Goal: Task Accomplishment & Management: Complete application form

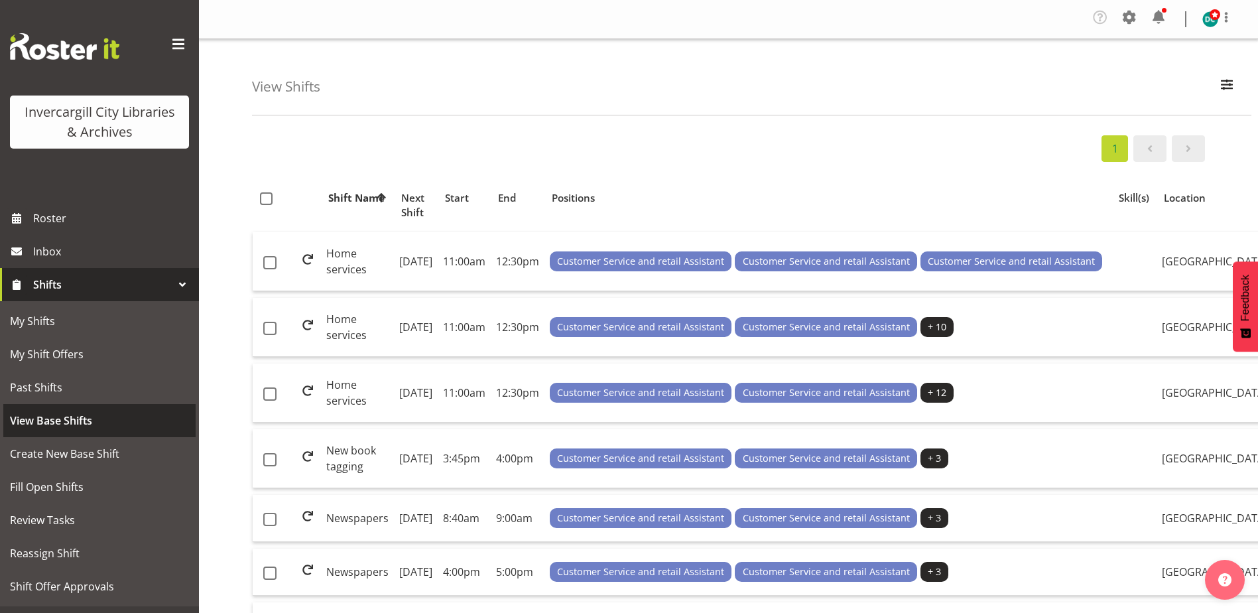
click at [52, 420] on span "View Base Shifts" at bounding box center [99, 421] width 179 height 20
click at [46, 455] on span "Create New Base Shift" at bounding box center [99, 454] width 179 height 20
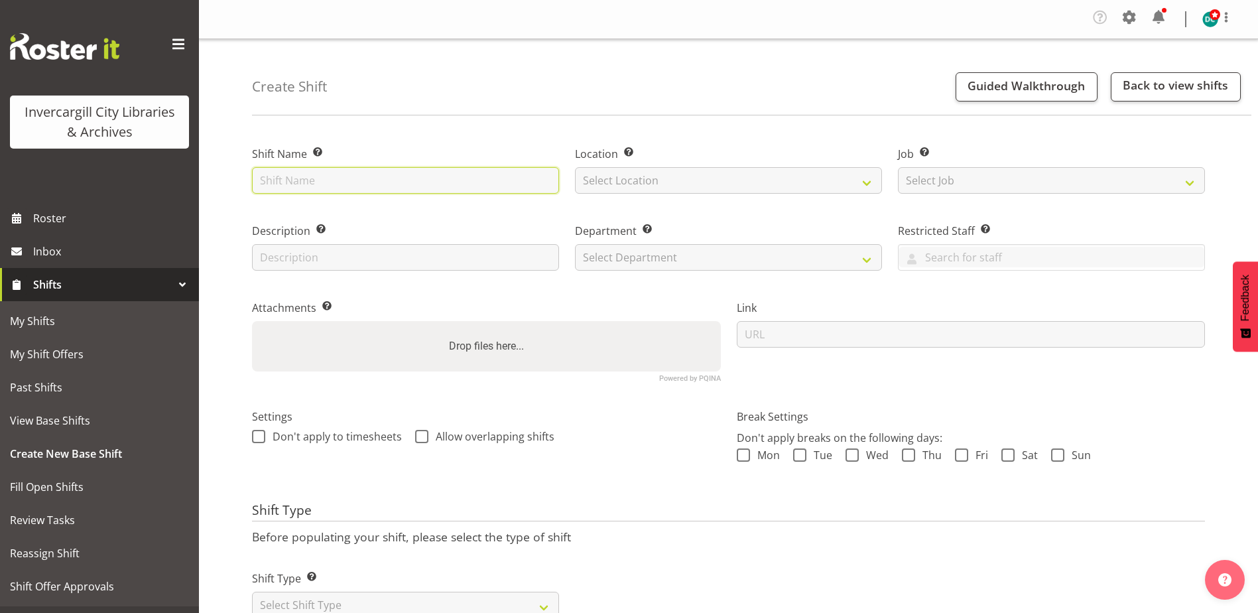
click at [339, 176] on input "text" at bounding box center [405, 180] width 307 height 27
type input "Collections"
click at [646, 186] on select "Select Location Bluff Library Invercargill Library" at bounding box center [728, 180] width 307 height 27
select select "1276"
click at [575, 167] on select "Select Location Bluff Library Invercargill Library" at bounding box center [728, 180] width 307 height 27
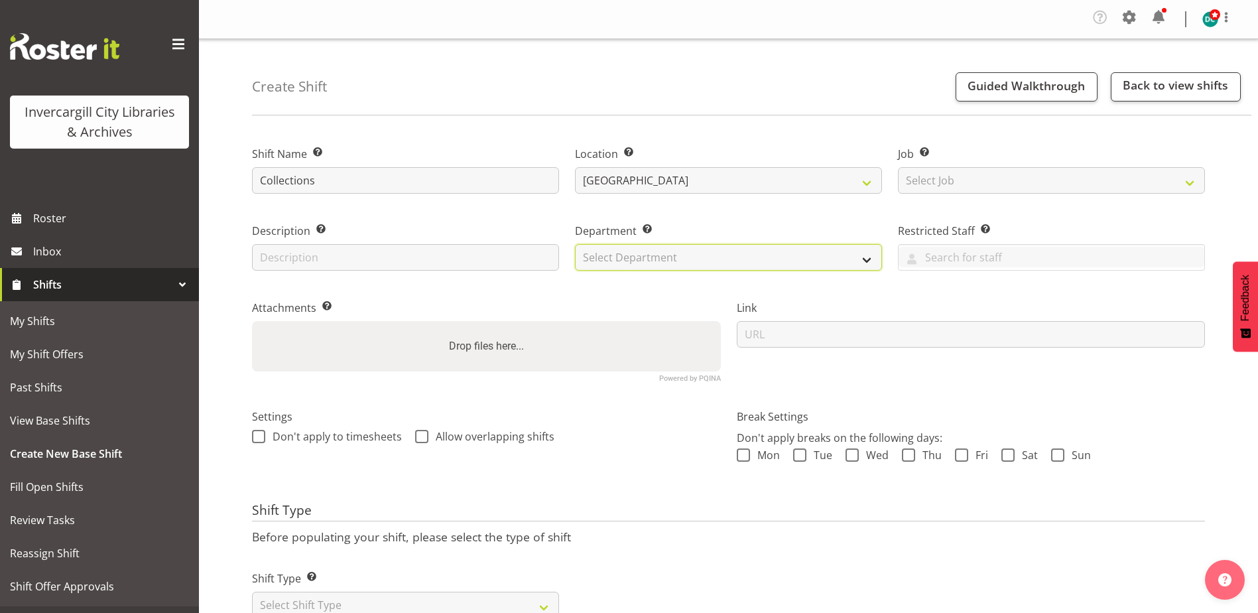
click at [606, 251] on select "Select Department Off Desk Public shifts" at bounding box center [728, 257] width 307 height 27
select select "920"
click at [575, 244] on select "Select Department Off Desk Public shifts" at bounding box center [728, 257] width 307 height 27
click at [264, 436] on span at bounding box center [258, 436] width 13 height 13
click at [261, 436] on input "Don't apply to timesheets" at bounding box center [256, 436] width 9 height 9
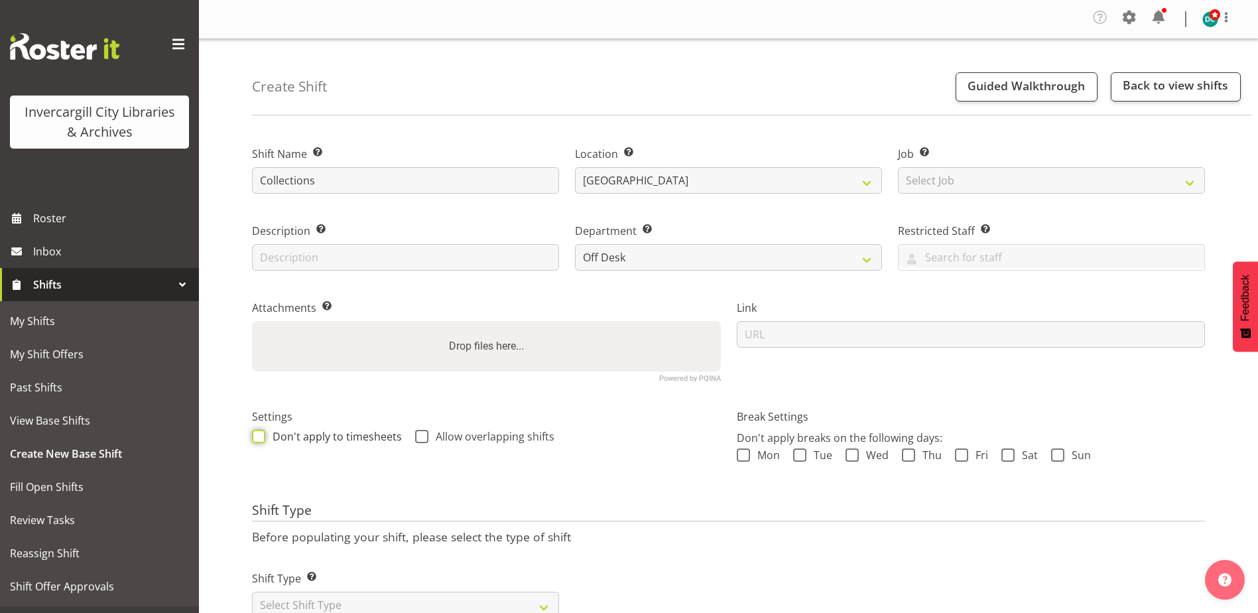
checkbox input "true"
click at [420, 434] on span at bounding box center [421, 436] width 13 height 13
click at [420, 434] on input "Allow overlapping shifts" at bounding box center [419, 436] width 9 height 9
checkbox input "true"
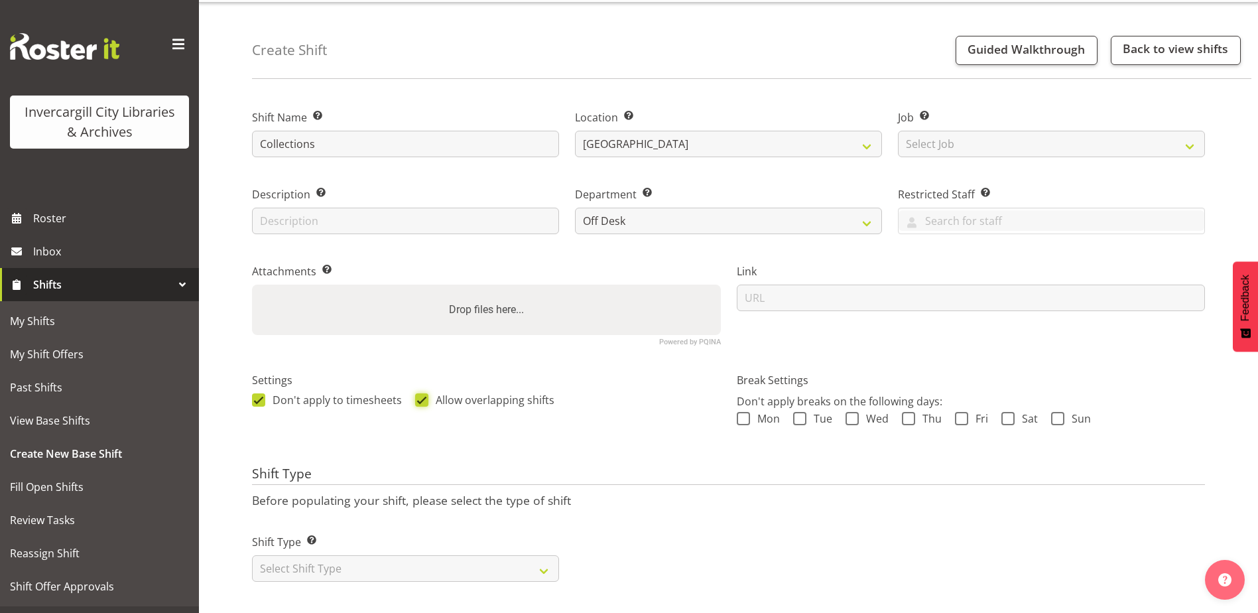
scroll to position [53, 0]
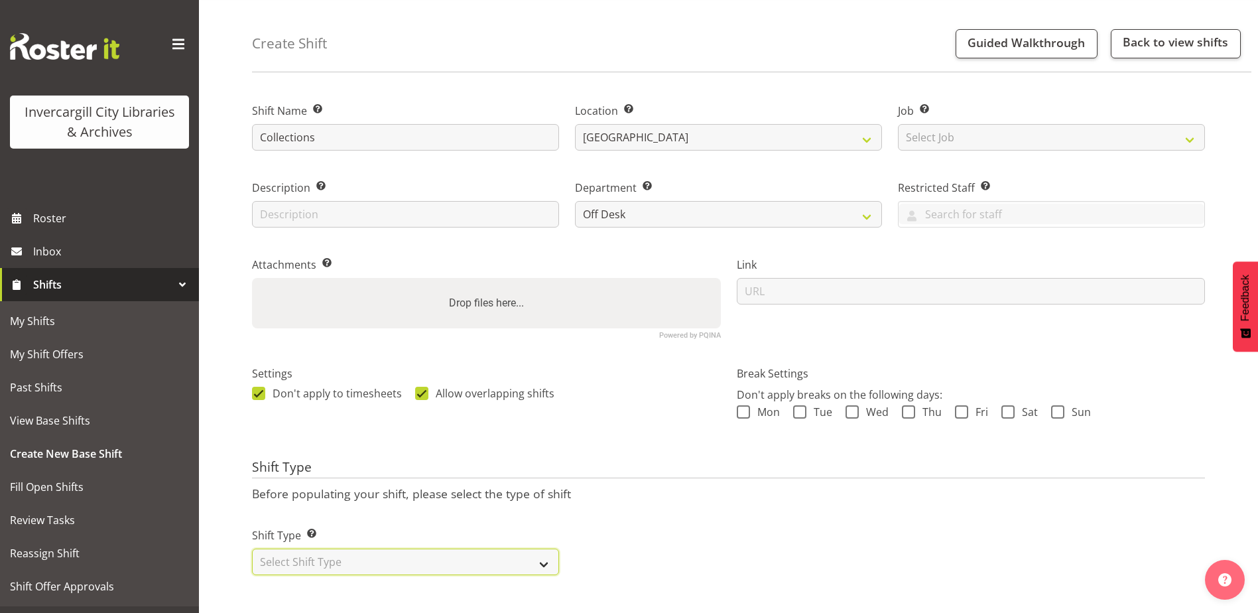
click at [423, 551] on select "Select Shift Type One Off Shift Recurring Shift Rotating Shift" at bounding box center [405, 561] width 307 height 27
select select "rotating"
click at [252, 548] on select "Select Shift Type One Off Shift Recurring Shift Rotating Shift" at bounding box center [405, 561] width 307 height 27
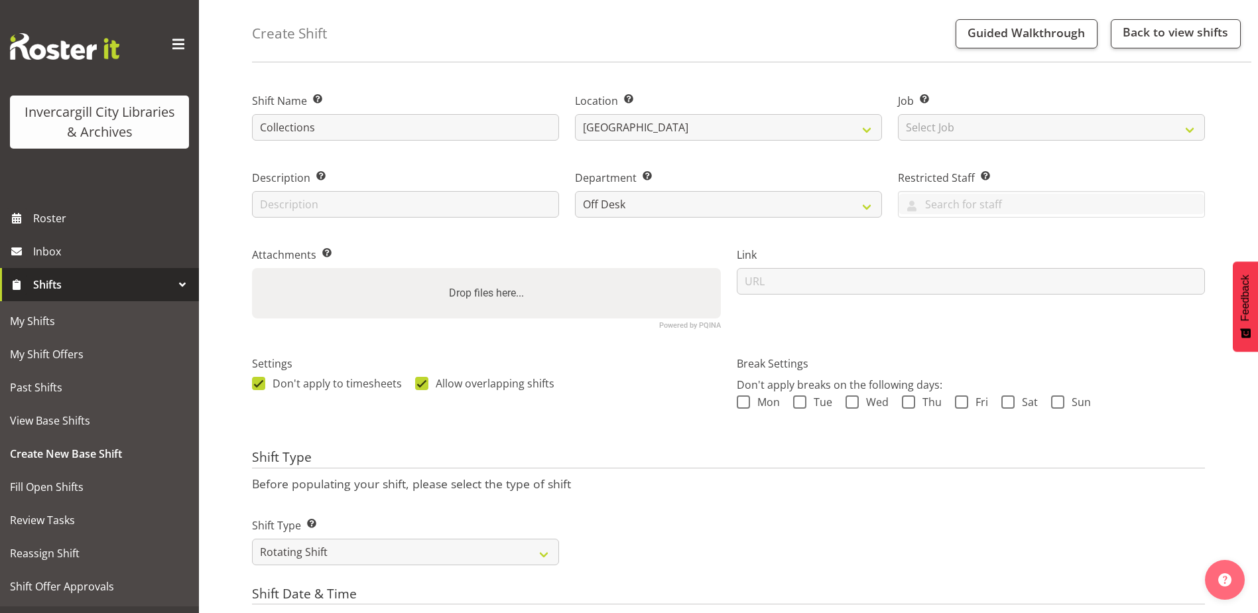
click at [772, 531] on div "Shift Type Shift Types: One Off – Select this if you would like a single shift …" at bounding box center [728, 536] width 969 height 74
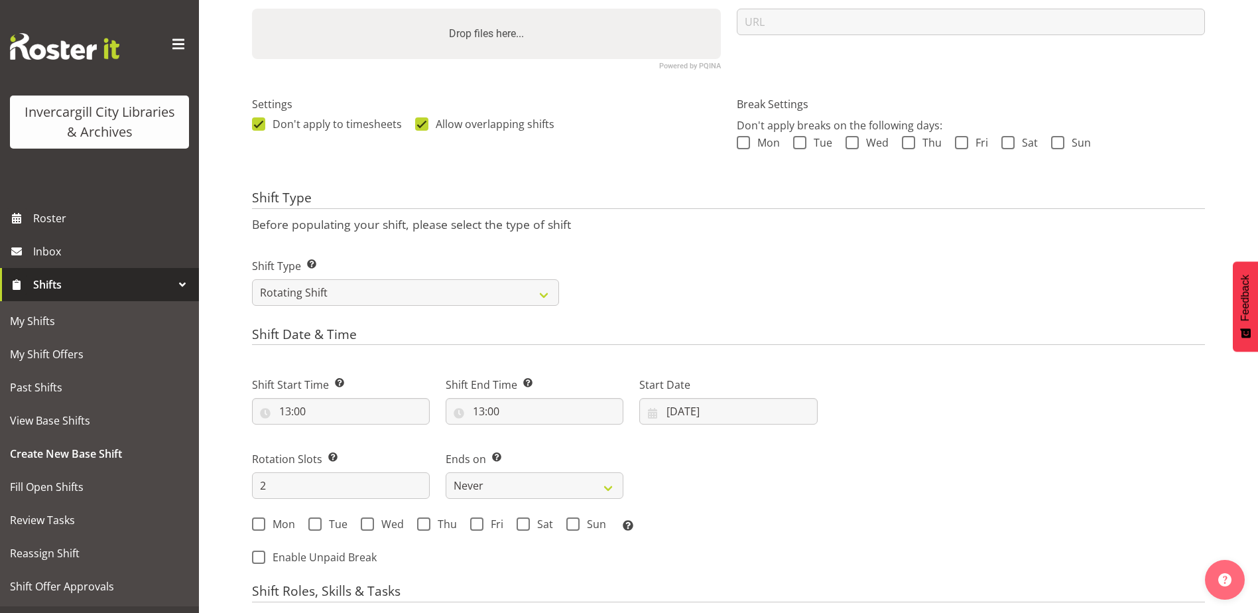
scroll to position [385, 0]
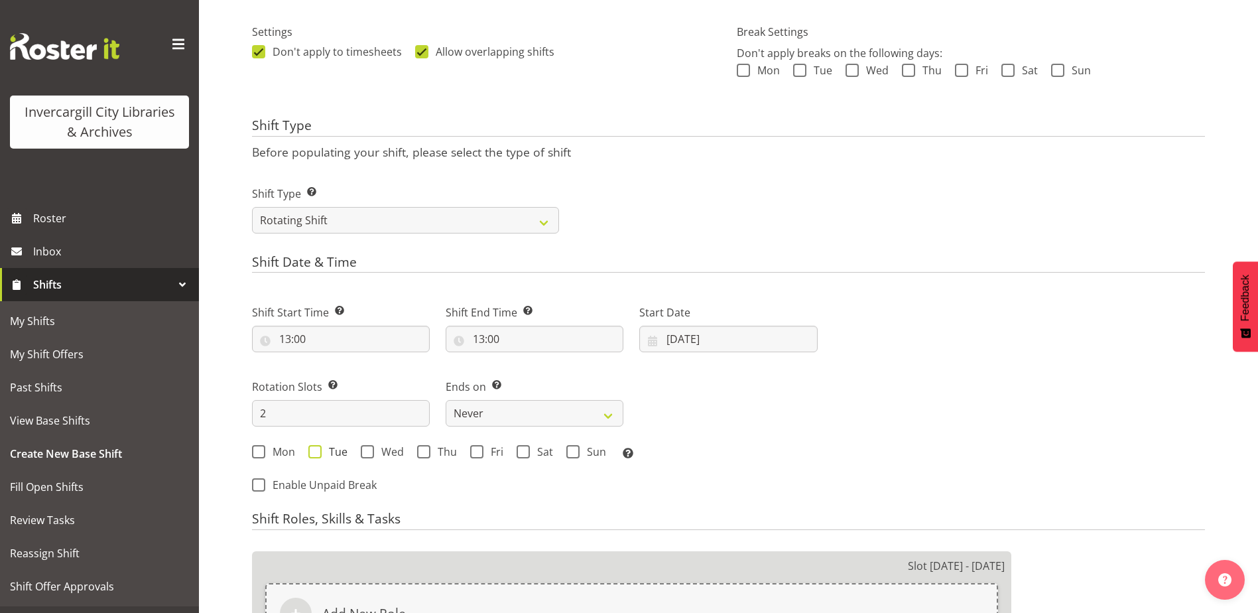
click at [324, 447] on span "Tue" at bounding box center [335, 451] width 26 height 13
click at [317, 448] on input "Tue" at bounding box center [312, 452] width 9 height 9
checkbox input "true"
click at [365, 451] on span at bounding box center [367, 451] width 13 height 13
click at [365, 451] on input "Wed" at bounding box center [365, 452] width 9 height 9
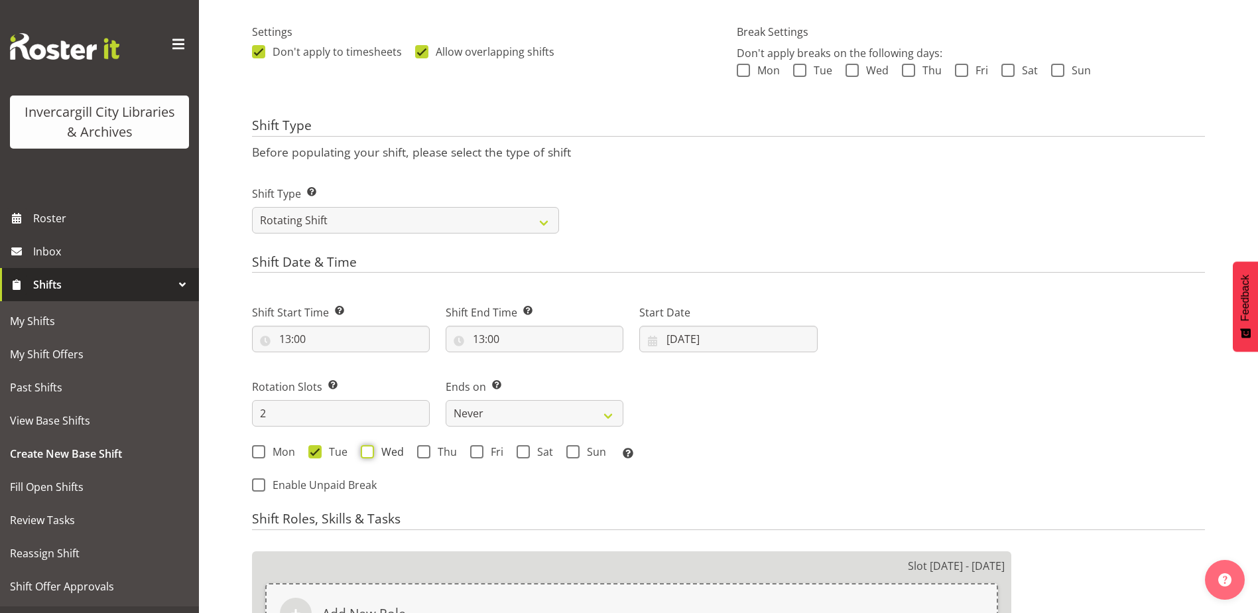
checkbox input "true"
click at [425, 452] on span at bounding box center [423, 451] width 13 height 13
click at [425, 452] on input "Thu" at bounding box center [421, 452] width 9 height 9
checkbox input "true"
click at [281, 409] on input "2" at bounding box center [341, 413] width 178 height 27
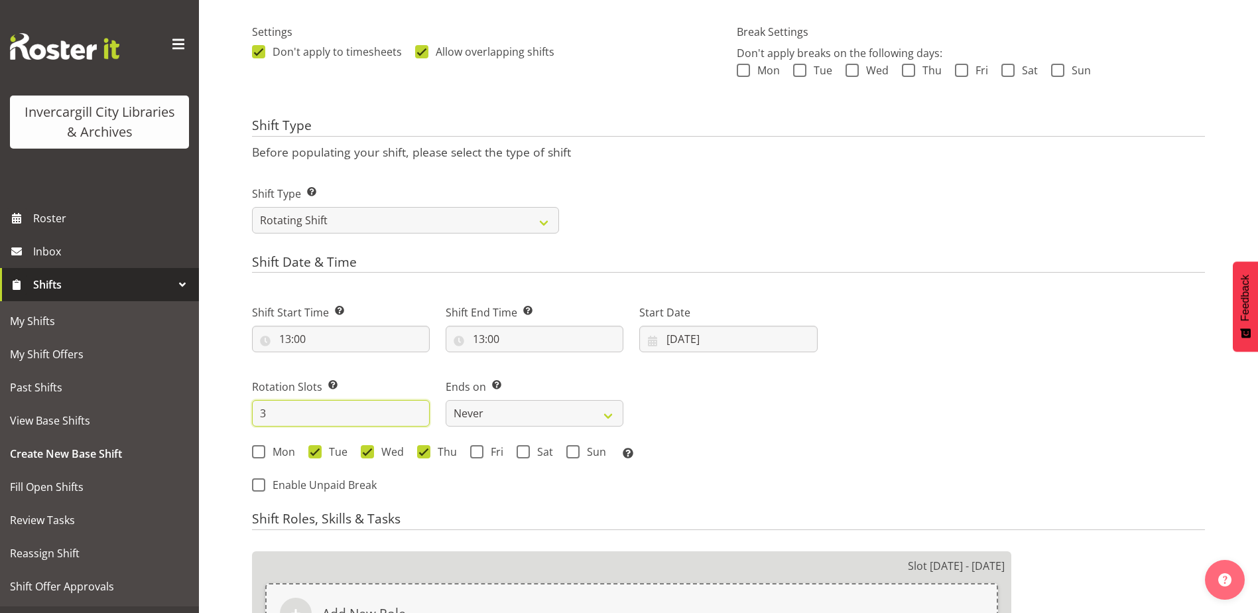
type input "3"
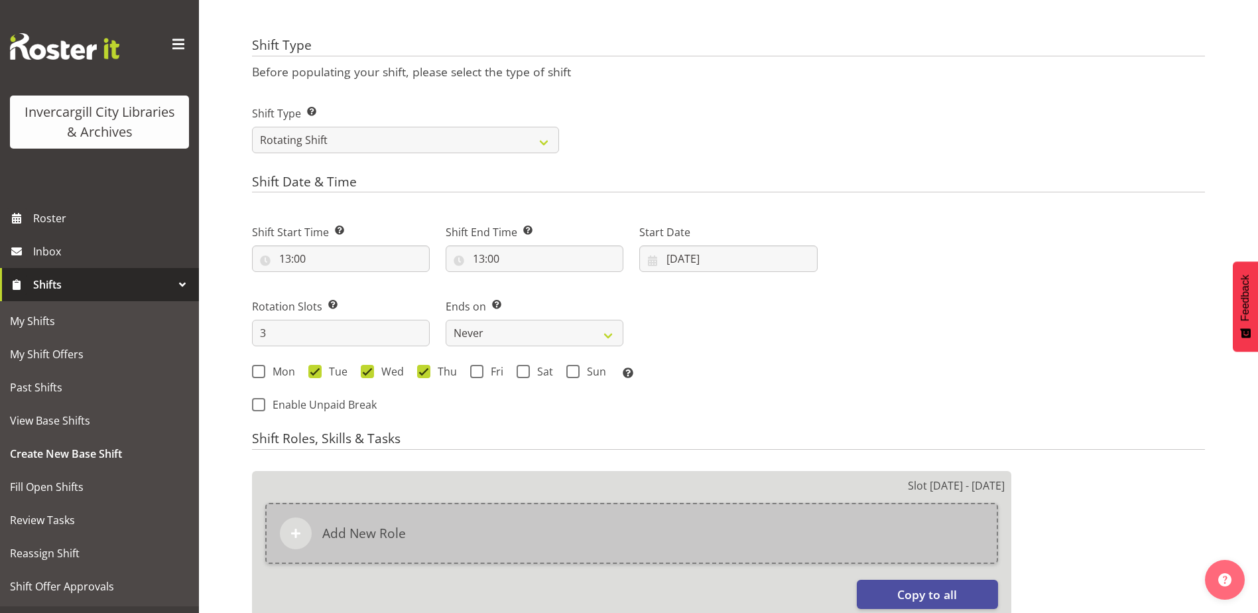
scroll to position [584, 0]
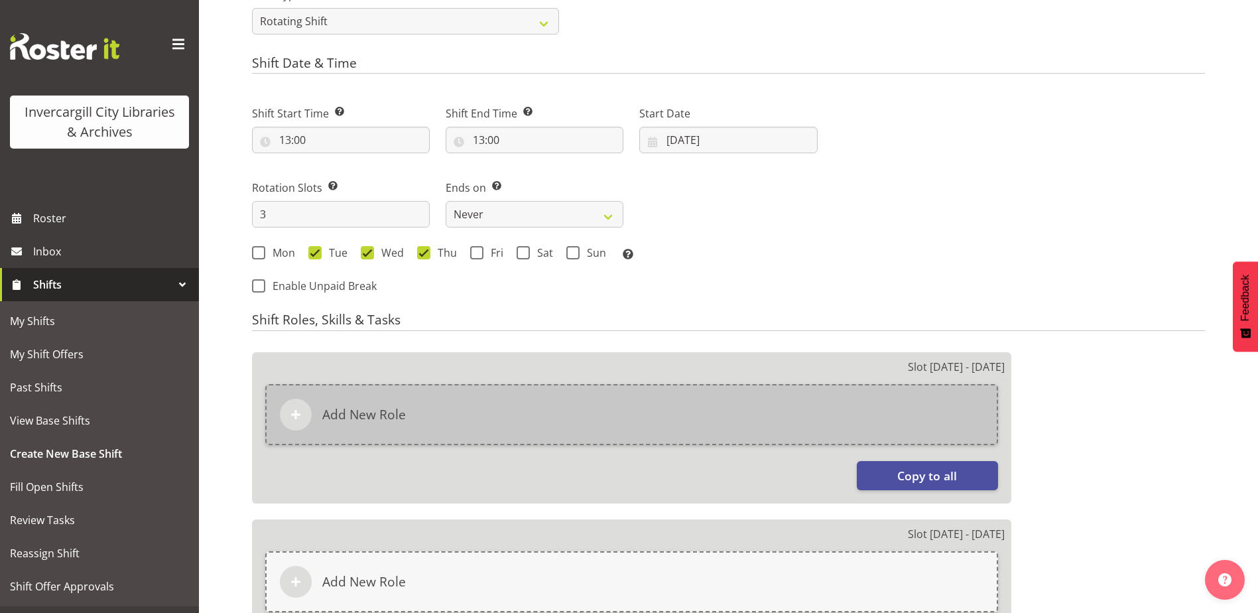
click at [731, 415] on div "Add New Role" at bounding box center [631, 414] width 733 height 61
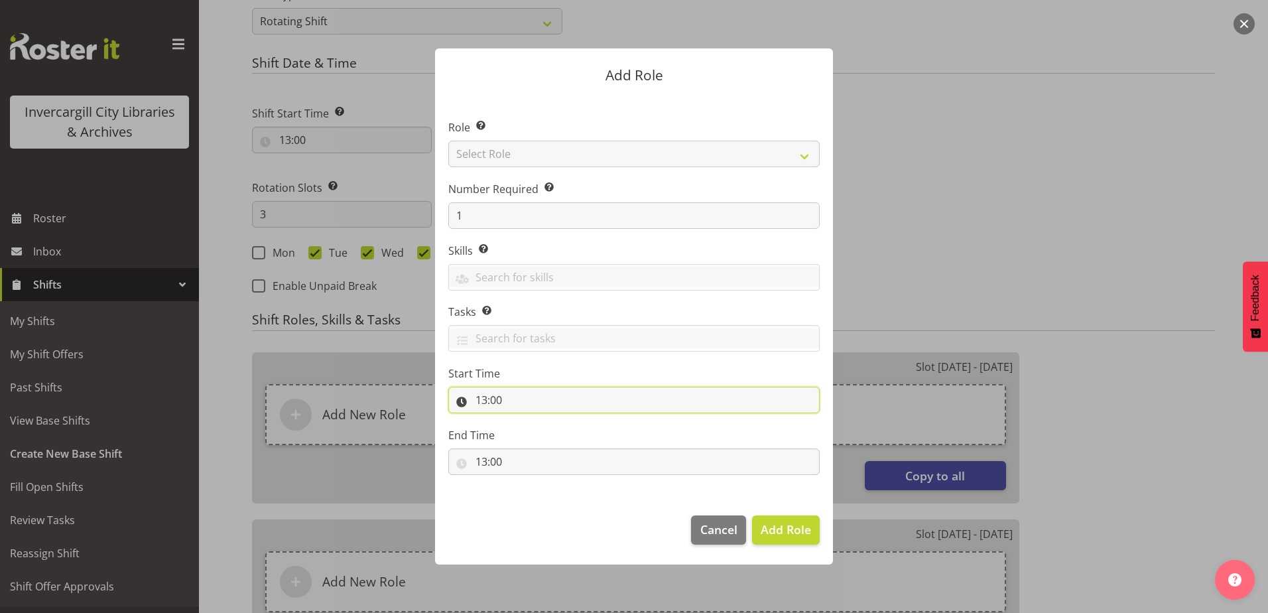
click at [485, 401] on input "13:00" at bounding box center [633, 400] width 371 height 27
click at [536, 435] on select "00 01 02 03 04 05 06 07 08 09 10 11 12 13 14 15 16 17 18 19 20 21 22 23" at bounding box center [539, 434] width 30 height 27
click at [724, 528] on span "Cancel" at bounding box center [718, 529] width 37 height 17
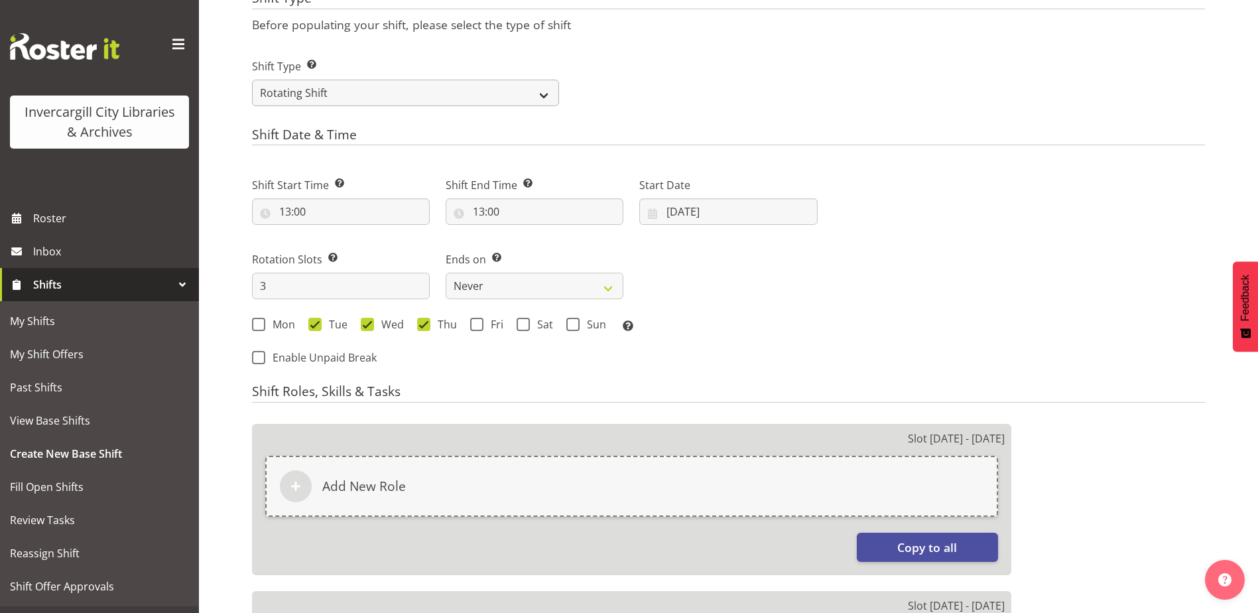
scroll to position [318, 0]
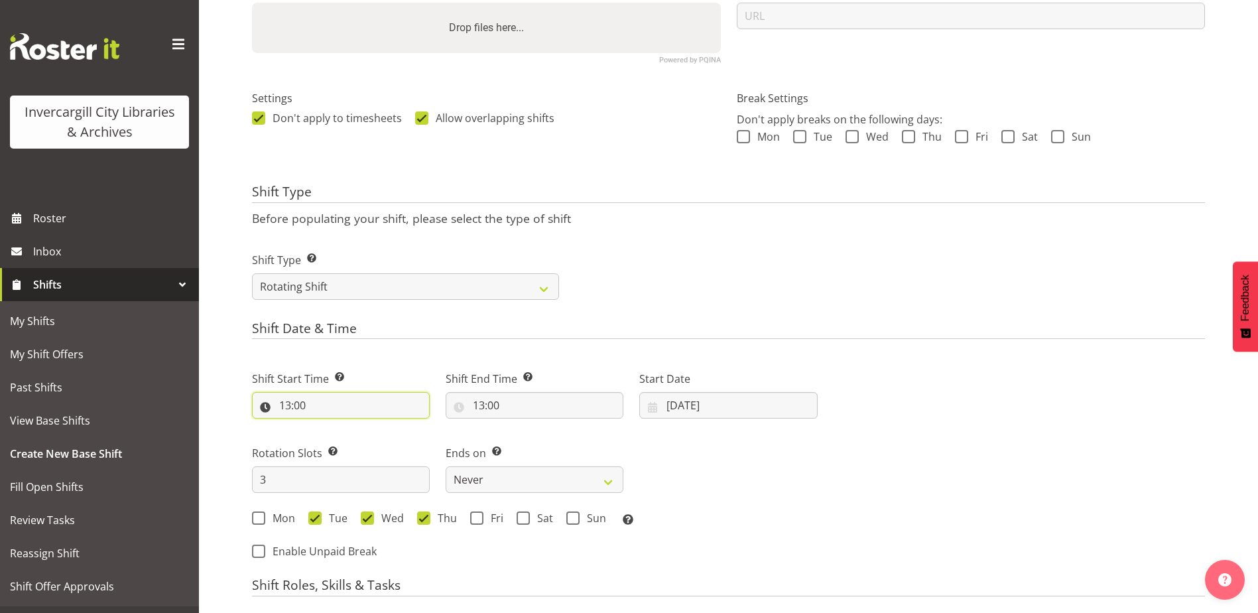
click at [310, 403] on input "13:00" at bounding box center [341, 405] width 178 height 27
click at [335, 444] on select "00 01 02 03 04 05 06 07 08 09 10 11 12 13 14 15 16 17 18 19 20 21 22 23" at bounding box center [343, 439] width 30 height 27
select select "11"
click at [328, 426] on select "00 01 02 03 04 05 06 07 08 09 10 11 12 13 14 15 16 17 18 19 20 21 22 23" at bounding box center [343, 439] width 30 height 27
type input "11:00"
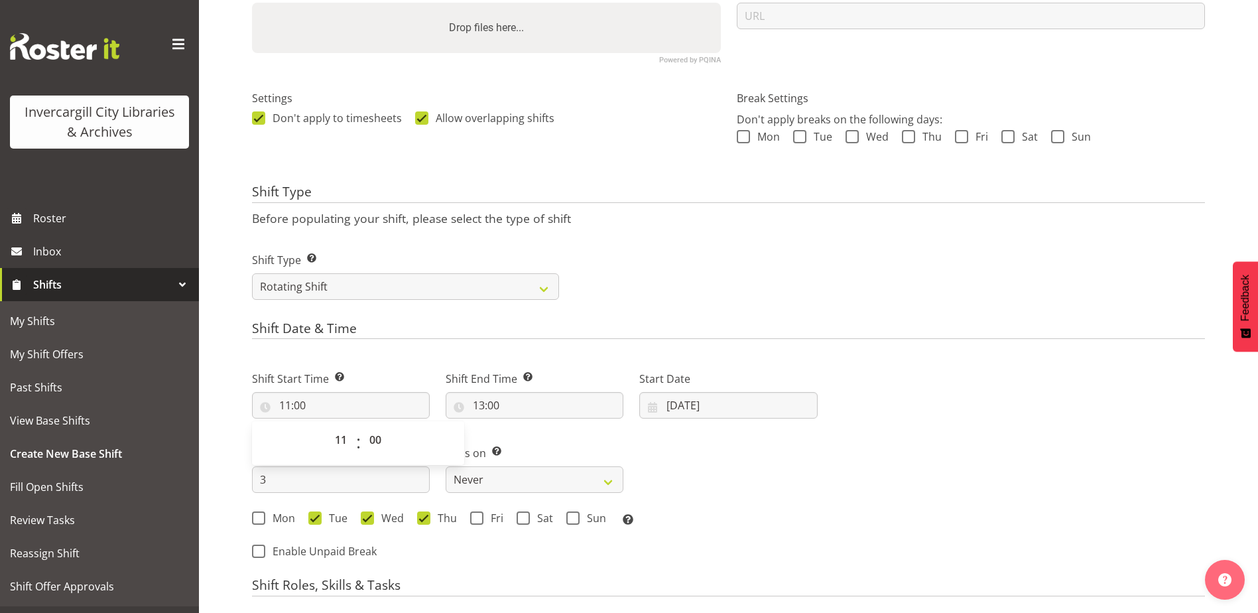
drag, startPoint x: 593, startPoint y: 432, endPoint x: 555, endPoint y: 420, distance: 39.6
click at [590, 432] on div "Ends on This is the end of the recurring period. Selecting ‘Never’ means that t…" at bounding box center [535, 463] width 194 height 74
click at [476, 405] on input "13:00" at bounding box center [535, 405] width 178 height 27
click at [534, 434] on select "00 01 02 03 04 05 06 07 08 09 10 11 12 13 14 15 16 17 18 19 20 21 22 23" at bounding box center [536, 439] width 30 height 27
select select "12"
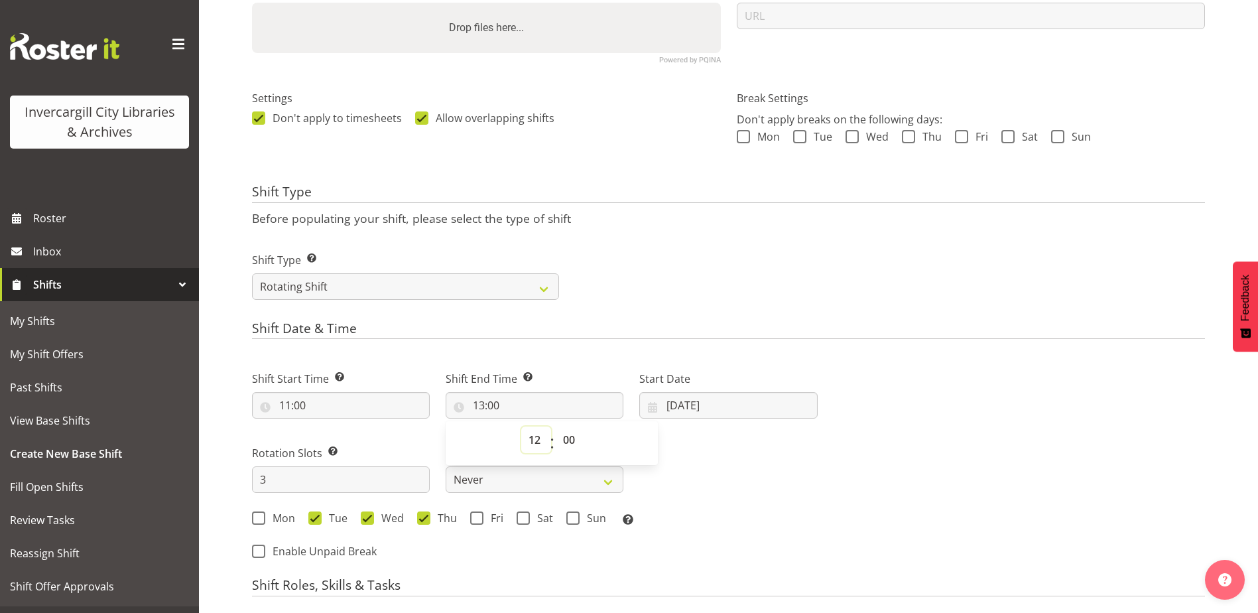
click at [521, 426] on select "00 01 02 03 04 05 06 07 08 09 10 11 12 13 14 15 16 17 18 19 20 21 22 23" at bounding box center [536, 439] width 30 height 27
type input "12:00"
click at [570, 435] on select "00 01 02 03 04 05 06 07 08 09 10 11 12 13 14 15 16 17 18 19 20 21 22 23 24 25 2…" at bounding box center [571, 439] width 30 height 27
select select "30"
click at [556, 426] on select "00 01 02 03 04 05 06 07 08 09 10 11 12 13 14 15 16 17 18 19 20 21 22 23 24 25 2…" at bounding box center [571, 439] width 30 height 27
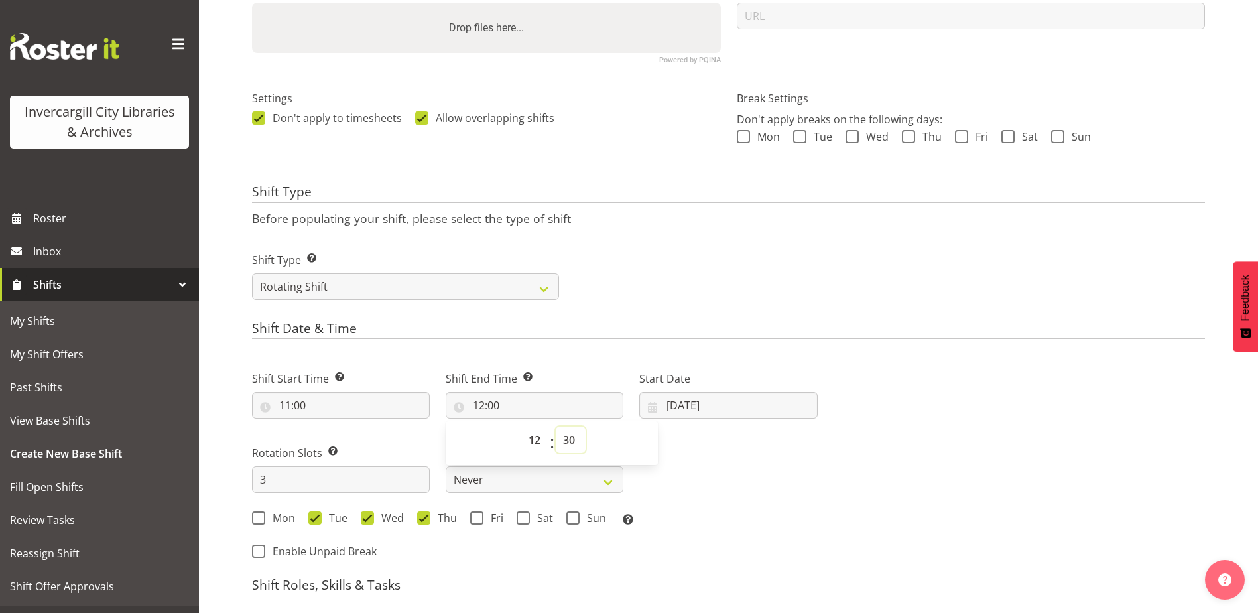
type input "12:30"
click at [779, 474] on div "Shift Start Time Set the time of the day you wish this shift to start 11:00 00 …" at bounding box center [535, 444] width 582 height 184
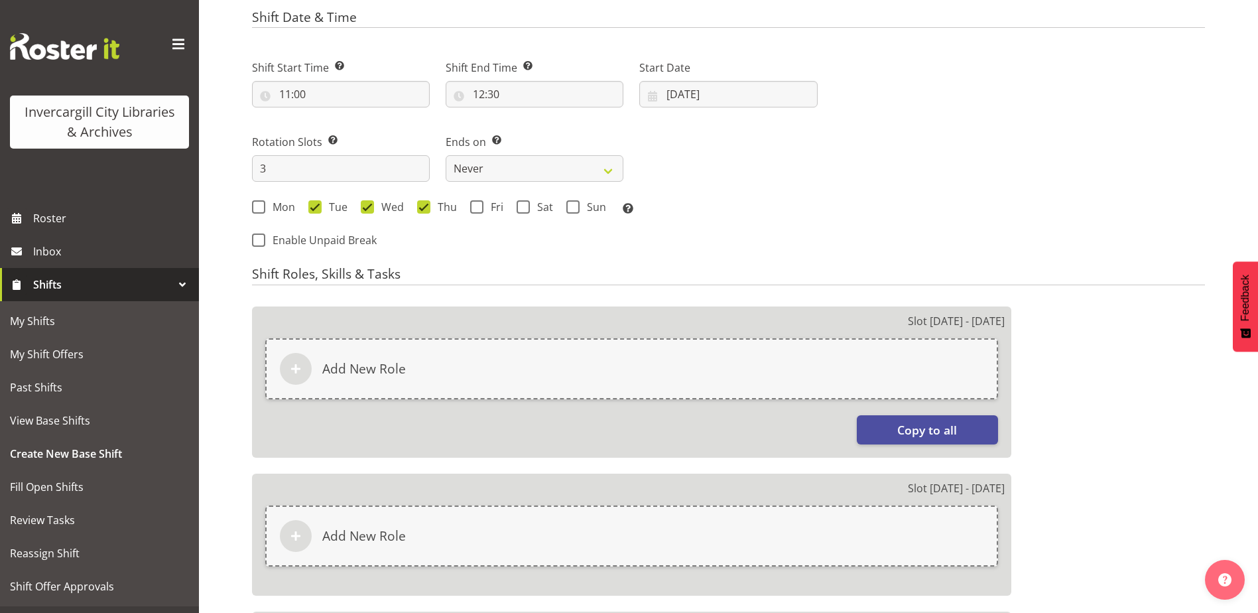
scroll to position [650, 0]
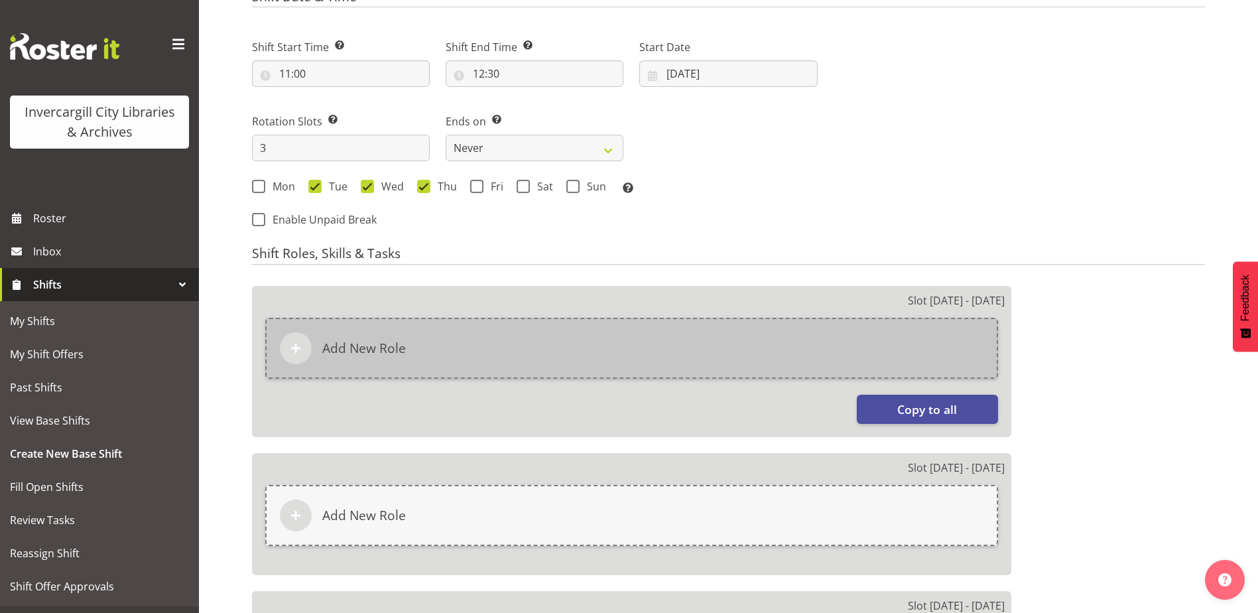
click at [656, 332] on div "Add New Role" at bounding box center [631, 348] width 733 height 61
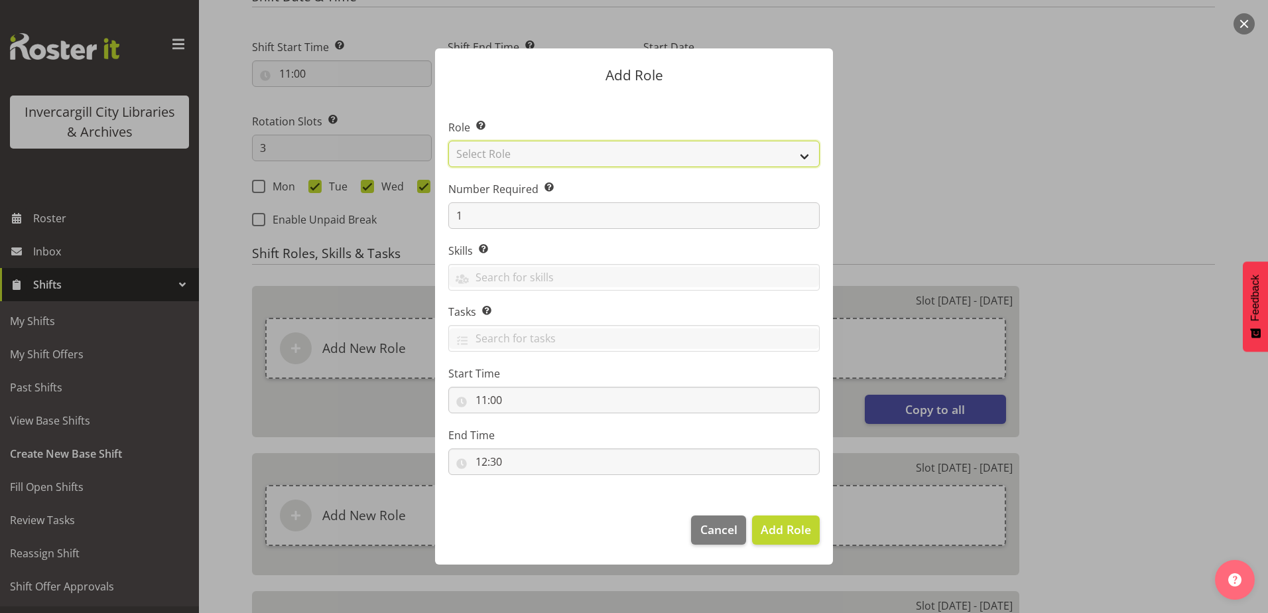
click at [584, 145] on select "Select Role 1st floor desk AQ operator Business Support Team member Casual Cust…" at bounding box center [633, 154] width 371 height 27
select select "1535"
click at [448, 141] on select "Select Role 1st floor desk AQ operator Business Support Team member Casual Cust…" at bounding box center [633, 154] width 371 height 27
drag, startPoint x: 783, startPoint y: 535, endPoint x: 671, endPoint y: 527, distance: 111.7
click at [782, 535] on span "Add Role" at bounding box center [786, 529] width 50 height 16
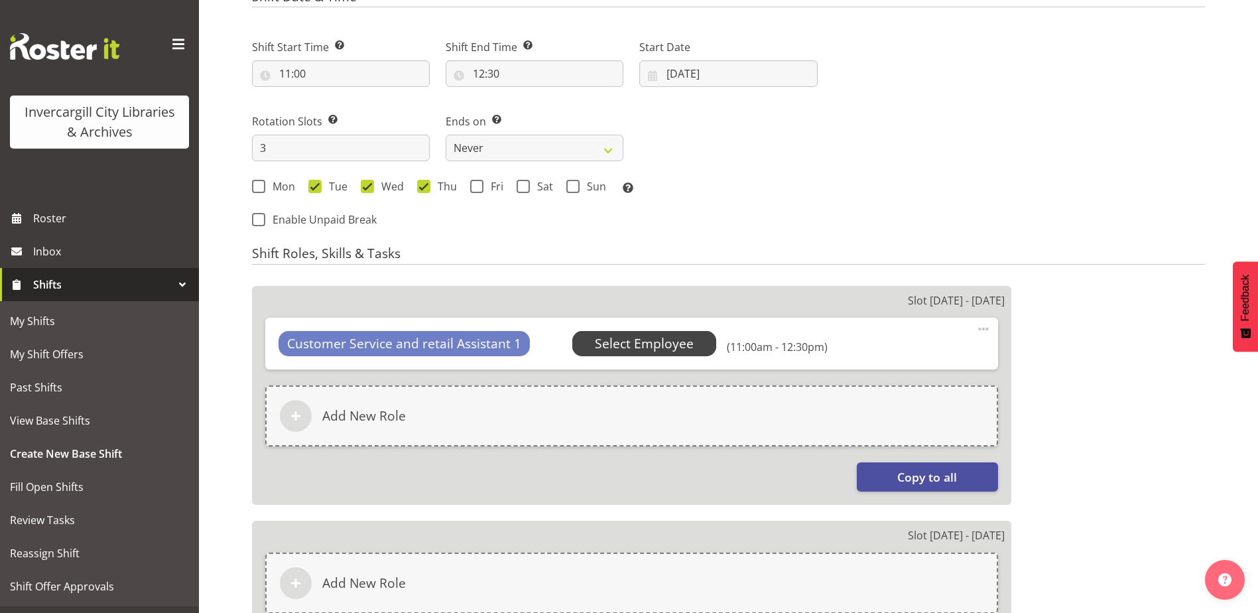
click at [617, 349] on span "Select Employee" at bounding box center [644, 343] width 99 height 19
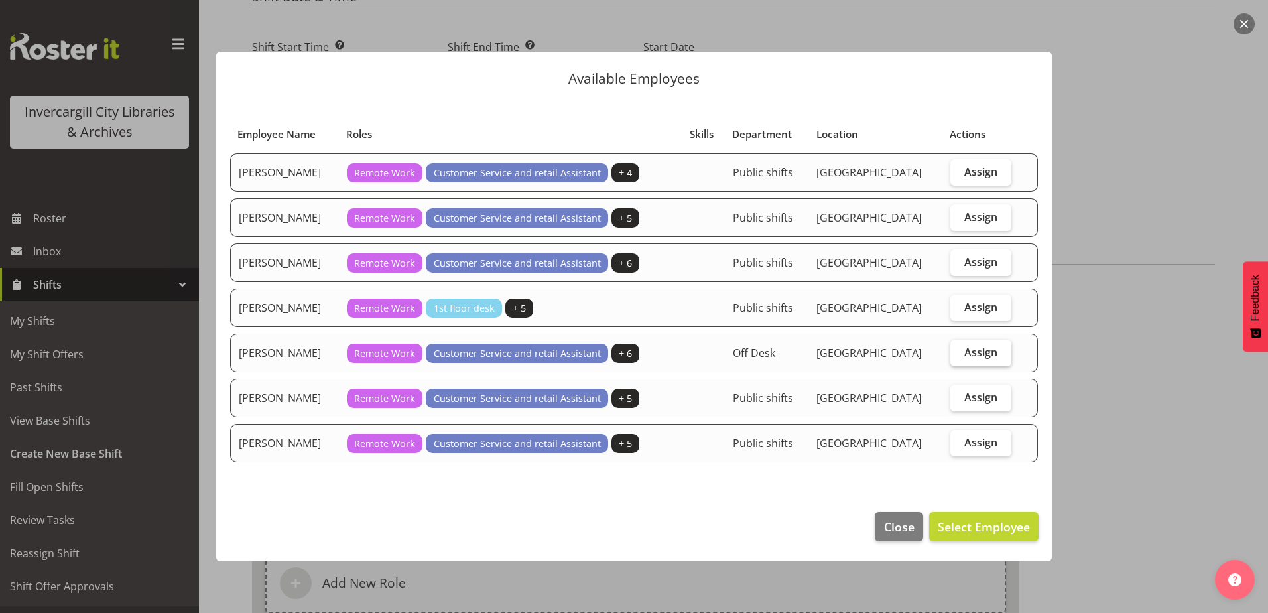
drag, startPoint x: 964, startPoint y: 304, endPoint x: 970, endPoint y: 345, distance: 40.8
click at [965, 305] on span "Assign" at bounding box center [980, 306] width 33 height 13
click at [959, 305] on input "Assign" at bounding box center [954, 306] width 9 height 9
checkbox input "true"
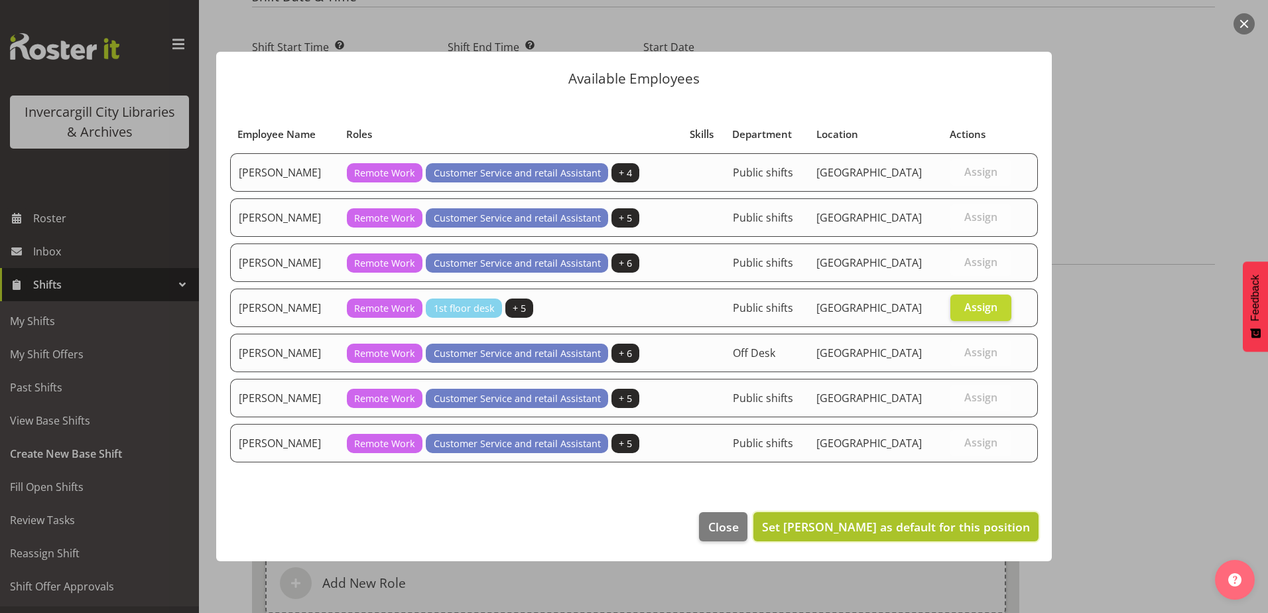
click at [953, 517] on button "Set Mandy Stenton as default for this position" at bounding box center [895, 526] width 285 height 29
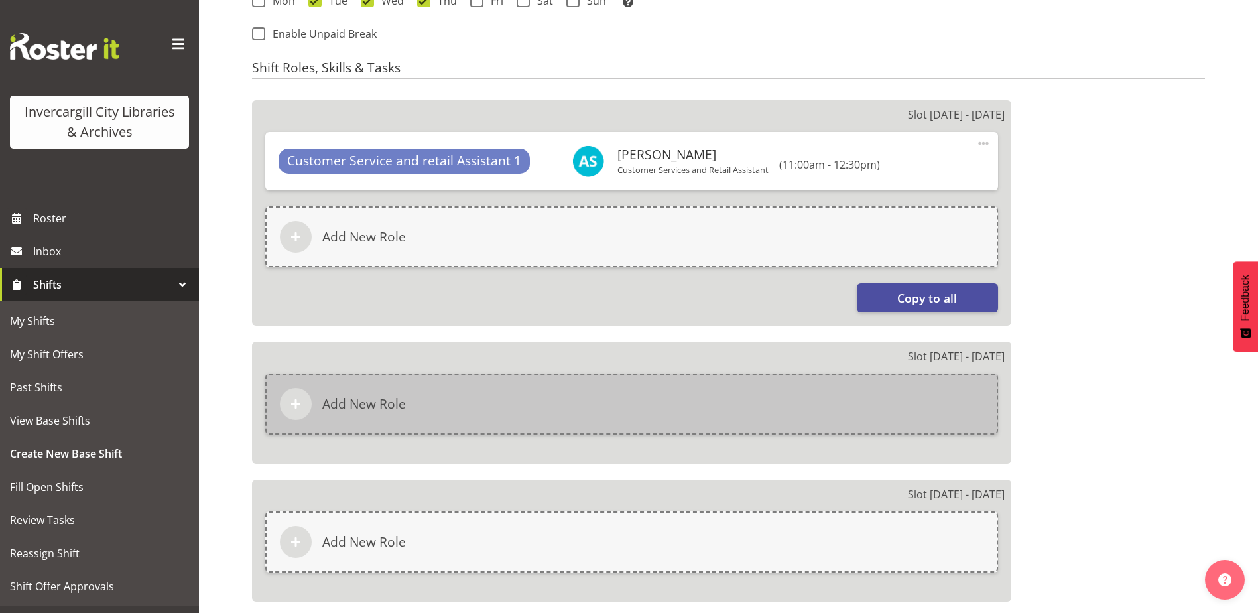
scroll to position [849, 0]
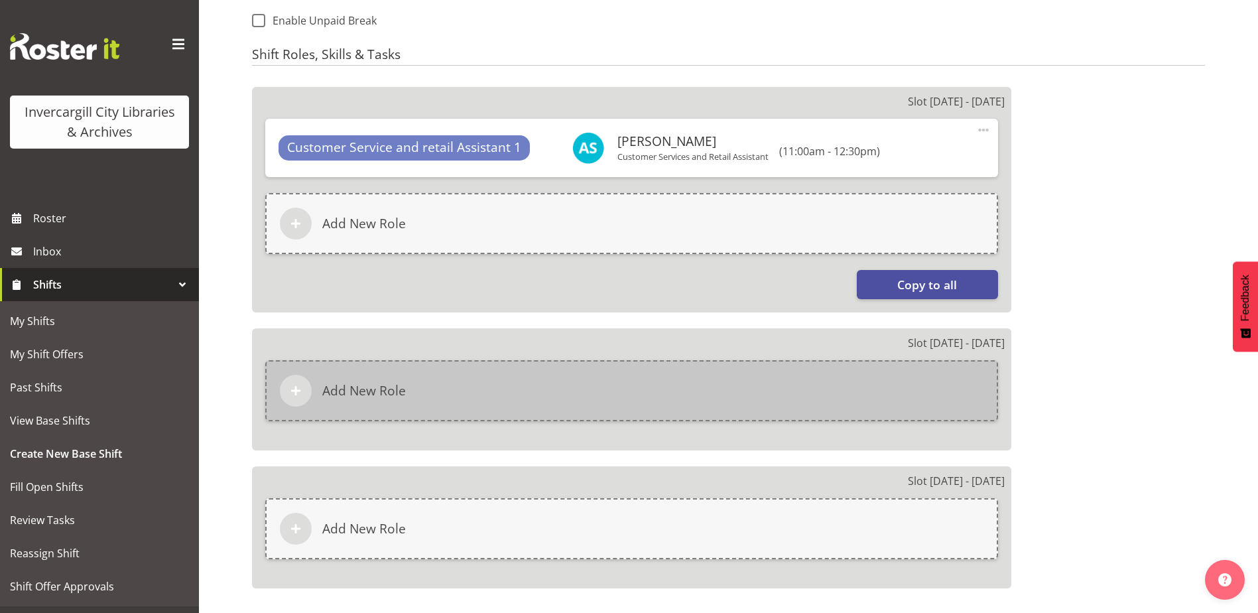
click at [726, 392] on div "Add New Role" at bounding box center [631, 390] width 733 height 61
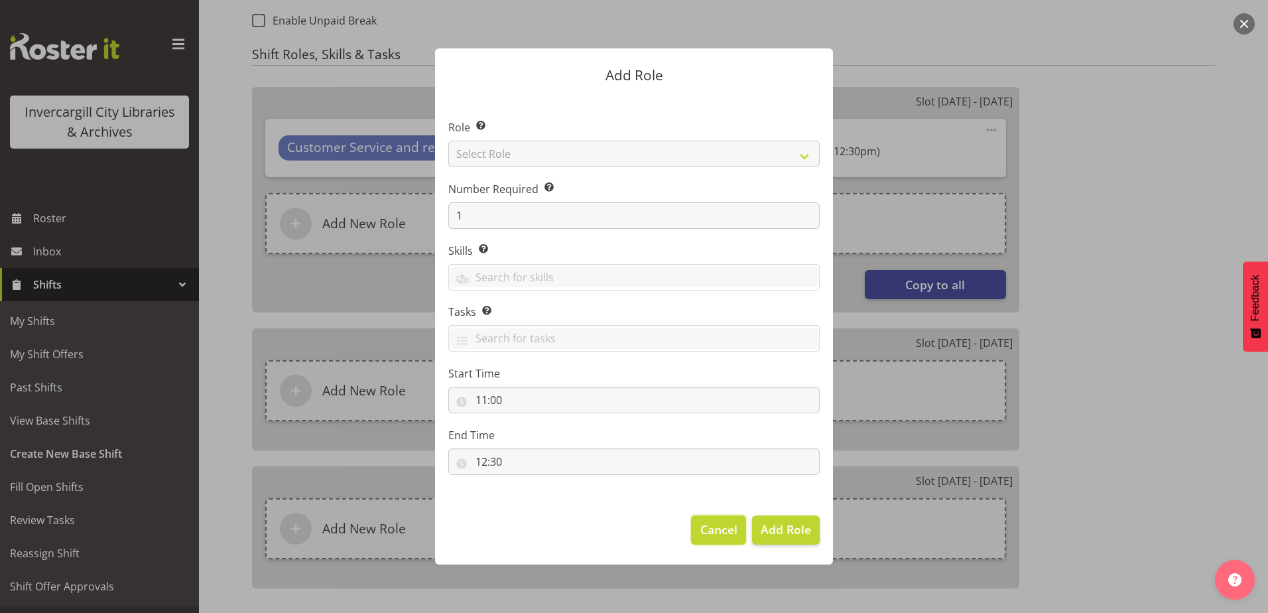
click at [728, 529] on span "Cancel" at bounding box center [718, 529] width 37 height 17
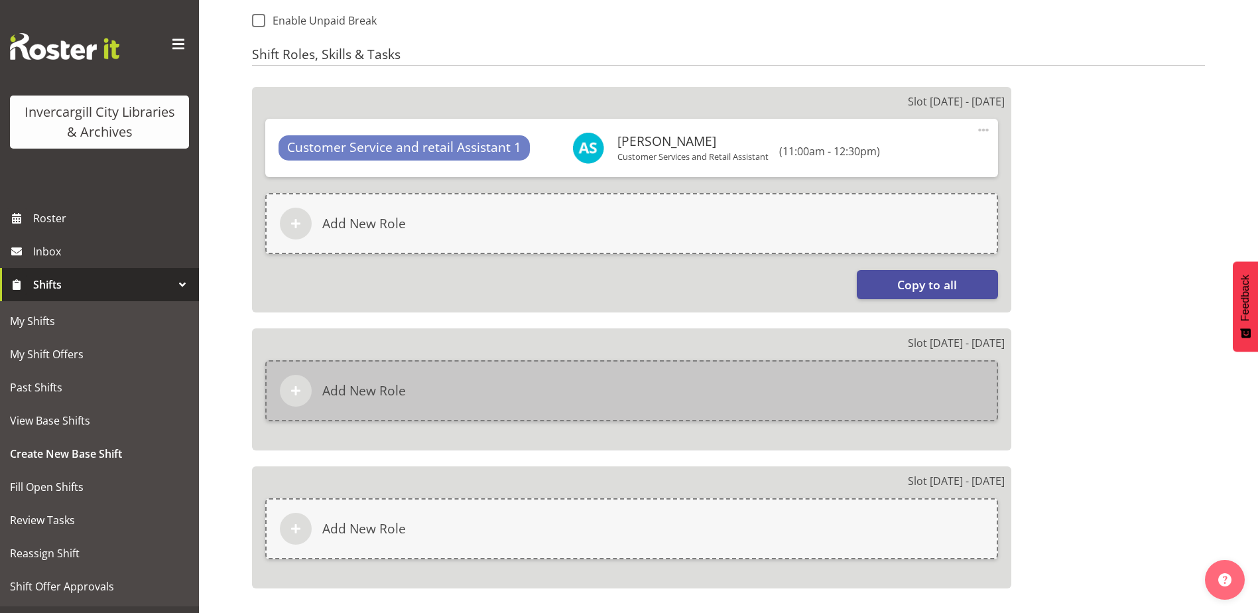
click at [641, 393] on div "Add New Role" at bounding box center [631, 390] width 733 height 61
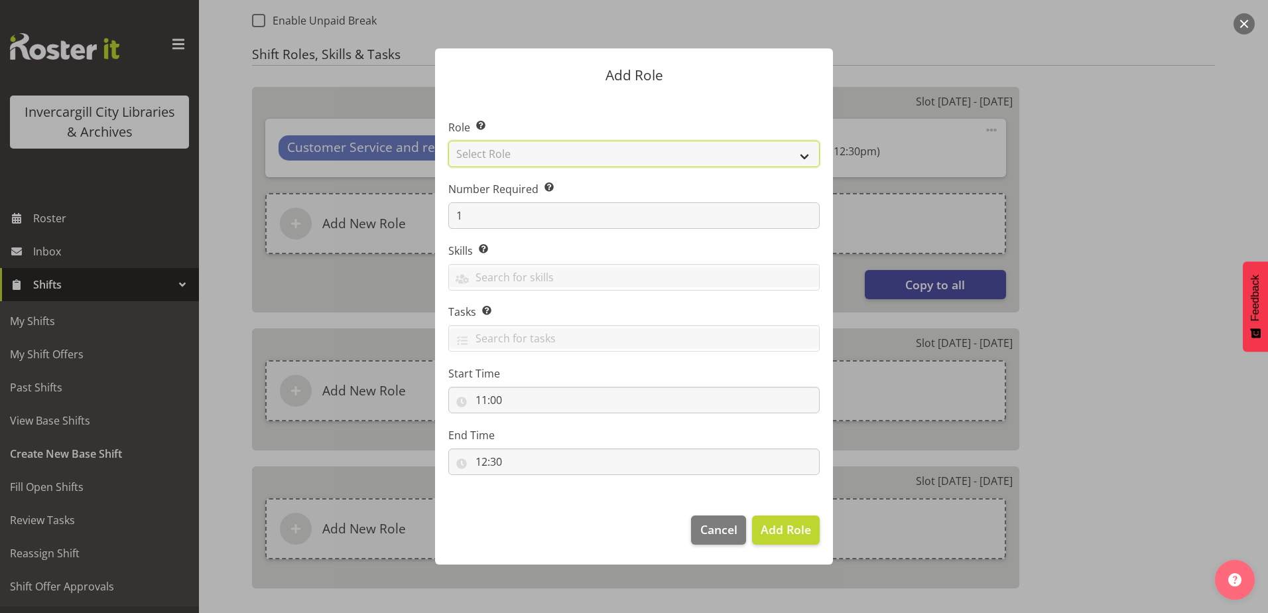
click at [529, 154] on select "Select Role 1st floor desk AQ operator Business Support Team member Casual Cust…" at bounding box center [633, 154] width 371 height 27
select select "1535"
click at [448, 141] on select "Select Role 1st floor desk AQ operator Business Support Team member Casual Cust…" at bounding box center [633, 154] width 371 height 27
click at [487, 405] on input "11:00" at bounding box center [633, 400] width 371 height 27
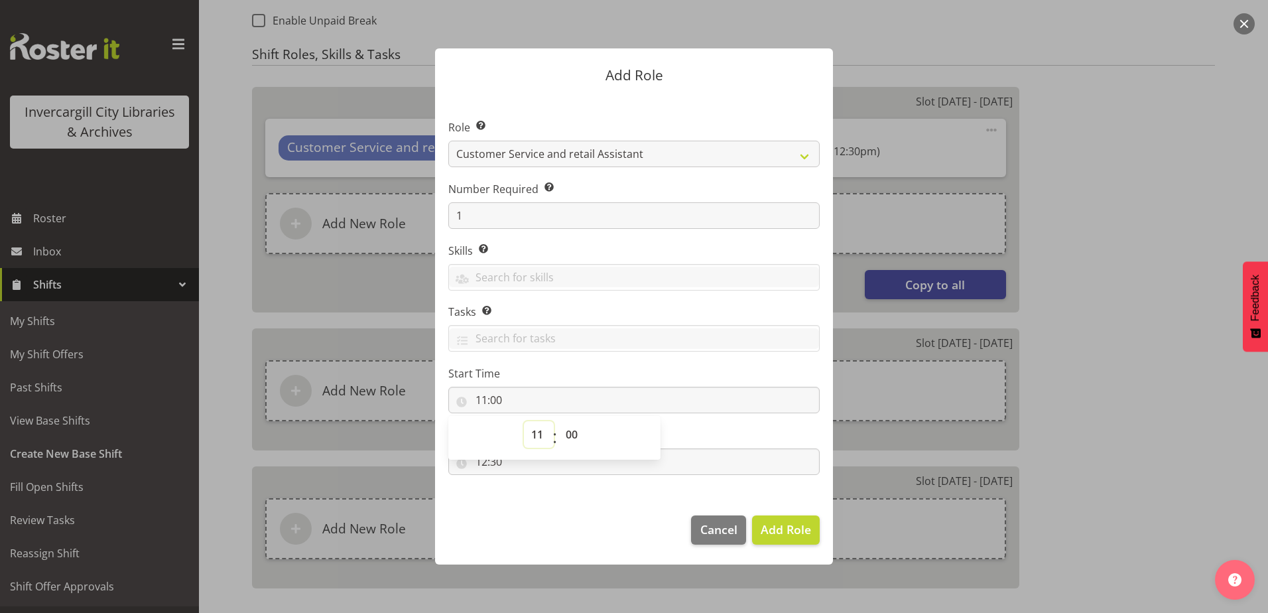
click at [542, 438] on select "00 01 02 03 04 05 06 07 08 09 10 11 12 13 14 15 16 17 18 19 20 21 22 23" at bounding box center [539, 434] width 30 height 27
select select "9"
click at [524, 421] on select "00 01 02 03 04 05 06 07 08 09 10 11 12 13 14 15 16 17 18 19 20 21 22 23" at bounding box center [539, 434] width 30 height 27
type input "09:00"
drag, startPoint x: 521, startPoint y: 510, endPoint x: 495, endPoint y: 484, distance: 37.0
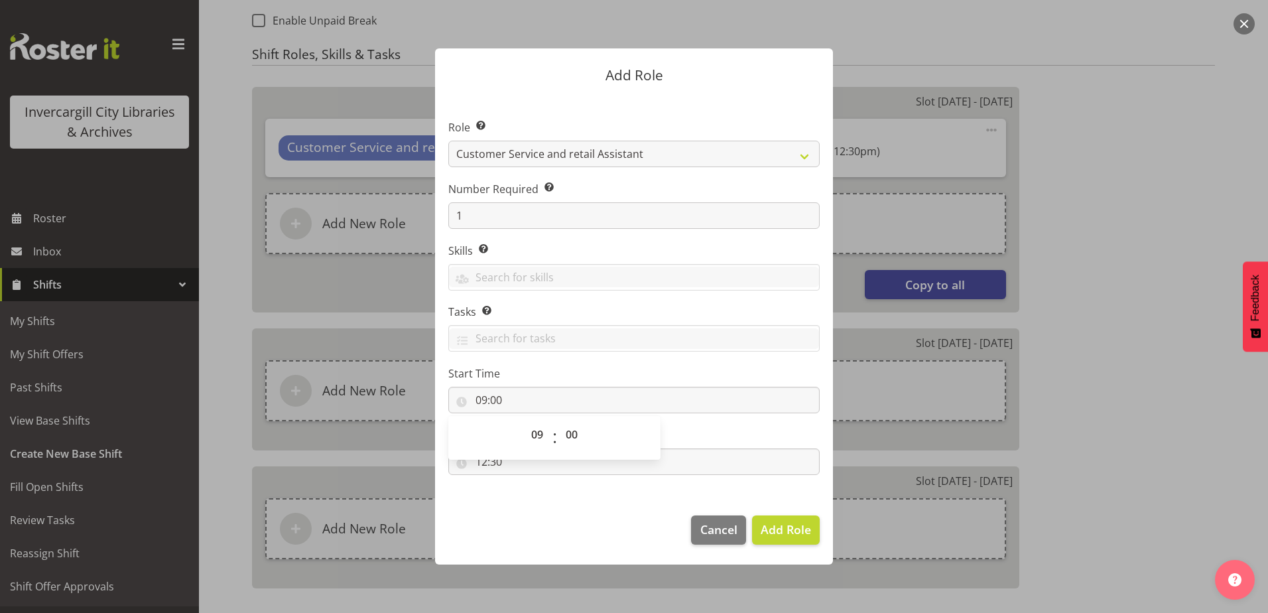
click at [521, 509] on footer "Cancel Add Role" at bounding box center [634, 533] width 398 height 62
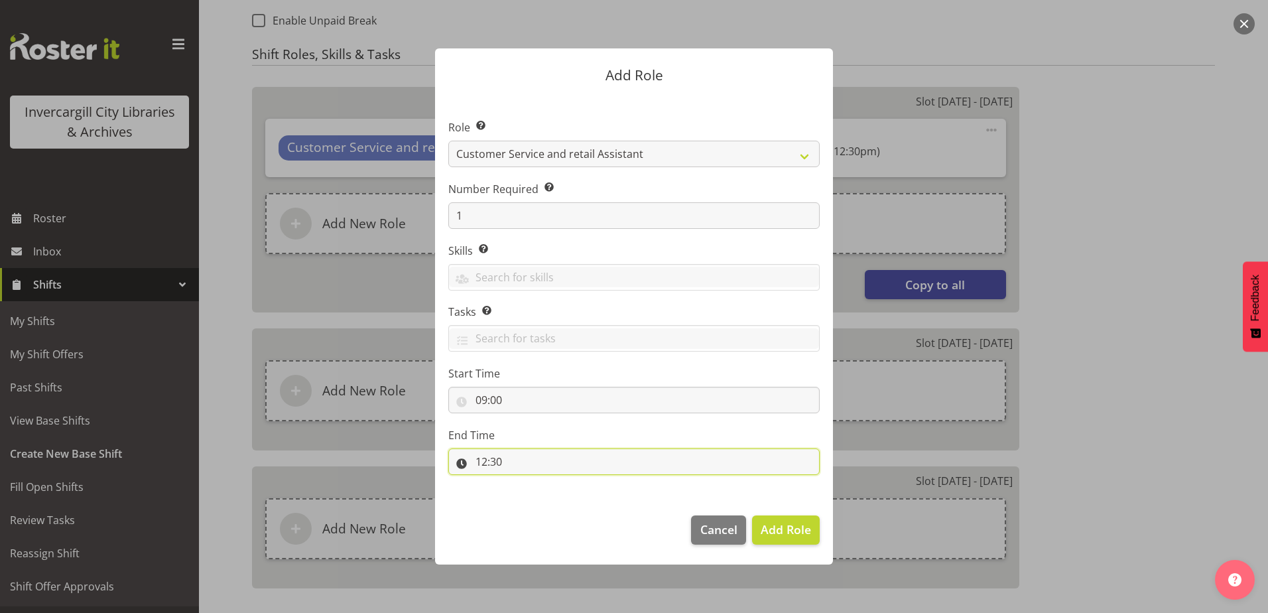
click at [479, 462] on input "12:30" at bounding box center [633, 461] width 371 height 27
click at [540, 498] on select "00 01 02 03 04 05 06 07 08 09 10 11 12 13 14 15 16 17 18 19 20 21 22 23" at bounding box center [539, 496] width 30 height 27
select select "11"
click at [524, 483] on select "00 01 02 03 04 05 06 07 08 09 10 11 12 13 14 15 16 17 18 19 20 21 22 23" at bounding box center [539, 496] width 30 height 27
type input "11:30"
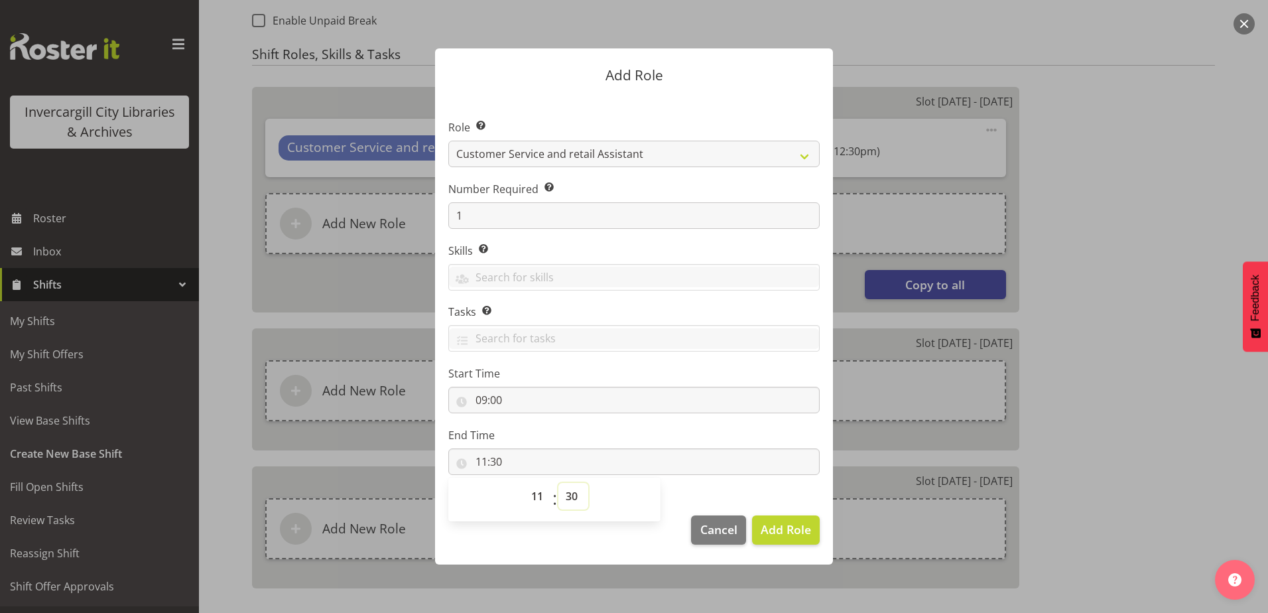
click at [575, 495] on select "00 01 02 03 04 05 06 07 08 09 10 11 12 13 14 15 16 17 18 19 20 21 22 23 24 25 2…" at bounding box center [573, 496] width 30 height 27
select select "0"
click at [558, 483] on select "00 01 02 03 04 05 06 07 08 09 10 11 12 13 14 15 16 17 18 19 20 21 22 23 24 25 2…" at bounding box center [573, 496] width 30 height 27
type input "11:00"
drag, startPoint x: 628, startPoint y: 552, endPoint x: 682, endPoint y: 545, distance: 54.2
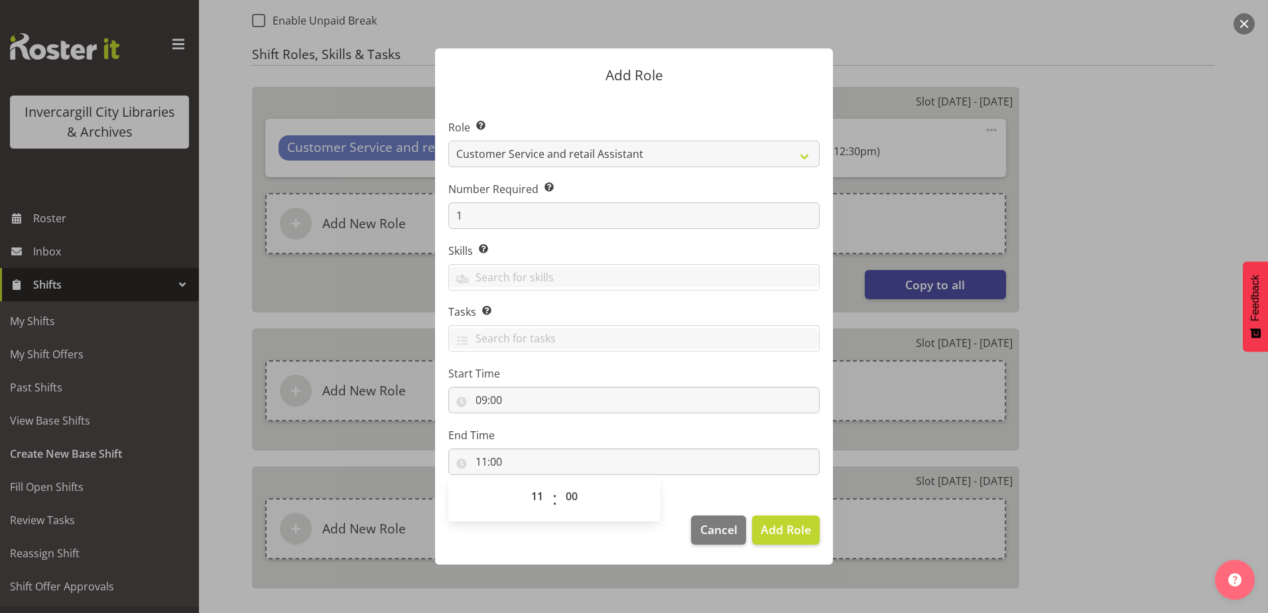
click at [629, 553] on footer "Cancel Add Role" at bounding box center [634, 533] width 398 height 62
click at [781, 549] on footer "Cancel Add Role" at bounding box center [634, 533] width 398 height 62
click at [783, 529] on span "Add Role" at bounding box center [786, 529] width 50 height 16
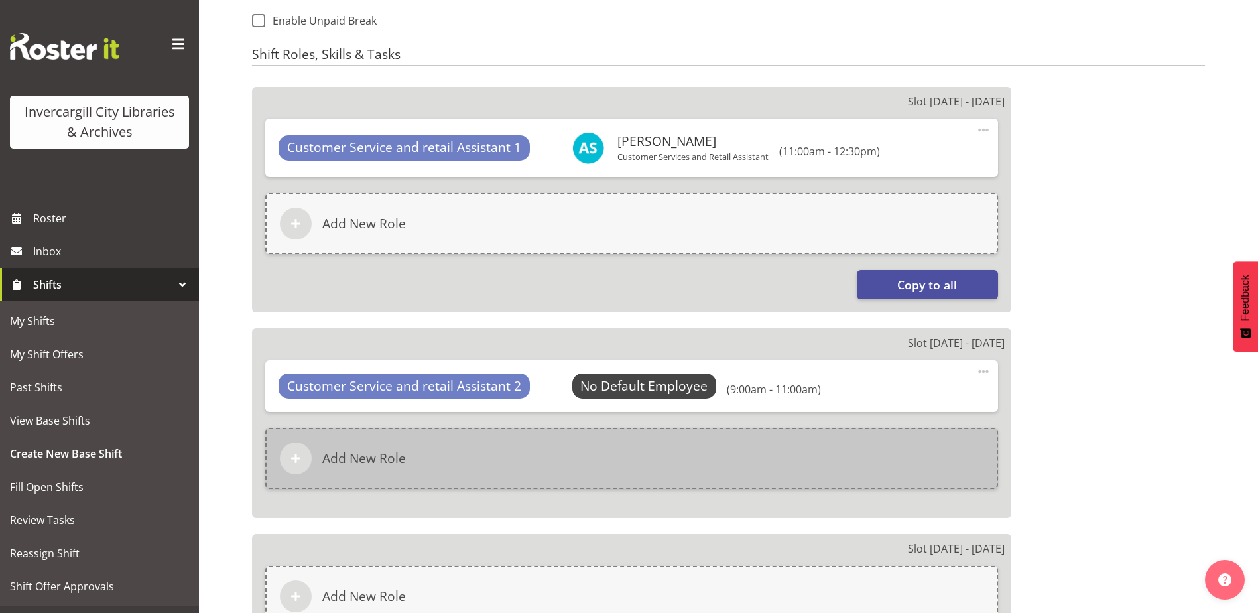
click at [592, 459] on div "Add New Role" at bounding box center [631, 458] width 733 height 61
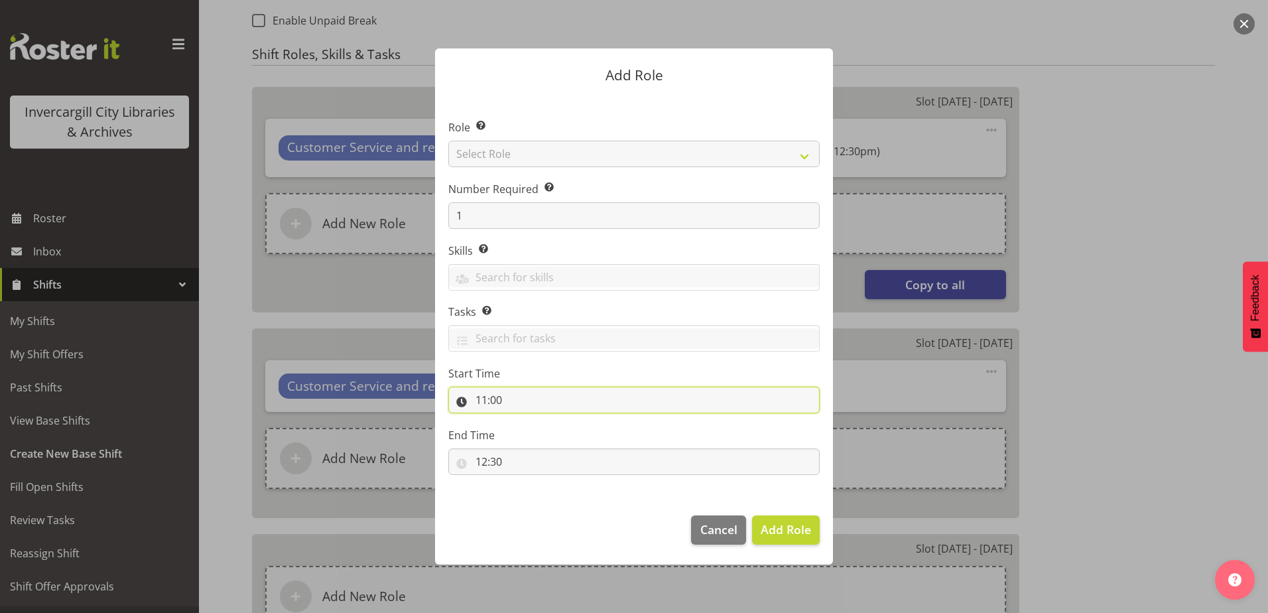
click at [487, 391] on input "11:00" at bounding box center [633, 400] width 371 height 27
click at [575, 430] on select "00 01 02 03 04 05 06 07 08 09 10 11 12 13 14 15 16 17 18 19 20 21 22 23 24 25 2…" at bounding box center [573, 434] width 30 height 27
select select "30"
click at [558, 421] on select "00 01 02 03 04 05 06 07 08 09 10 11 12 13 14 15 16 17 18 19 20 21 22 23 24 25 2…" at bounding box center [573, 434] width 30 height 27
type input "11:30"
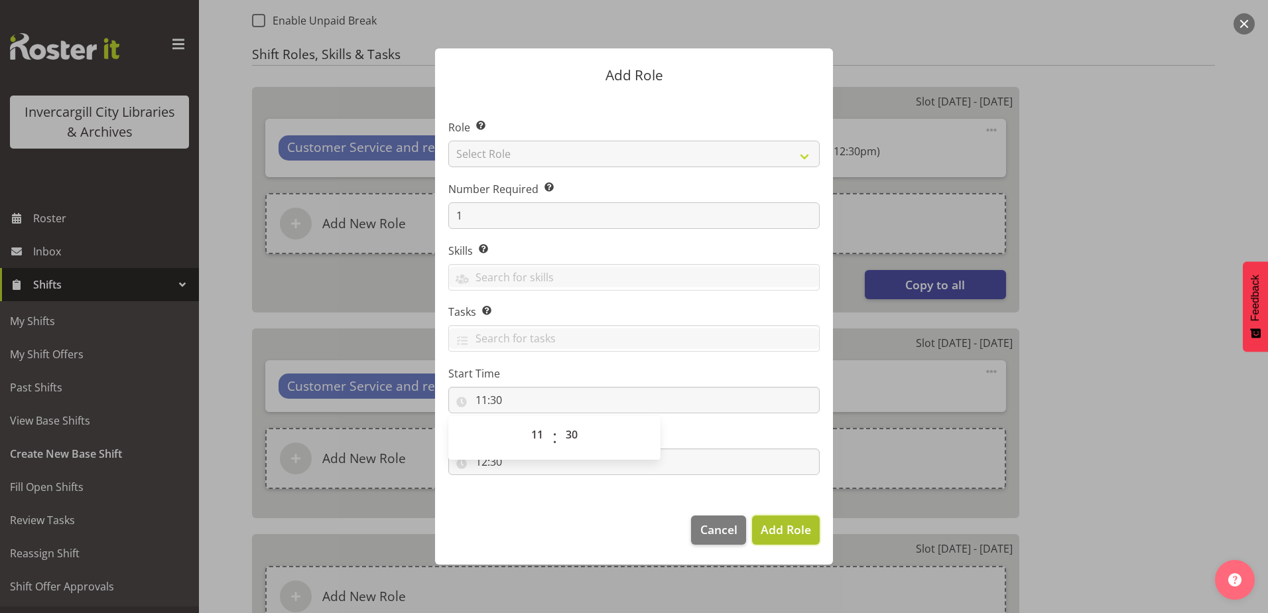
click at [779, 535] on span "Add Role" at bounding box center [786, 529] width 50 height 16
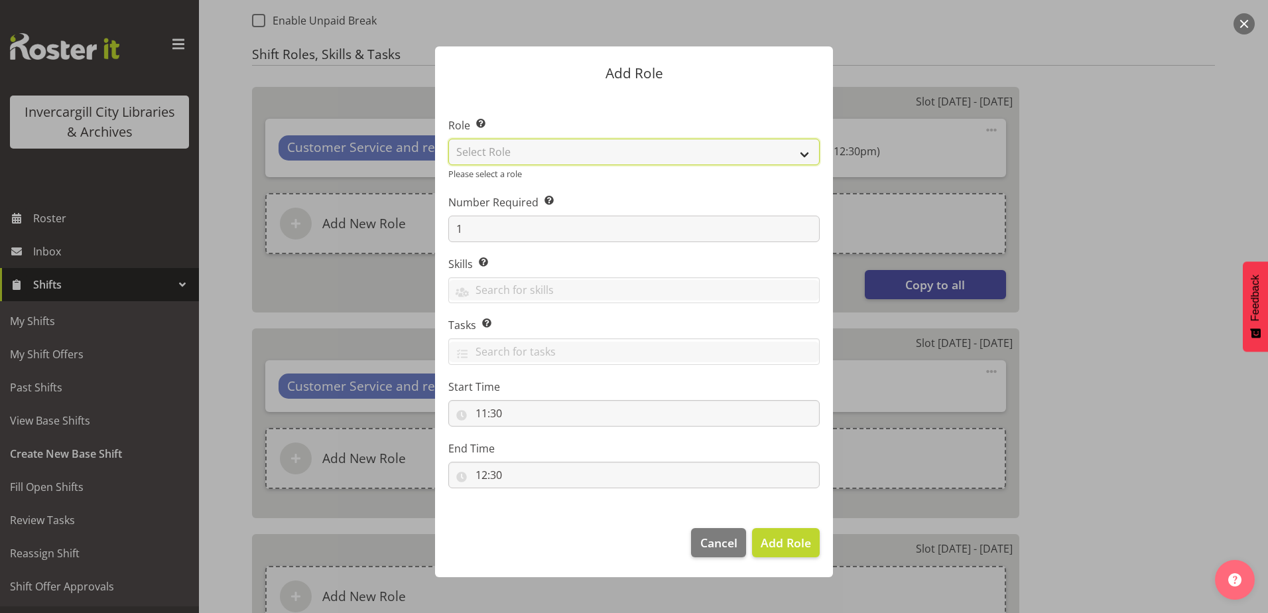
click at [491, 152] on select "Select Role 1st floor desk AQ operator Business Support Team member Casual Cust…" at bounding box center [633, 152] width 371 height 27
select select "1535"
click at [448, 141] on select "Select Role 1st floor desk AQ operator Business Support Team member Casual Cust…" at bounding box center [633, 152] width 371 height 27
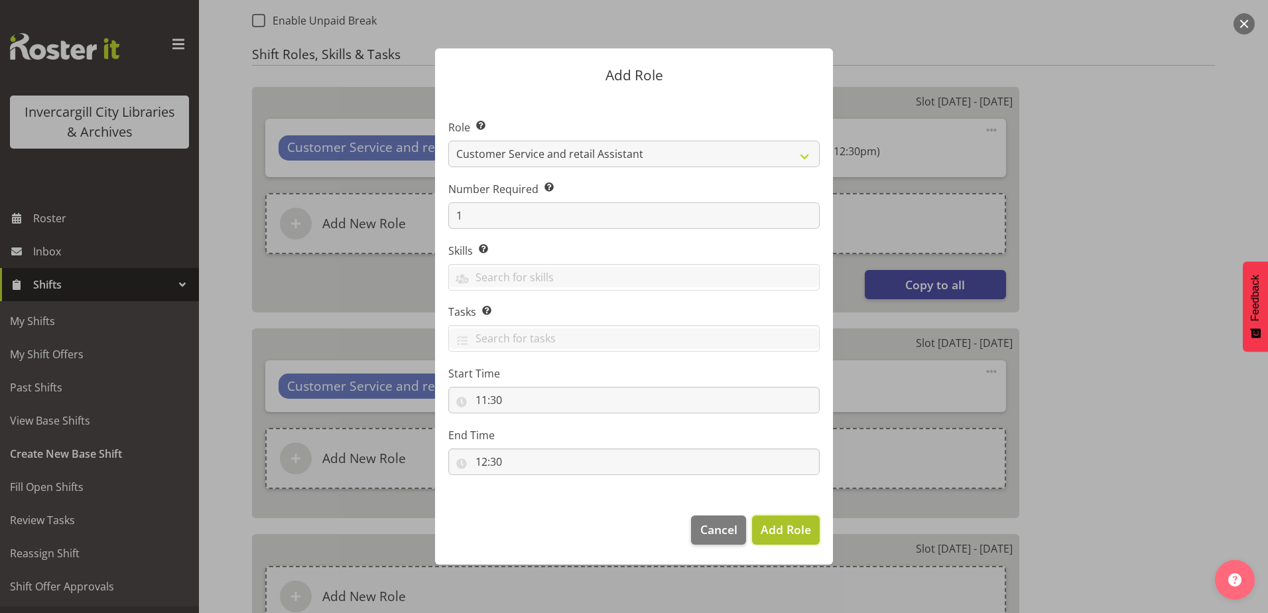
click at [796, 523] on span "Add Role" at bounding box center [786, 529] width 50 height 16
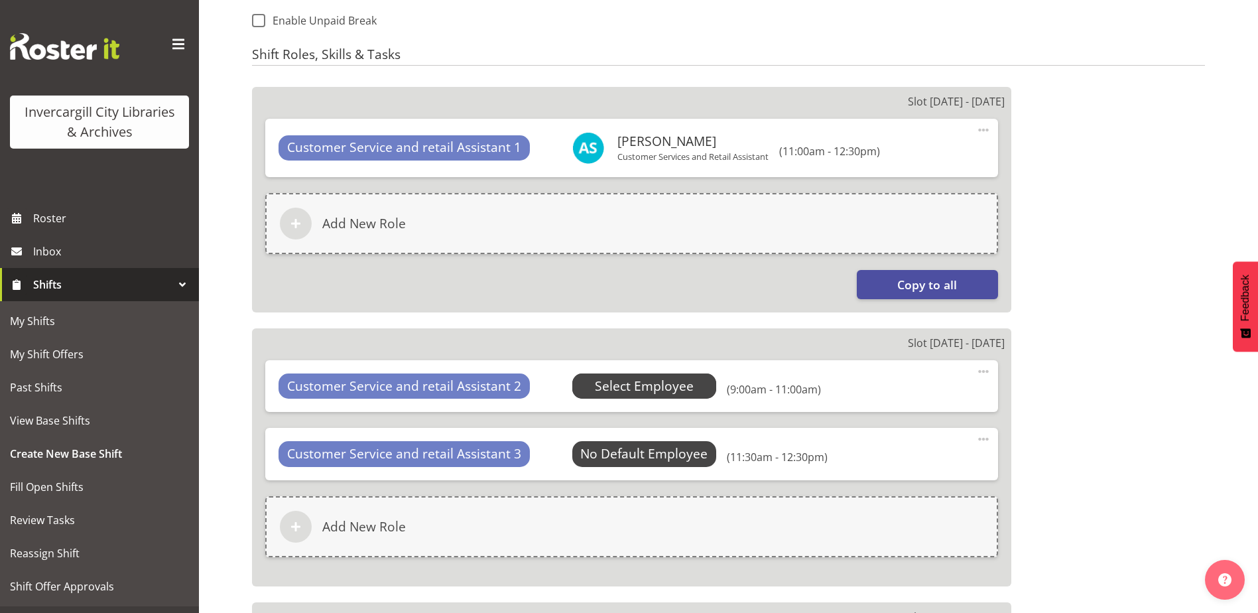
click at [613, 392] on span "Select Employee" at bounding box center [644, 386] width 99 height 19
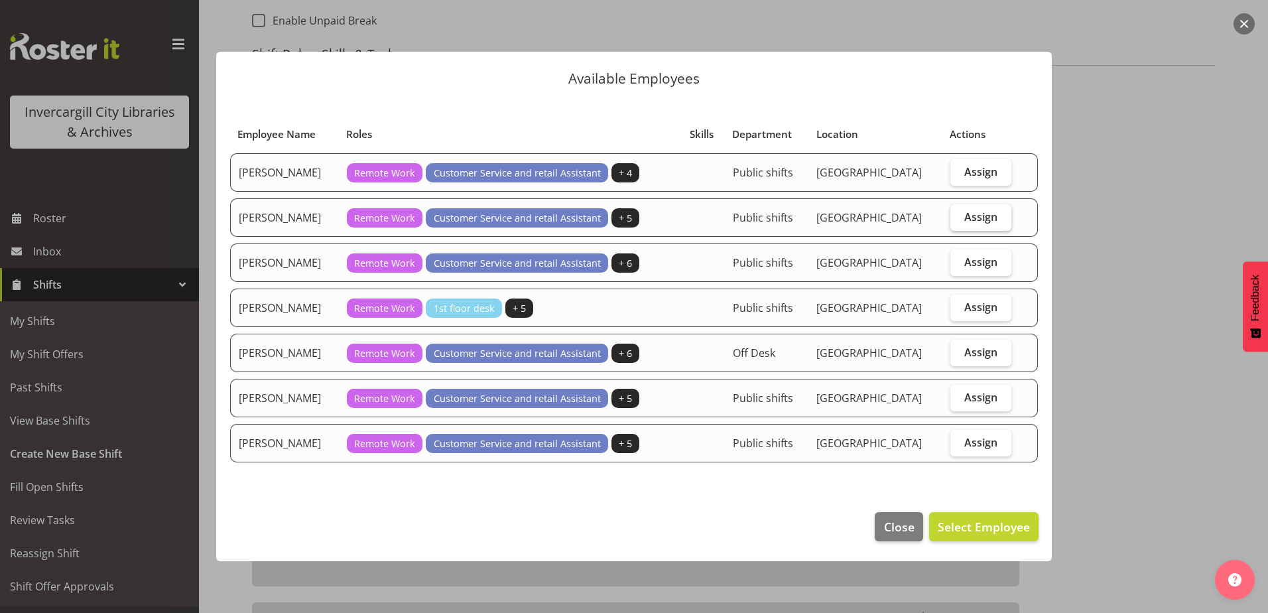
click at [965, 210] on span "Assign" at bounding box center [980, 216] width 33 height 13
click at [959, 212] on input "Assign" at bounding box center [954, 216] width 9 height 9
checkbox input "true"
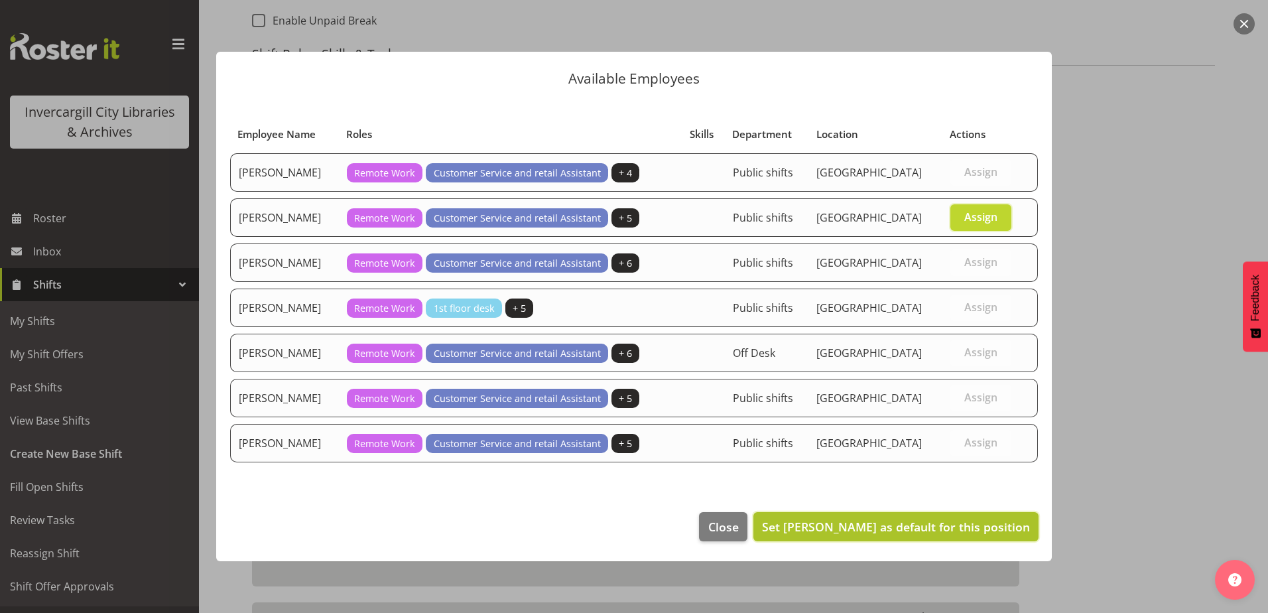
click at [917, 523] on span "Set Kaela Harley as default for this position" at bounding box center [896, 527] width 268 height 16
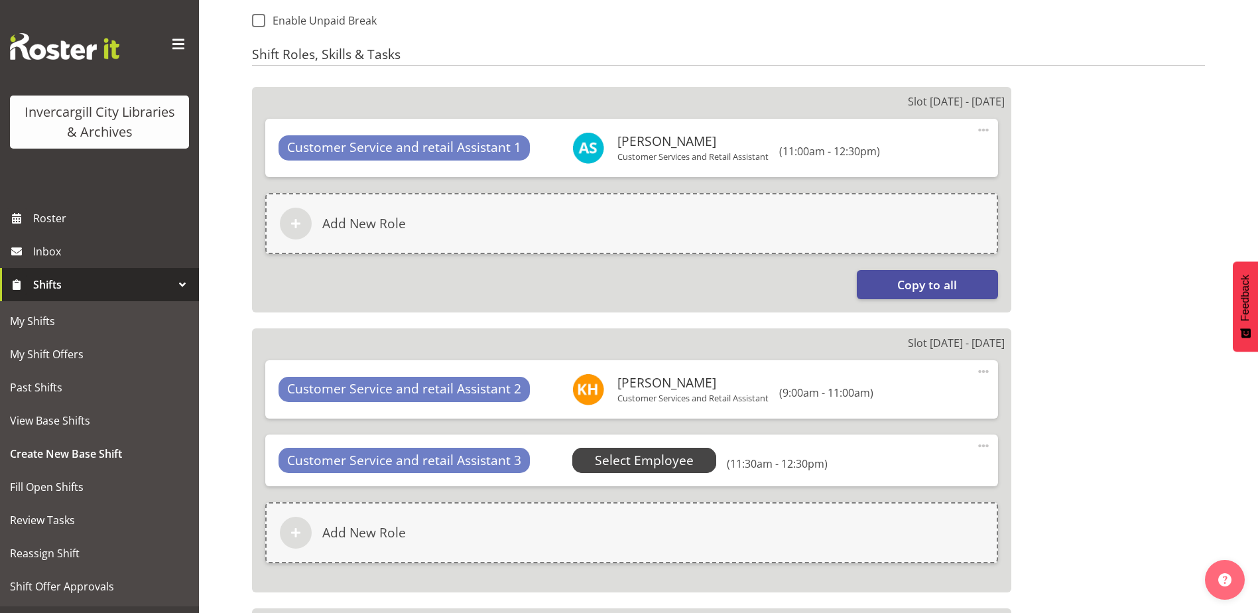
click at [635, 463] on span "Select Employee" at bounding box center [644, 460] width 99 height 19
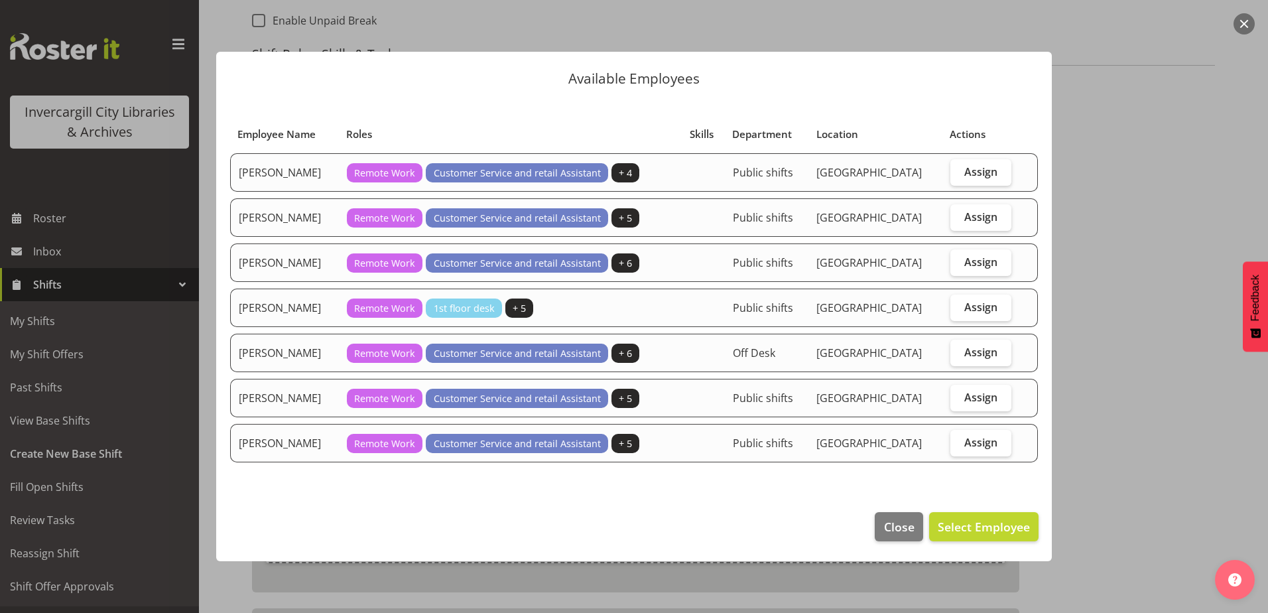
drag, startPoint x: 993, startPoint y: 443, endPoint x: 999, endPoint y: 472, distance: 29.8
click at [992, 442] on span "Assign" at bounding box center [980, 442] width 33 height 13
click at [959, 442] on input "Assign" at bounding box center [954, 442] width 9 height 9
checkbox input "true"
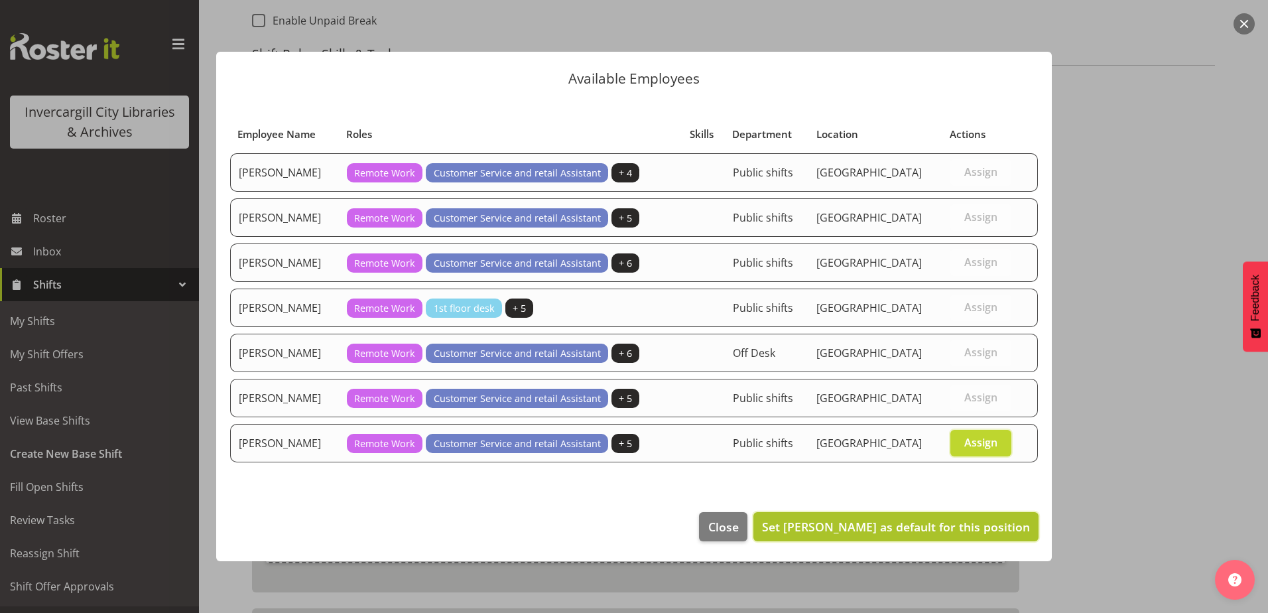
click at [963, 529] on span "Set Serena Casey as default for this position" at bounding box center [896, 527] width 268 height 16
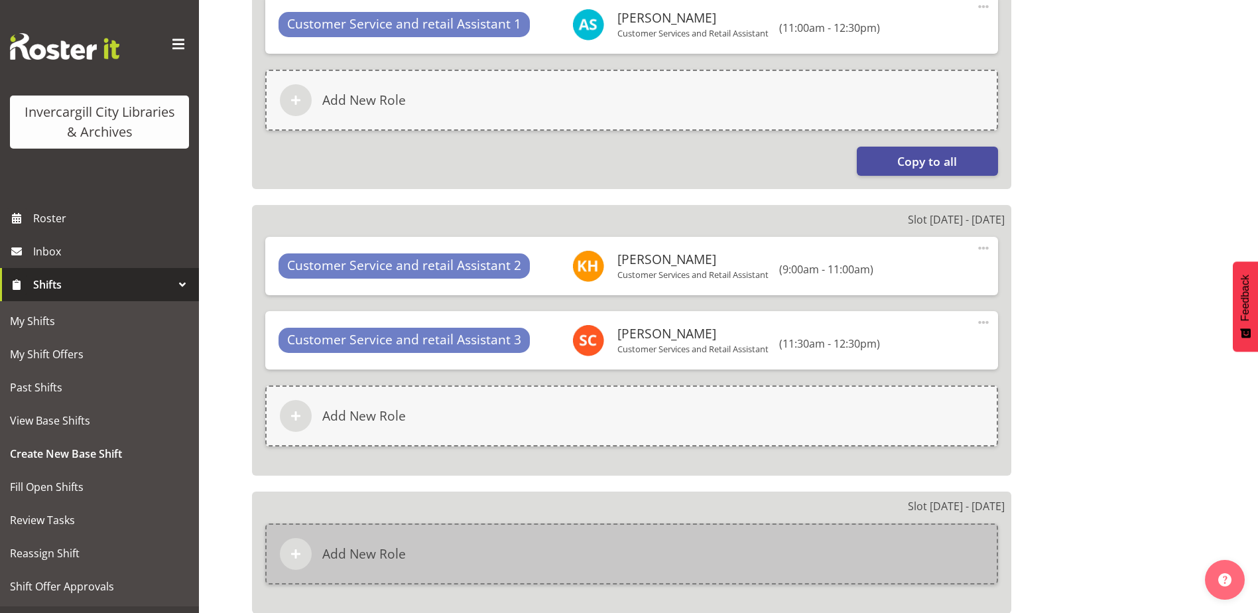
scroll to position [1048, 0]
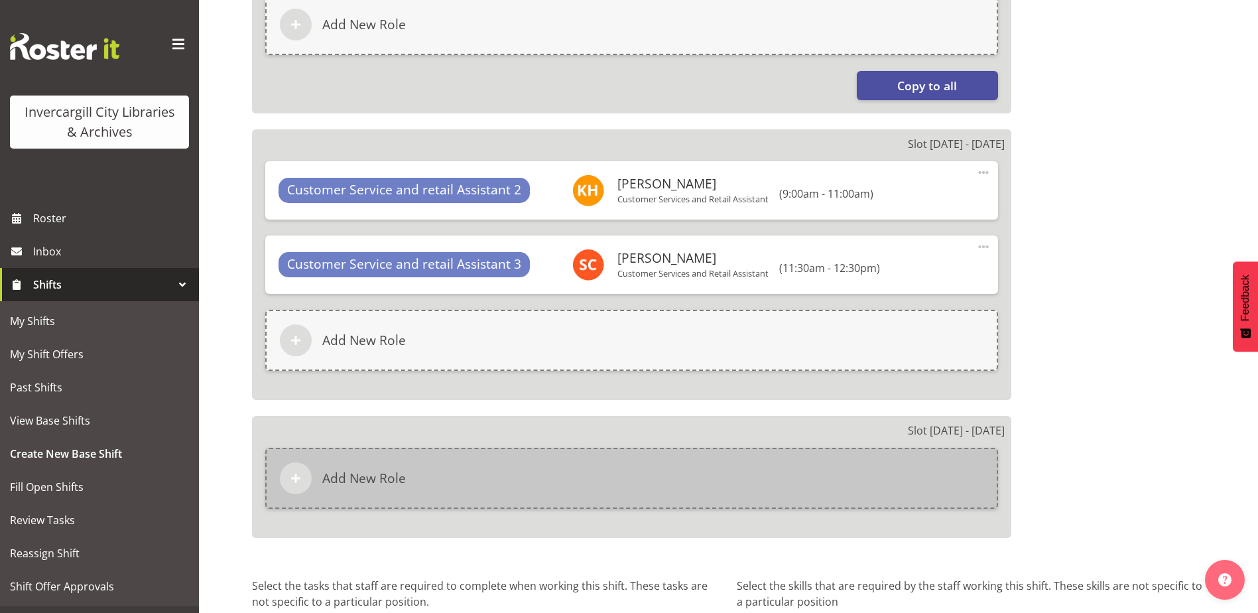
click at [539, 477] on div "Add New Role" at bounding box center [631, 478] width 733 height 61
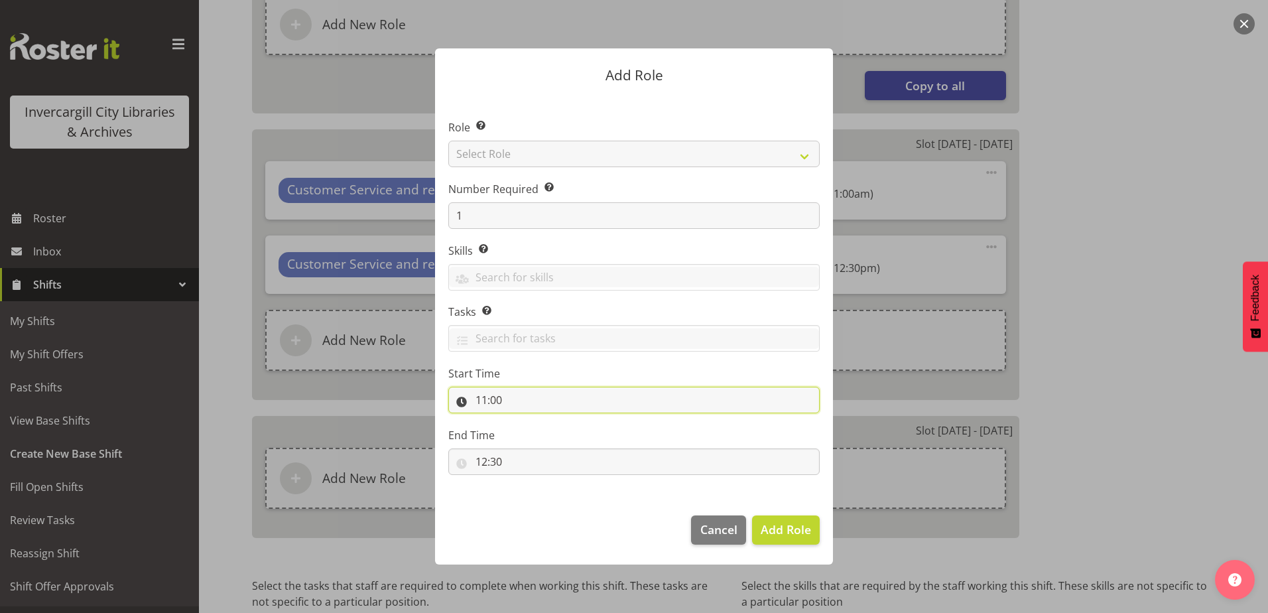
click at [499, 400] on input "11:00" at bounding box center [633, 400] width 371 height 27
click at [545, 435] on select "00 01 02 03 04 05 06 07 08 09 10 11 12 13 14 15 16 17 18 19 20 21 22 23" at bounding box center [539, 434] width 30 height 27
select select "9"
click at [524, 421] on select "00 01 02 03 04 05 06 07 08 09 10 11 12 13 14 15 16 17 18 19 20 21 22 23" at bounding box center [539, 434] width 30 height 27
type input "09:00"
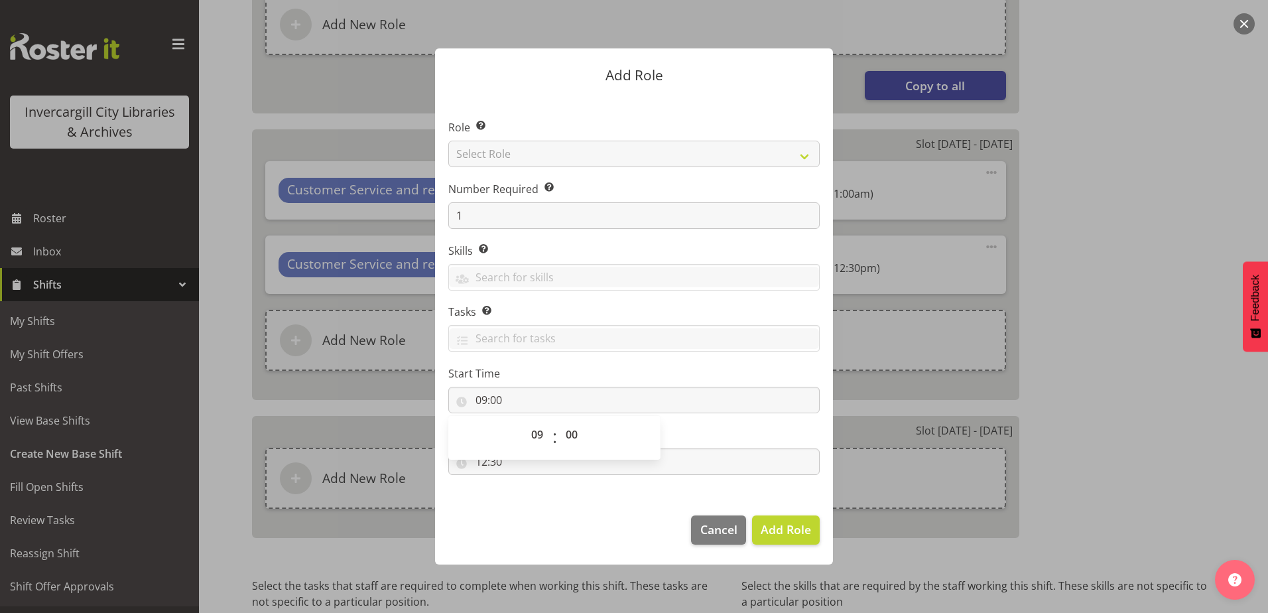
drag, startPoint x: 539, startPoint y: 509, endPoint x: 511, endPoint y: 481, distance: 38.9
click at [539, 507] on footer "Cancel Add Role" at bounding box center [634, 533] width 398 height 62
click at [491, 461] on input "12:30" at bounding box center [633, 461] width 371 height 27
click at [529, 499] on select "00 01 02 03 04 05 06 07 08 09 10 11 12 13 14 15 16 17 18 19 20 21 22 23" at bounding box center [539, 496] width 30 height 27
select select "11"
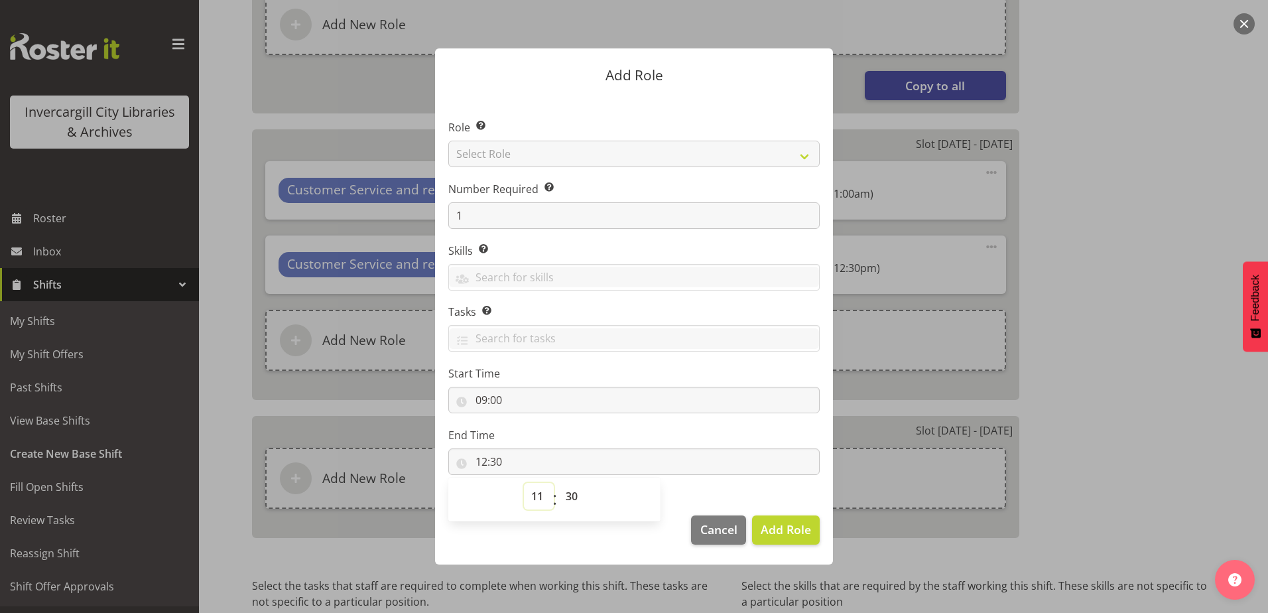
click at [524, 483] on select "00 01 02 03 04 05 06 07 08 09 10 11 12 13 14 15 16 17 18 19 20 21 22 23" at bounding box center [539, 496] width 30 height 27
type input "11:30"
click at [573, 495] on select "00 01 02 03 04 05 06 07 08 09 10 11 12 13 14 15 16 17 18 19 20 21 22 23 24 25 2…" at bounding box center [573, 496] width 30 height 27
select select "0"
click at [558, 483] on select "00 01 02 03 04 05 06 07 08 09 10 11 12 13 14 15 16 17 18 19 20 21 22 23 24 25 2…" at bounding box center [573, 496] width 30 height 27
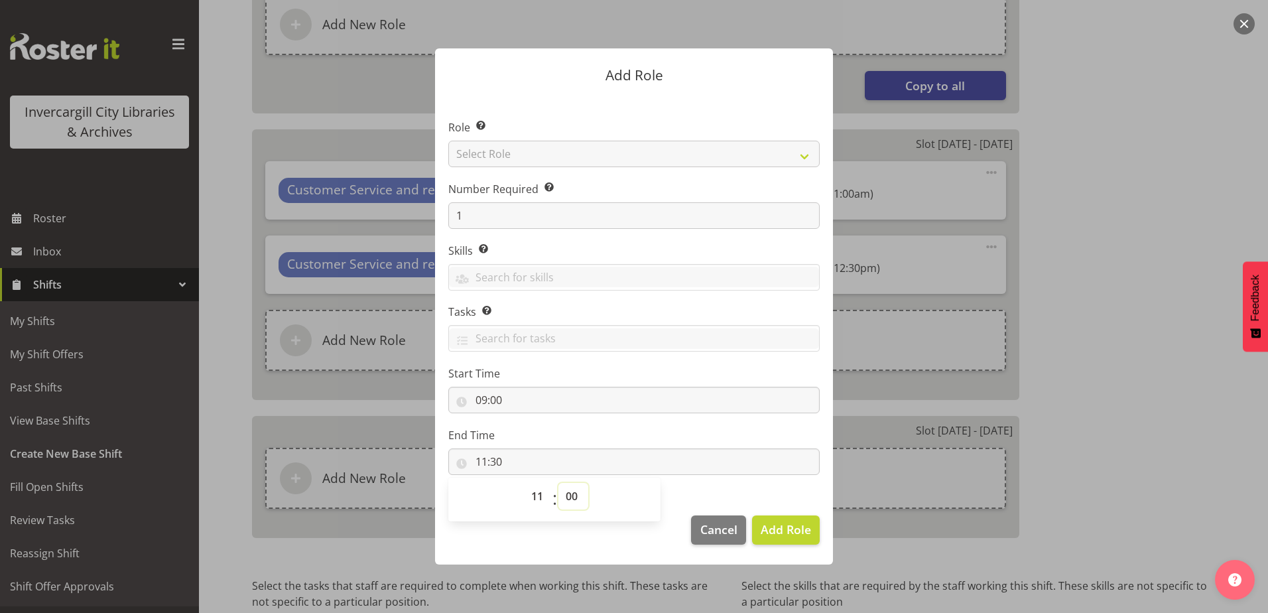
type input "11:00"
click at [776, 523] on span "Add Role" at bounding box center [786, 529] width 50 height 16
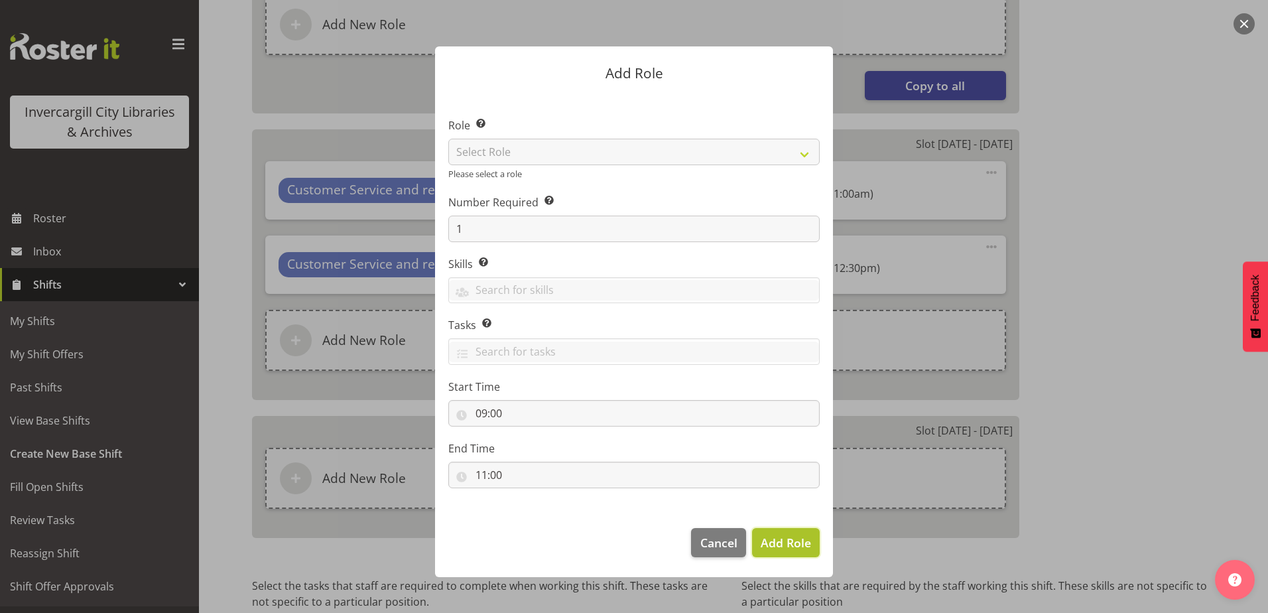
click at [794, 535] on span "Add Role" at bounding box center [786, 543] width 50 height 16
click at [539, 152] on select "Select Role 1st floor desk AQ operator Business Support Team member Casual Cust…" at bounding box center [633, 152] width 371 height 27
select select "1535"
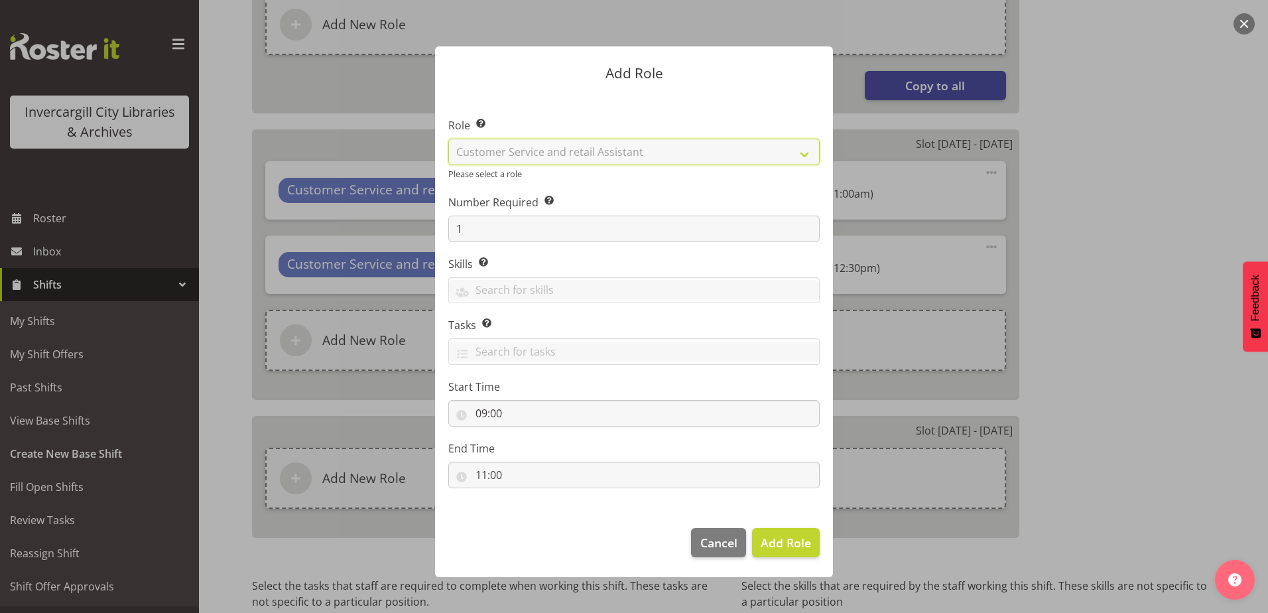
click at [448, 141] on select "Select Role 1st floor desk AQ operator Business Support Team member Casual Cust…" at bounding box center [633, 152] width 371 height 27
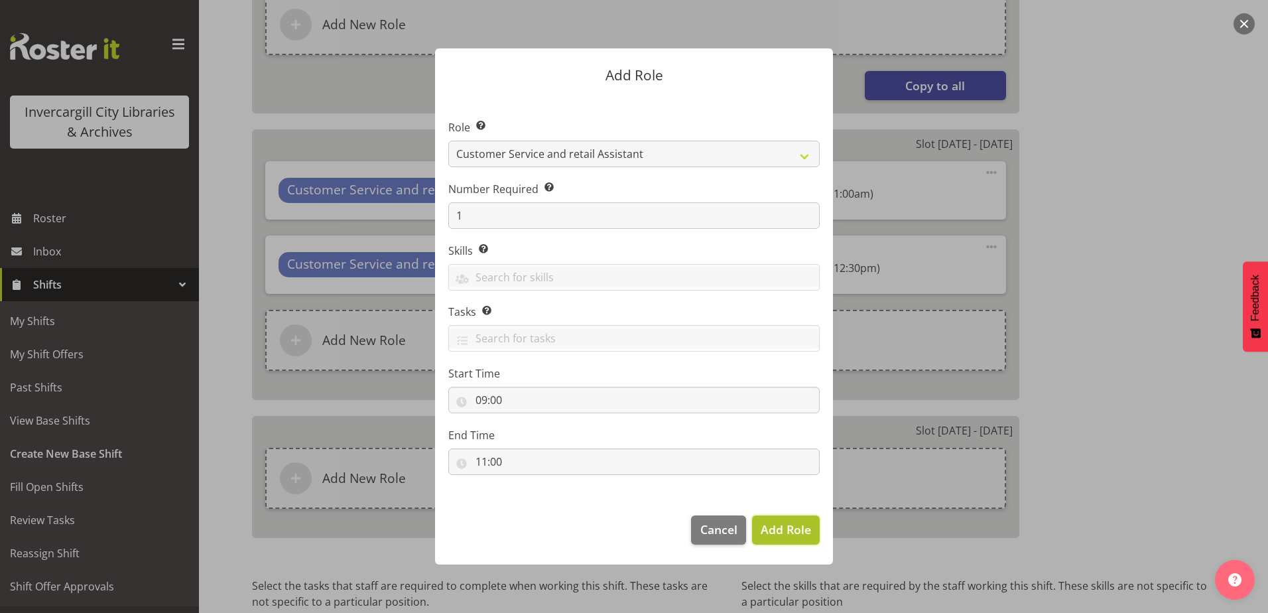
click at [774, 523] on span "Add Role" at bounding box center [786, 529] width 50 height 16
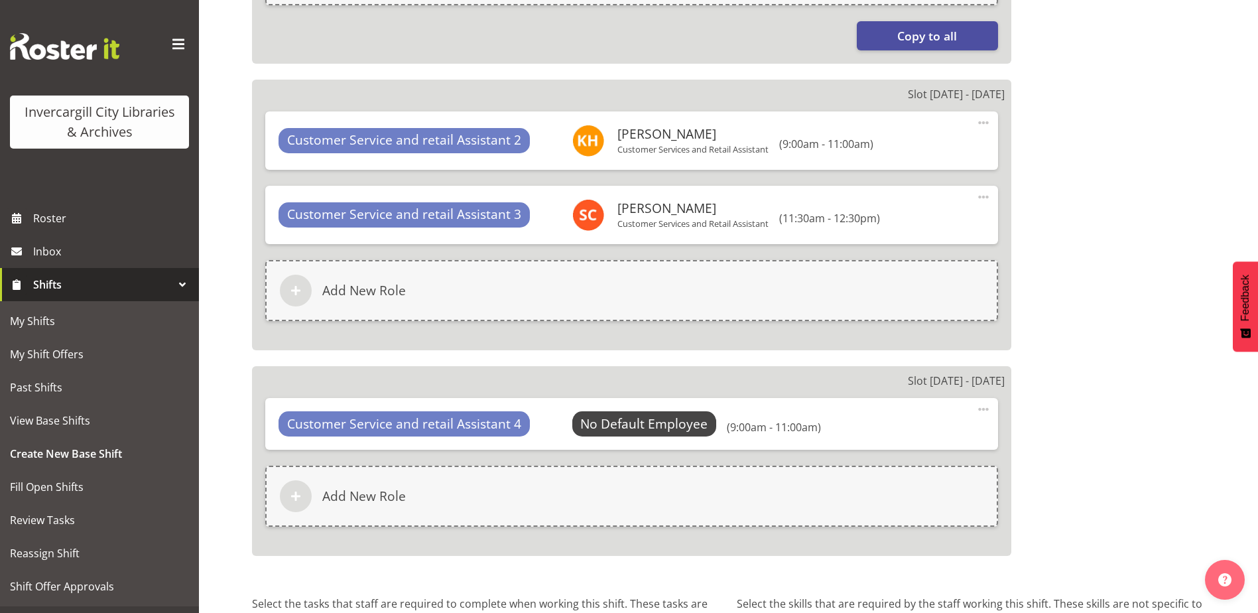
scroll to position [1239, 0]
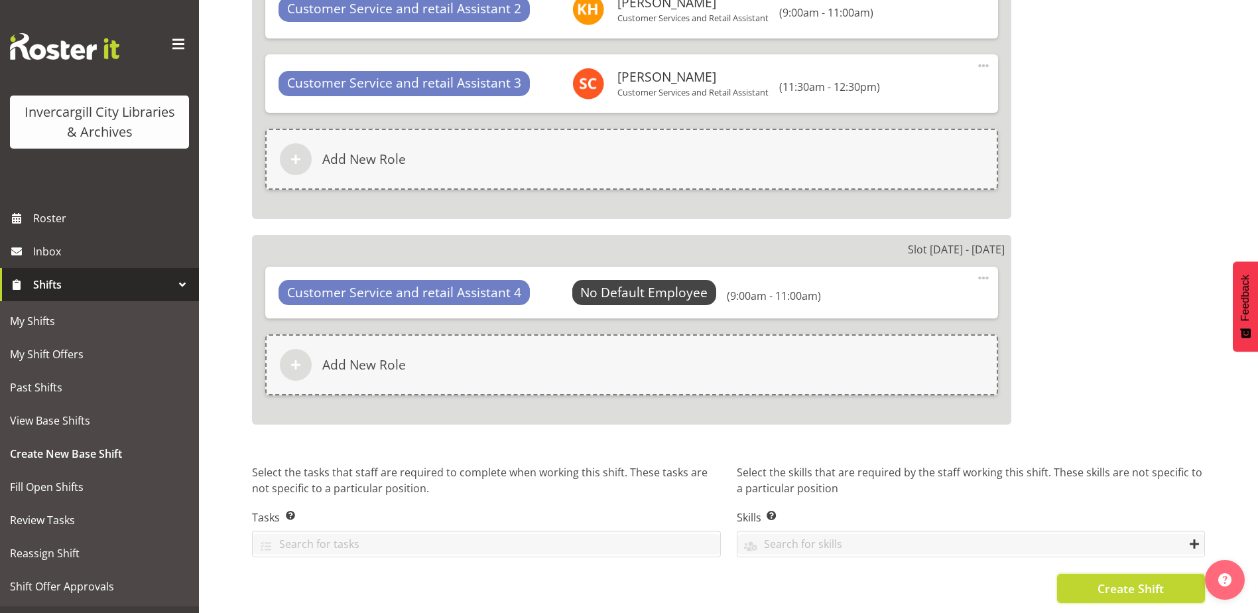
click at [1113, 584] on span "Create Shift" at bounding box center [1131, 588] width 66 height 17
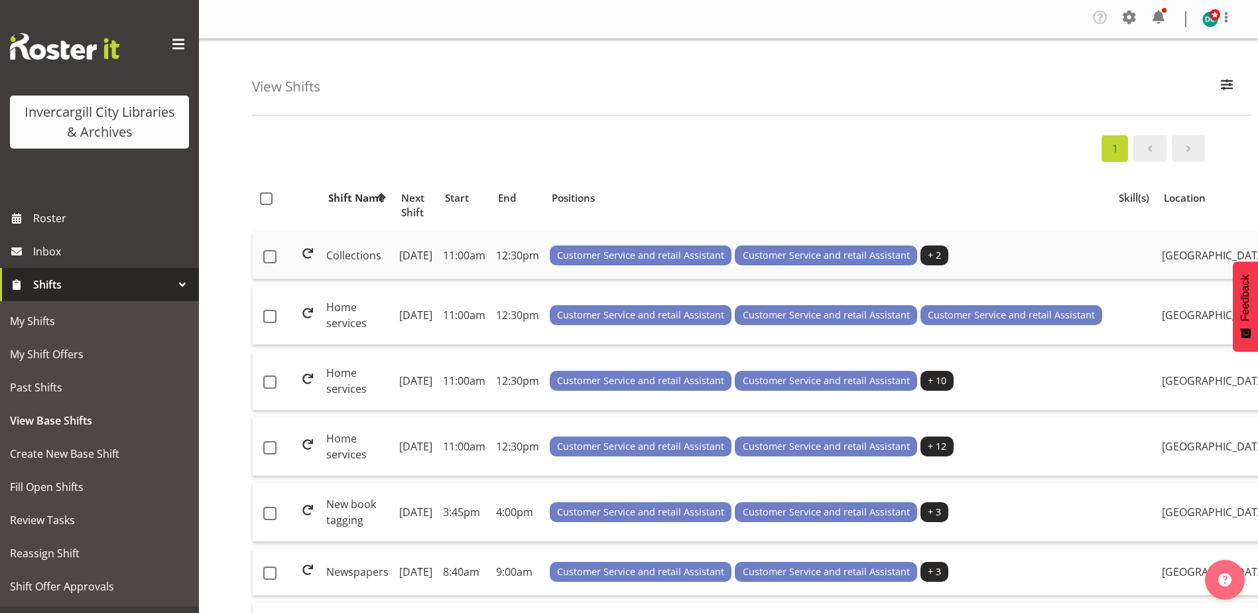
click at [350, 274] on td "Collections" at bounding box center [357, 255] width 73 height 47
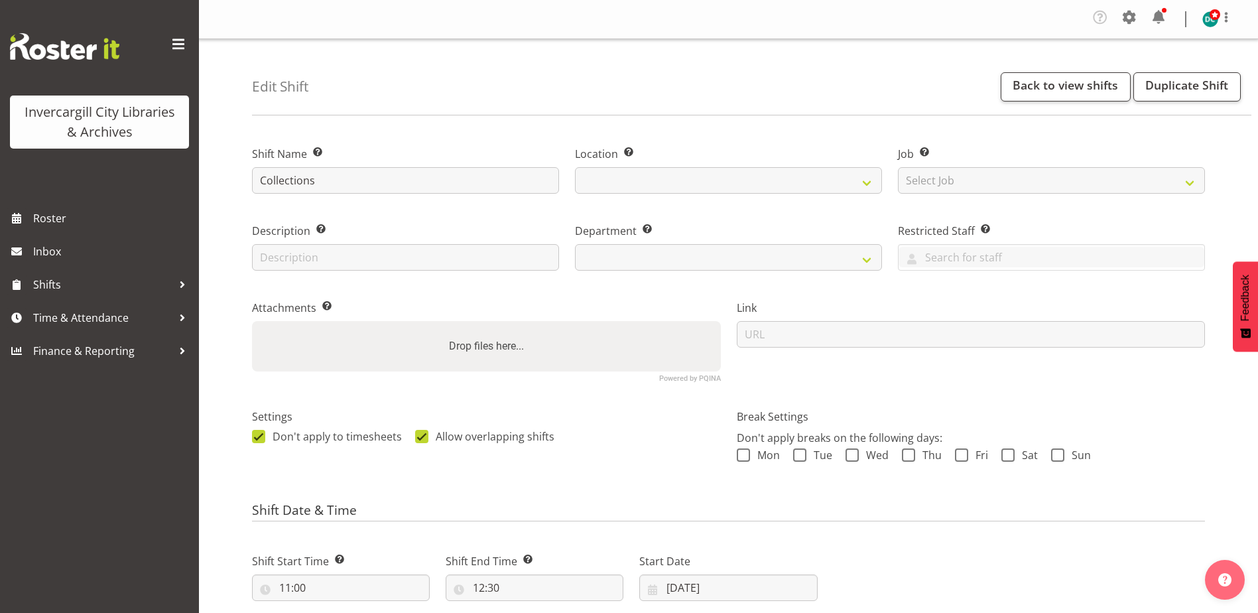
select select
select select "1276"
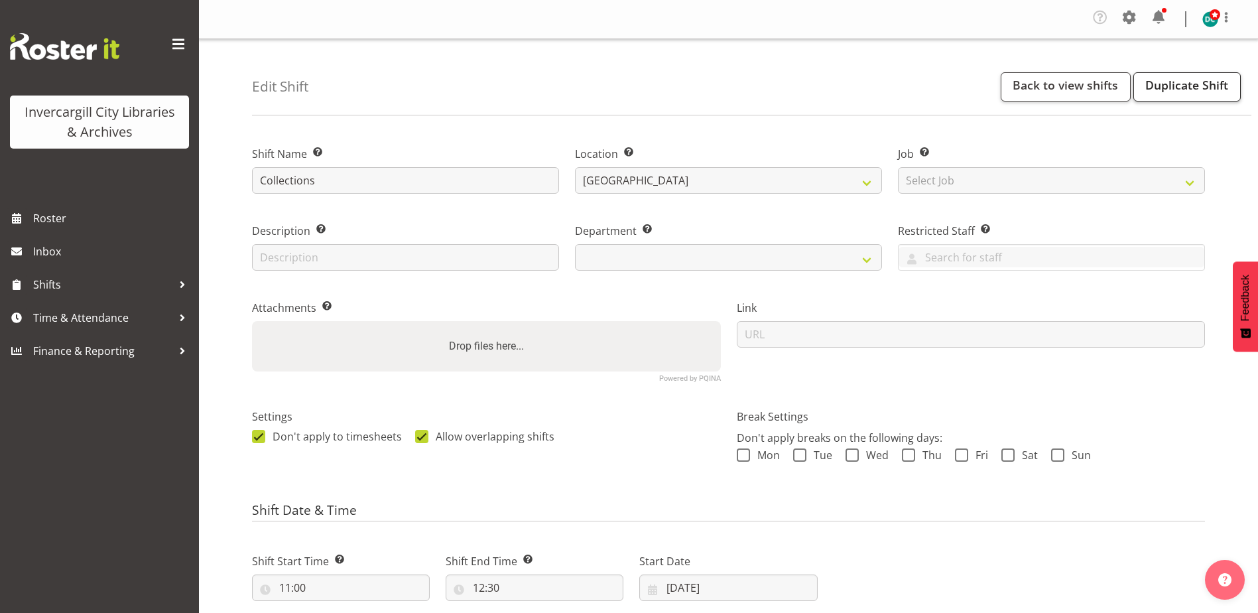
select select
click at [1212, 89] on link "Duplicate Shift" at bounding box center [1186, 86] width 107 height 29
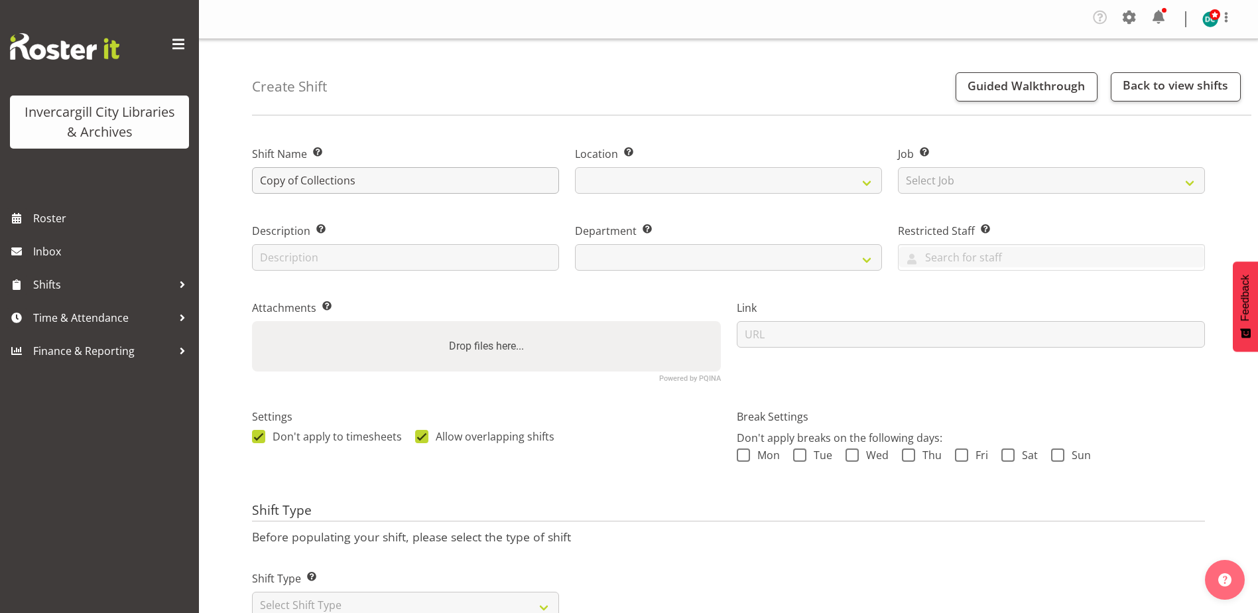
select select
select select "1276"
select select
drag, startPoint x: 302, startPoint y: 182, endPoint x: 241, endPoint y: 180, distance: 61.0
click at [243, 182] on div "Create Shift Guided Walkthrough Back to view shifts Shift Name Enter a name for…" at bounding box center [728, 347] width 1059 height 617
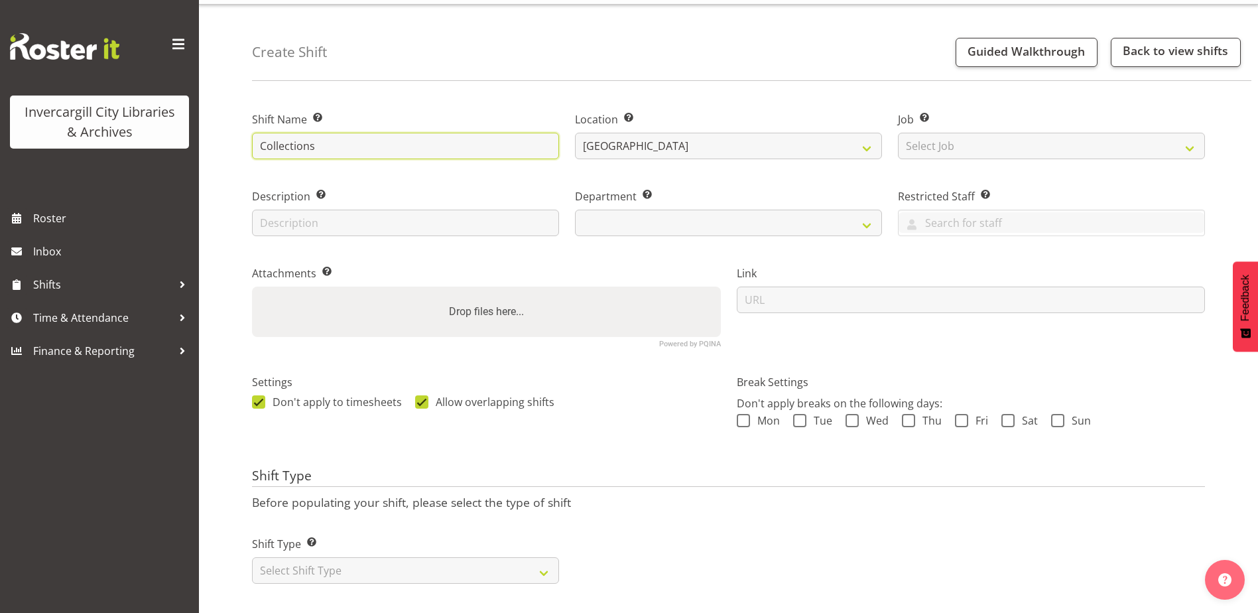
scroll to position [53, 0]
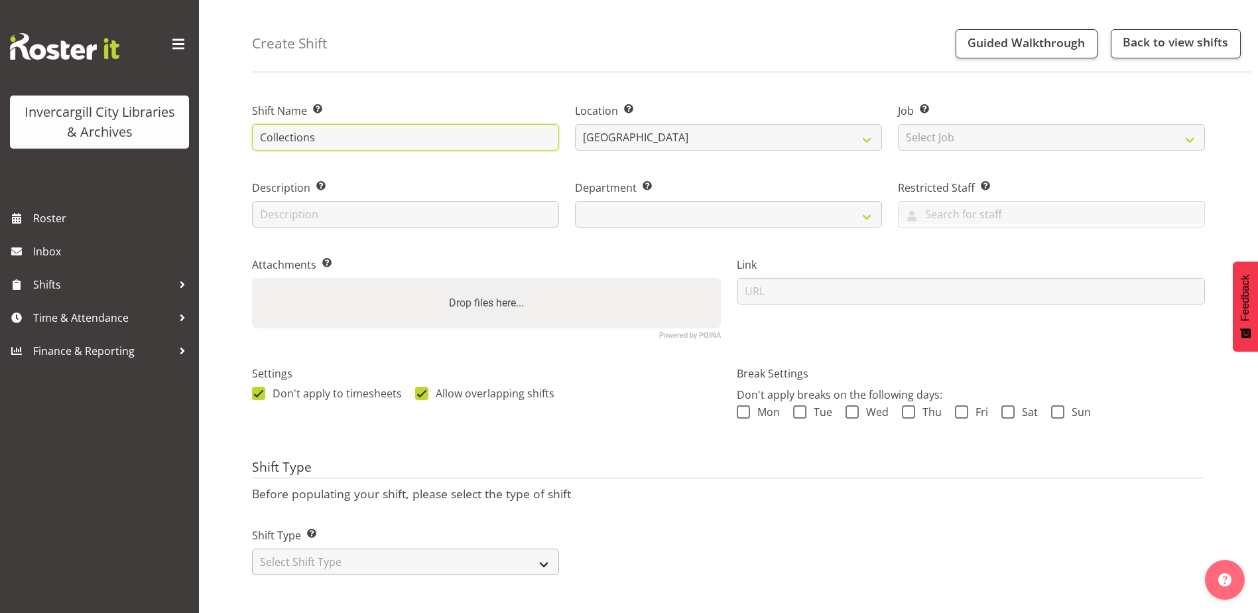
type input "Collections"
click at [340, 560] on select "Select Shift Type One Off Shift Recurring Shift Rotating Shift" at bounding box center [405, 561] width 307 height 27
select select "rotating"
click at [252, 548] on select "Select Shift Type One Off Shift Recurring Shift Rotating Shift" at bounding box center [405, 561] width 307 height 27
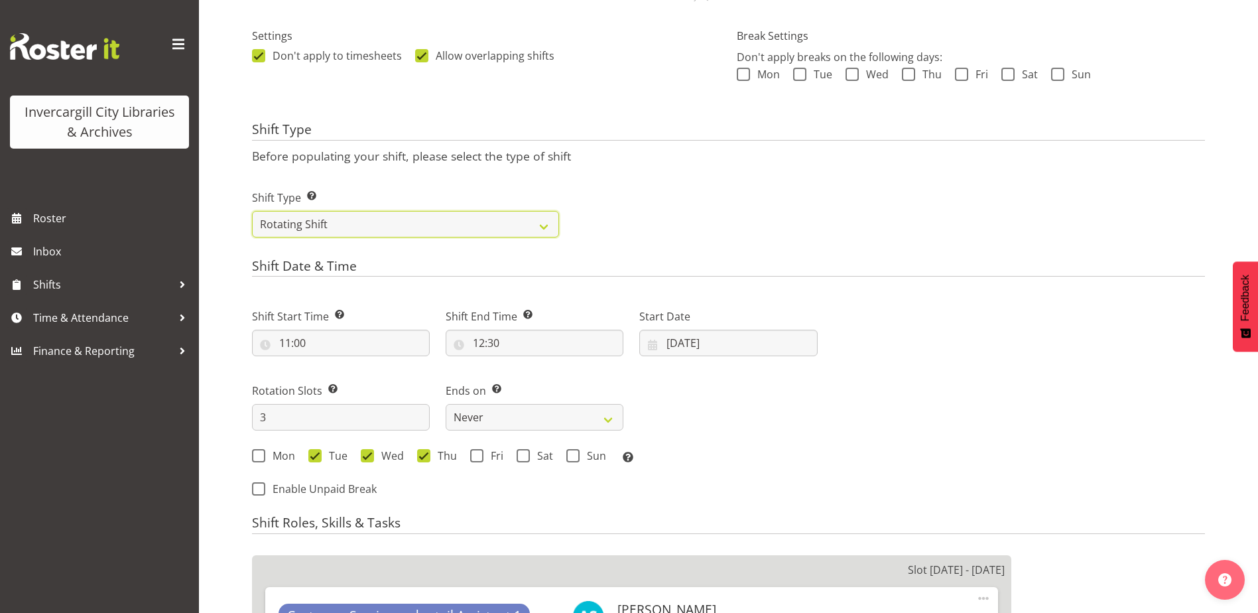
scroll to position [385, 0]
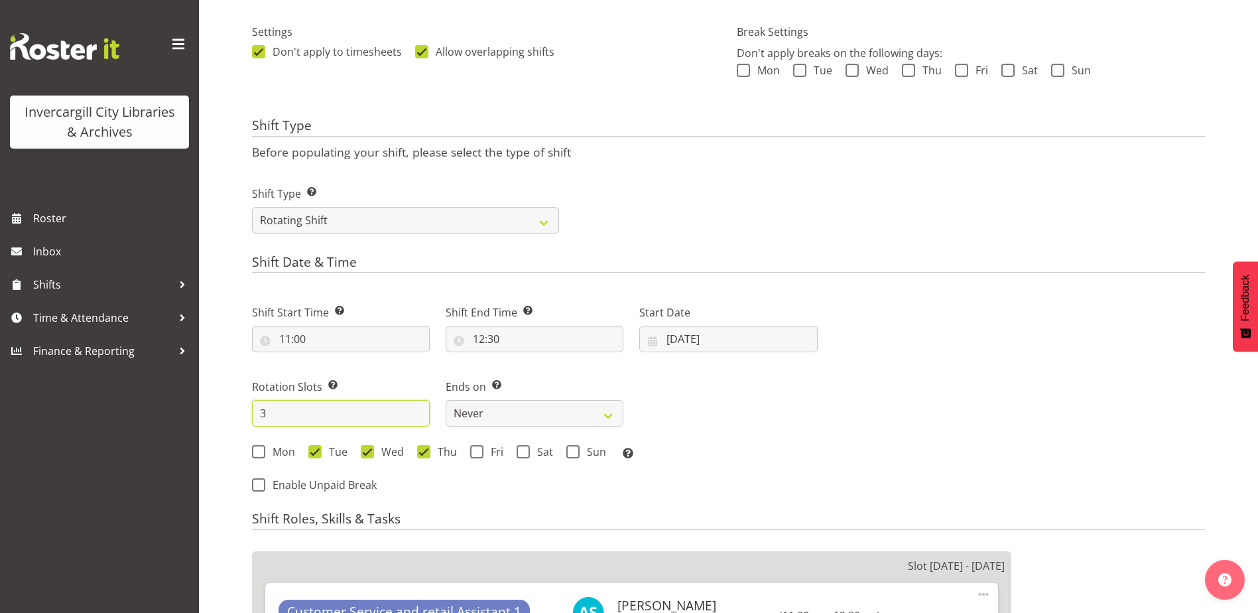
click at [275, 411] on input "3" at bounding box center [341, 413] width 178 height 27
type input "5"
click at [318, 340] on input "11:00" at bounding box center [341, 339] width 178 height 27
click at [380, 365] on select "00 01 02 03 04 05 06 07 08 09 10 11 12 13 14 15 16 17 18 19 20 21 22 23 24 25 2…" at bounding box center [377, 373] width 30 height 27
select select "30"
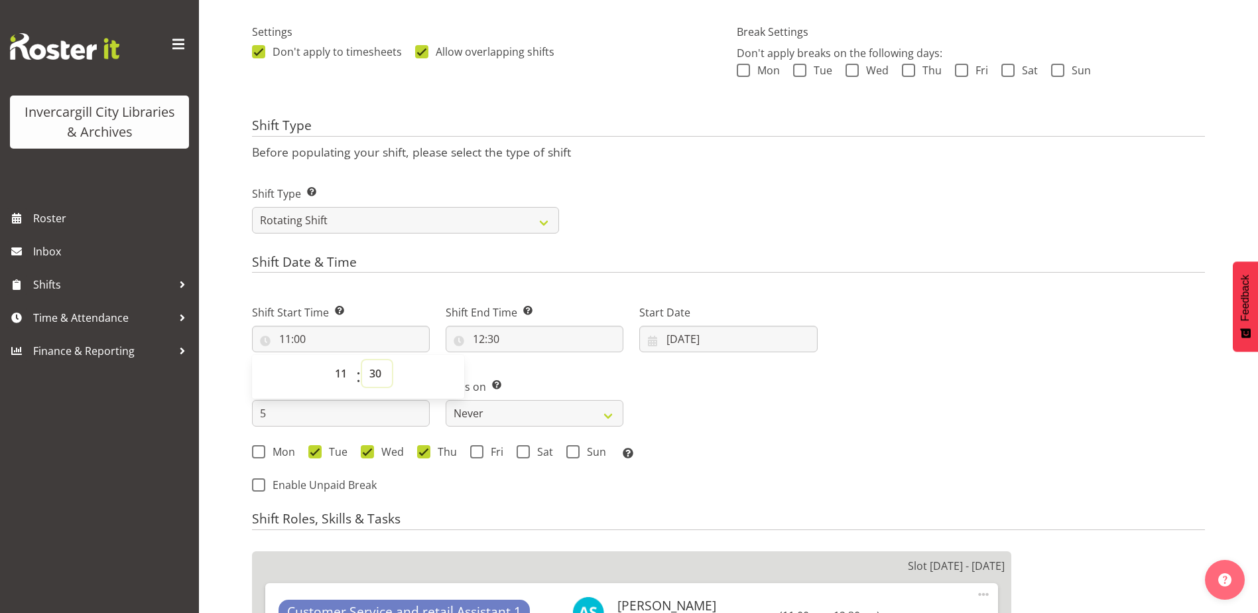
click at [362, 360] on select "00 01 02 03 04 05 06 07 08 09 10 11 12 13 14 15 16 17 18 19 20 21 22 23 24 25 2…" at bounding box center [377, 373] width 30 height 27
type input "11:30"
drag, startPoint x: 778, startPoint y: 396, endPoint x: 661, endPoint y: 336, distance: 131.1
click at [771, 394] on div "Shift Start Time Set the time of the day you wish this shift to start 11:30 00 …" at bounding box center [535, 378] width 582 height 184
click at [666, 339] on input "02/09/2025" at bounding box center [728, 339] width 178 height 27
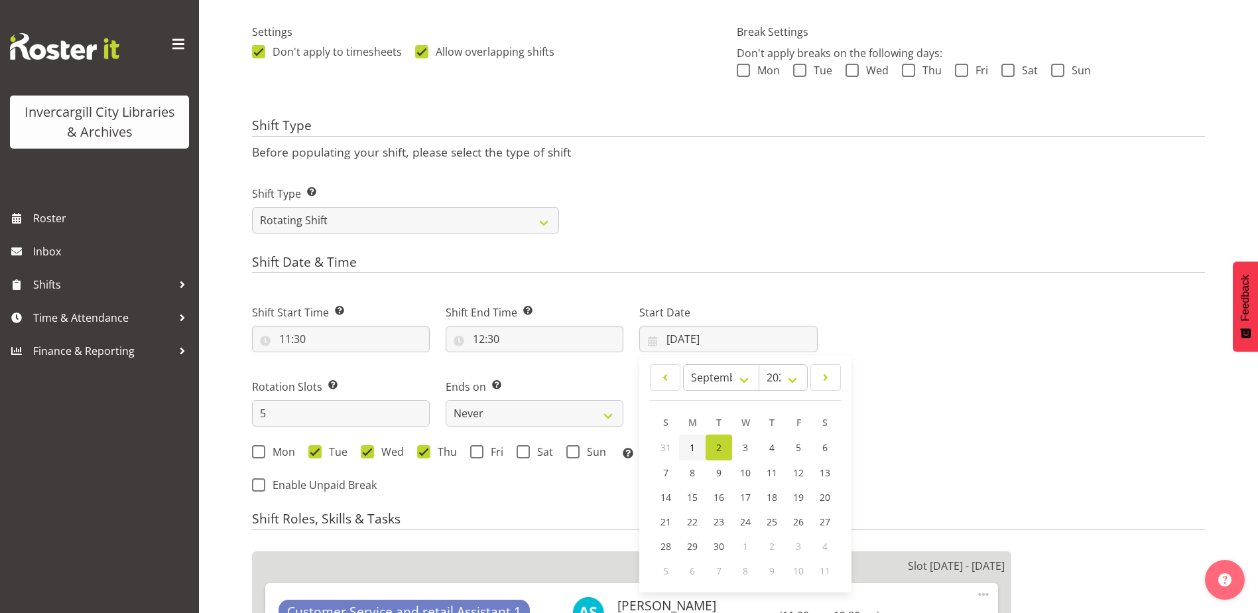
click at [694, 448] on span "1" at bounding box center [692, 447] width 5 height 13
type input "01/09/2025"
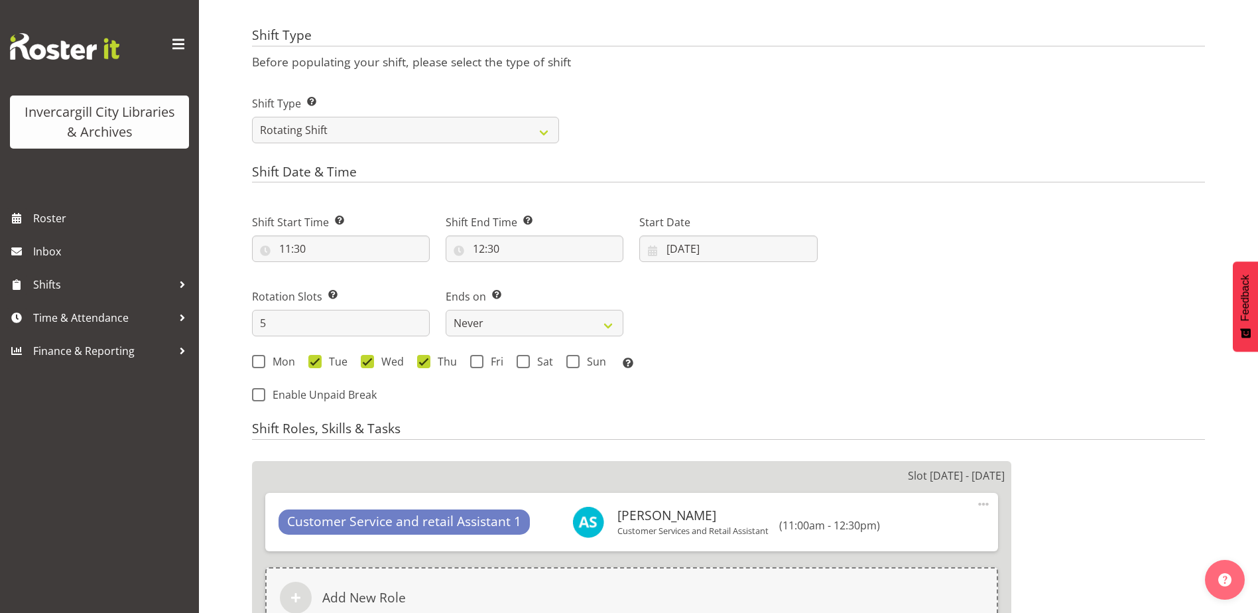
scroll to position [517, 0]
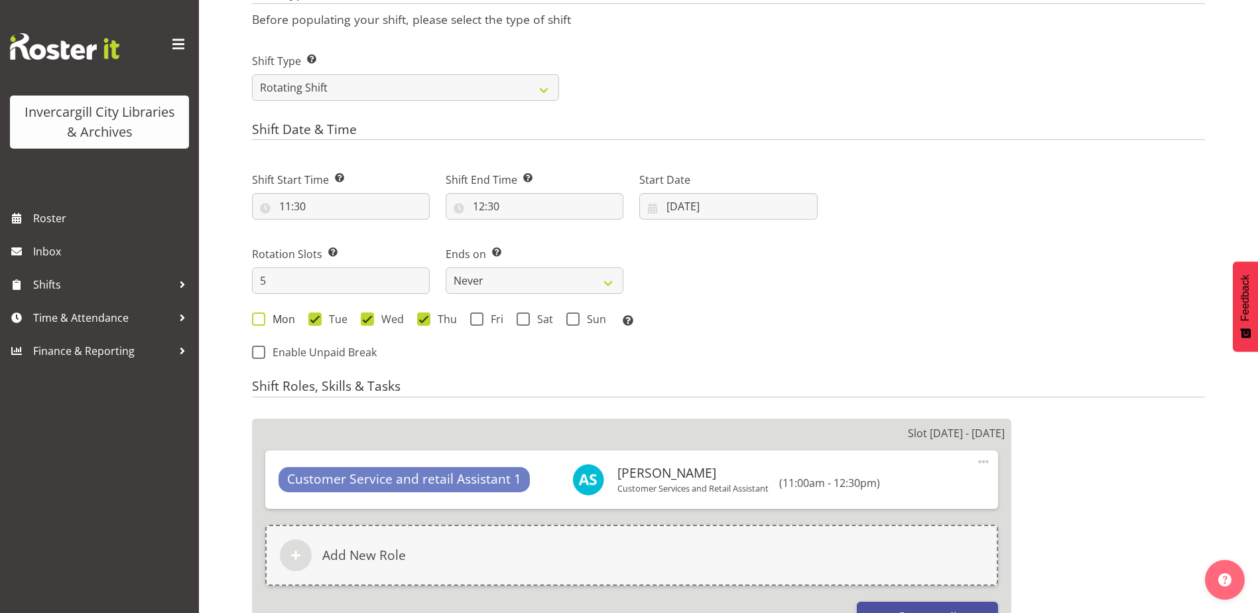
click at [264, 320] on span at bounding box center [258, 318] width 13 height 13
click at [261, 320] on input "Mon" at bounding box center [256, 319] width 9 height 9
checkbox input "true"
drag, startPoint x: 312, startPoint y: 319, endPoint x: 325, endPoint y: 322, distance: 12.9
click at [313, 319] on span at bounding box center [314, 318] width 13 height 13
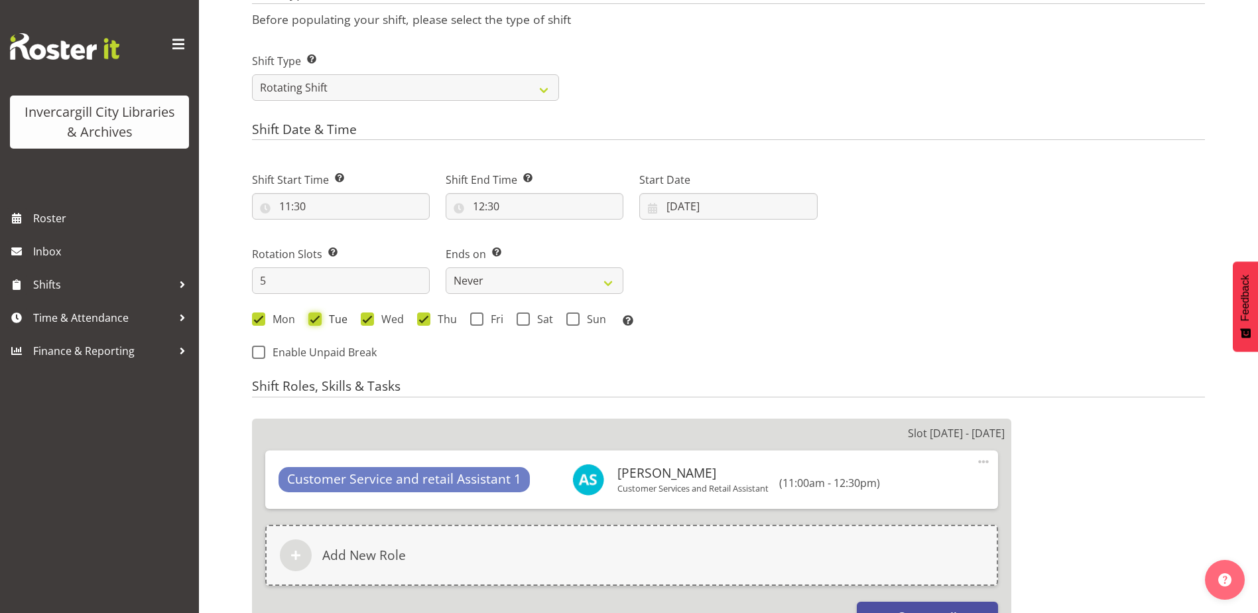
click at [313, 319] on input "Tue" at bounding box center [312, 319] width 9 height 9
checkbox input "false"
click at [365, 318] on span at bounding box center [367, 318] width 13 height 13
click at [365, 318] on input "Wed" at bounding box center [365, 319] width 9 height 9
checkbox input "false"
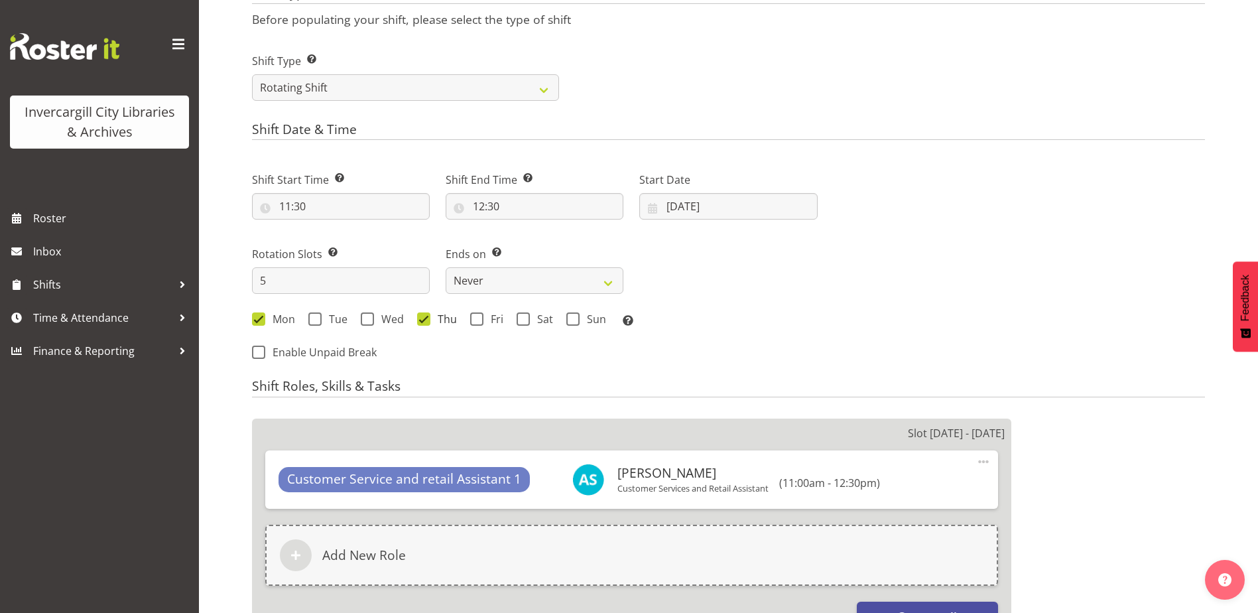
click at [422, 323] on span at bounding box center [423, 318] width 13 height 13
click at [422, 323] on input "Thu" at bounding box center [421, 319] width 9 height 9
checkbox input "false"
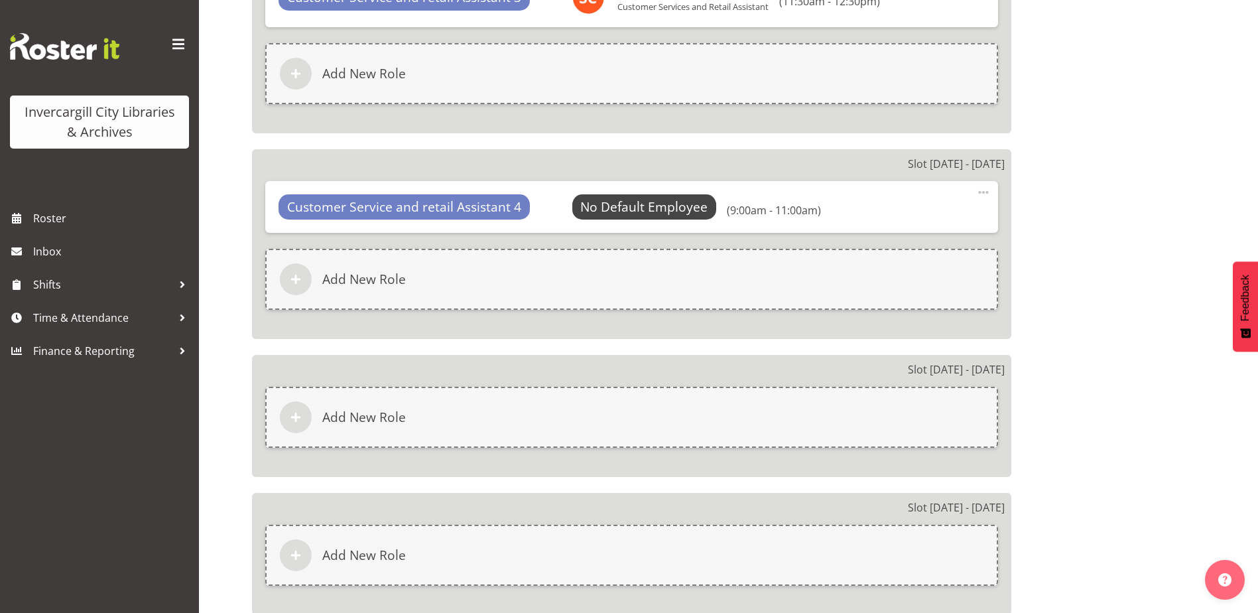
scroll to position [1313, 0]
click at [982, 190] on span at bounding box center [984, 194] width 16 height 16
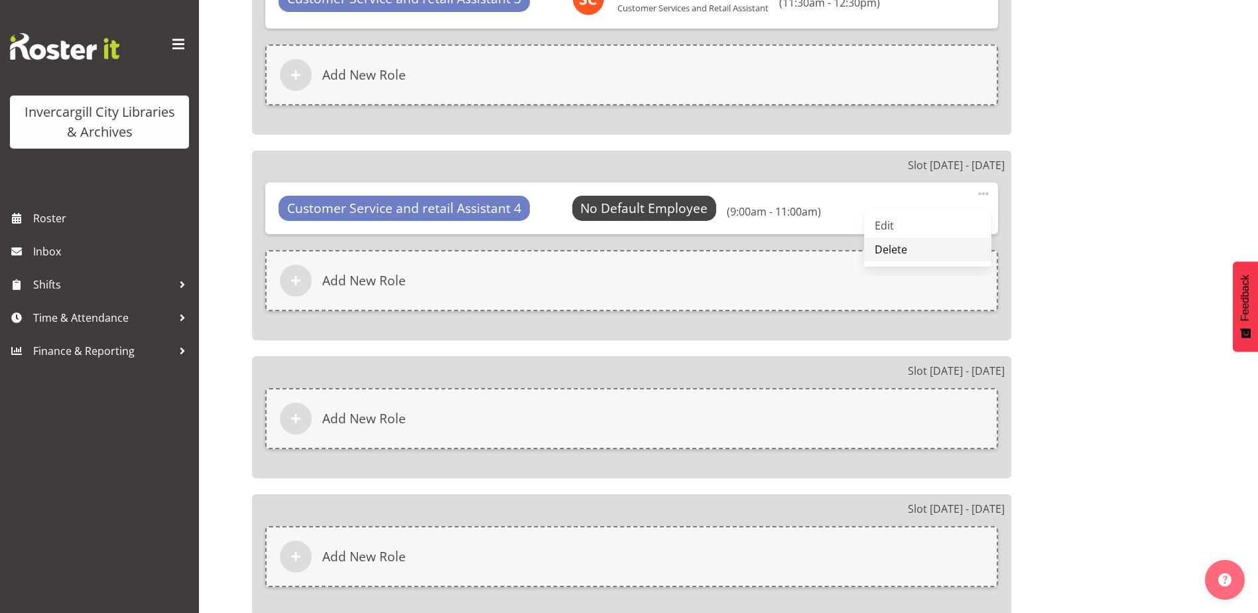
click at [941, 247] on link "Delete" at bounding box center [927, 249] width 127 height 24
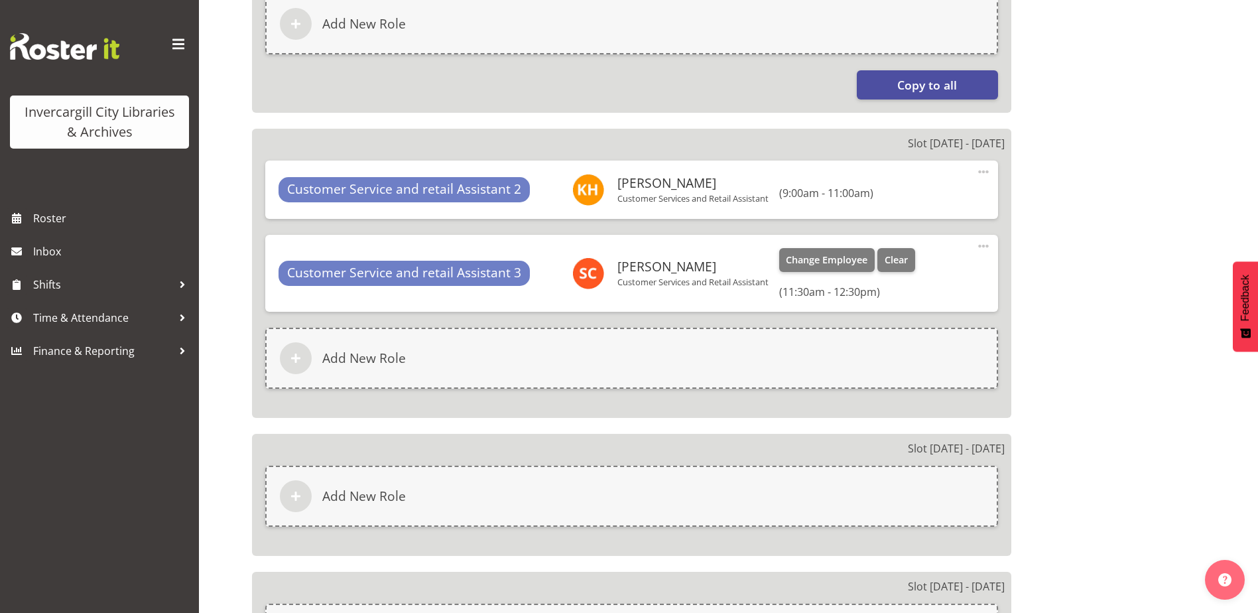
scroll to position [1048, 0]
click at [987, 249] on span at bounding box center [984, 247] width 16 height 16
click at [922, 304] on link "Delete" at bounding box center [927, 302] width 127 height 24
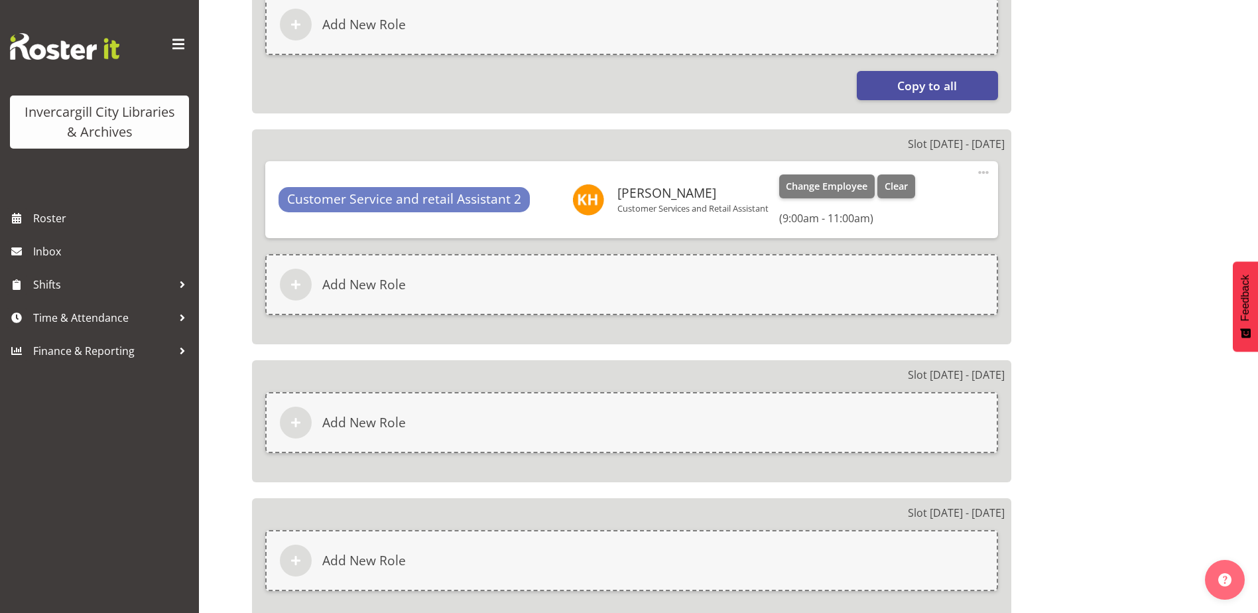
click at [983, 174] on span at bounding box center [984, 172] width 16 height 16
click at [892, 229] on link "Delete" at bounding box center [927, 228] width 127 height 24
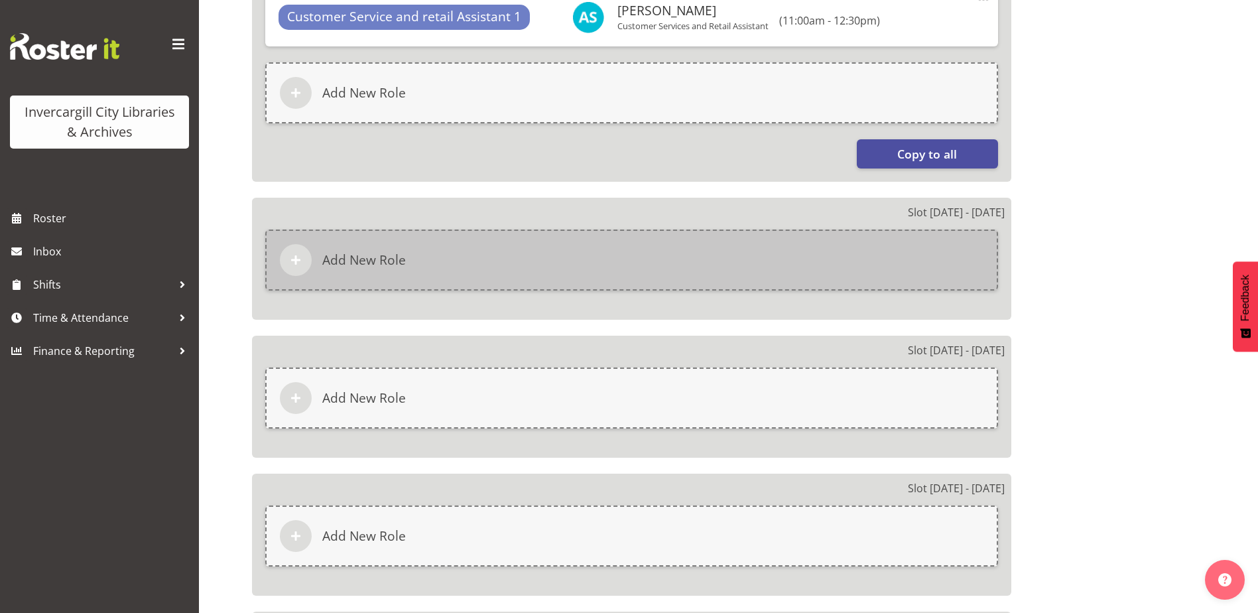
scroll to position [915, 0]
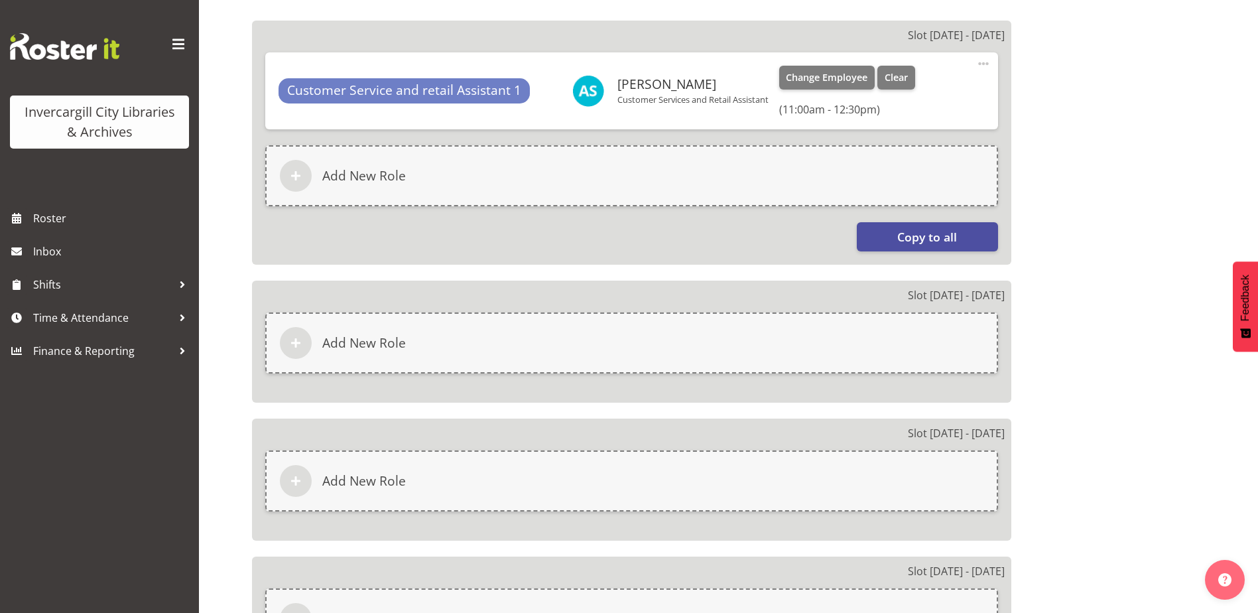
click at [980, 65] on span at bounding box center [984, 64] width 16 height 16
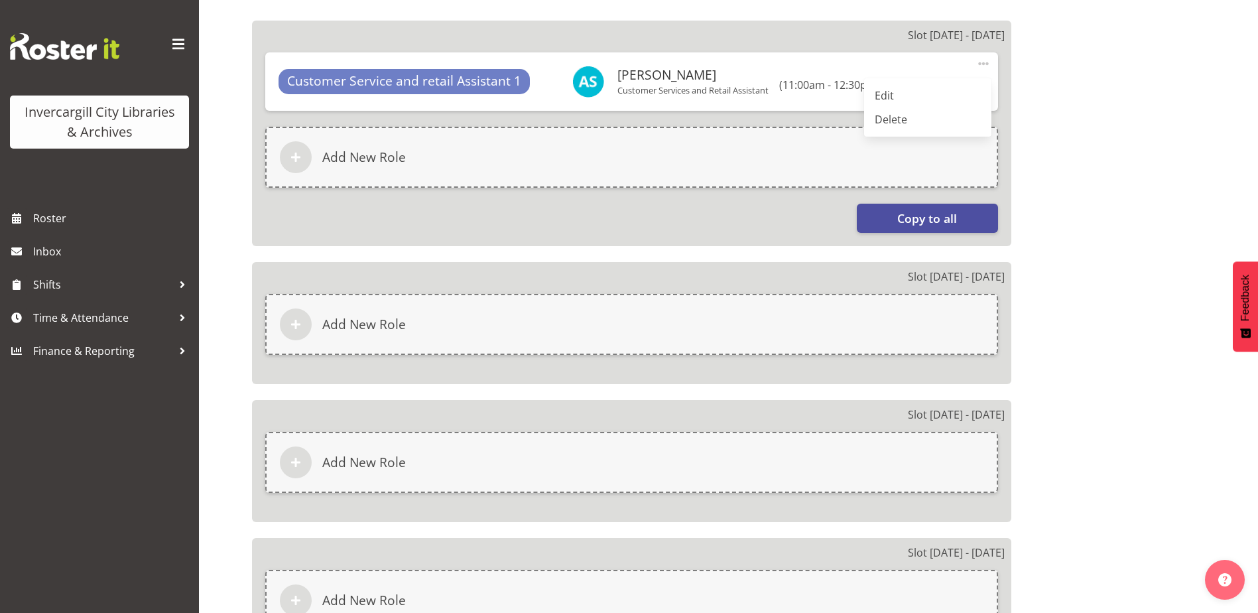
click at [939, 123] on link "Delete" at bounding box center [927, 119] width 127 height 24
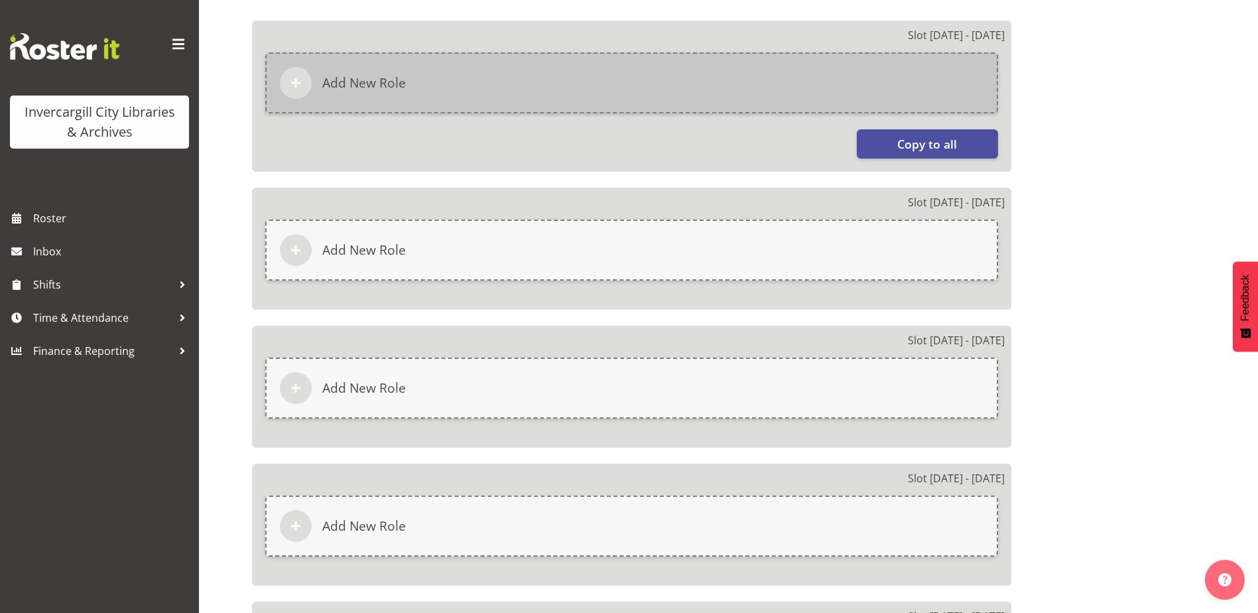
click at [714, 77] on div "Add New Role" at bounding box center [631, 82] width 733 height 61
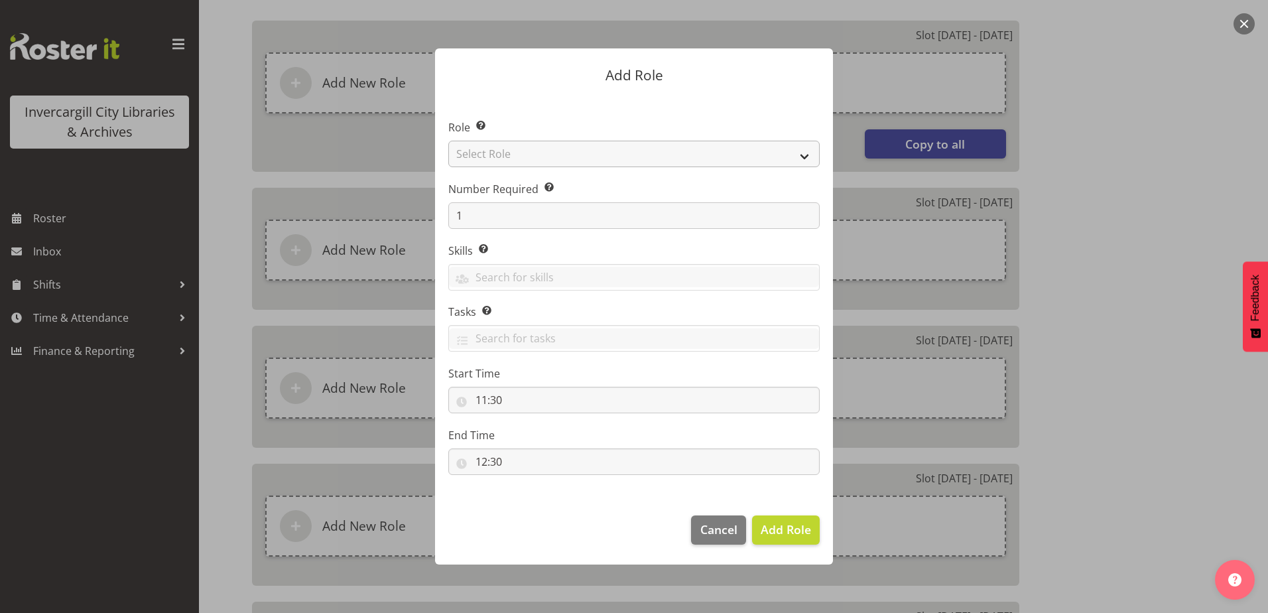
click at [529, 154] on section "Role Select the role you wish to add to the shift. Select Role 1st floor desk A…" at bounding box center [634, 298] width 398 height 406
click at [533, 153] on select "Select Role 1st floor desk AQ operator Business Support Team member Casual Cust…" at bounding box center [633, 154] width 371 height 27
select select "1535"
click at [448, 141] on select "Select Role 1st floor desk AQ operator Business Support Team member Casual Cust…" at bounding box center [633, 154] width 371 height 27
drag, startPoint x: 779, startPoint y: 514, endPoint x: 779, endPoint y: 524, distance: 9.9
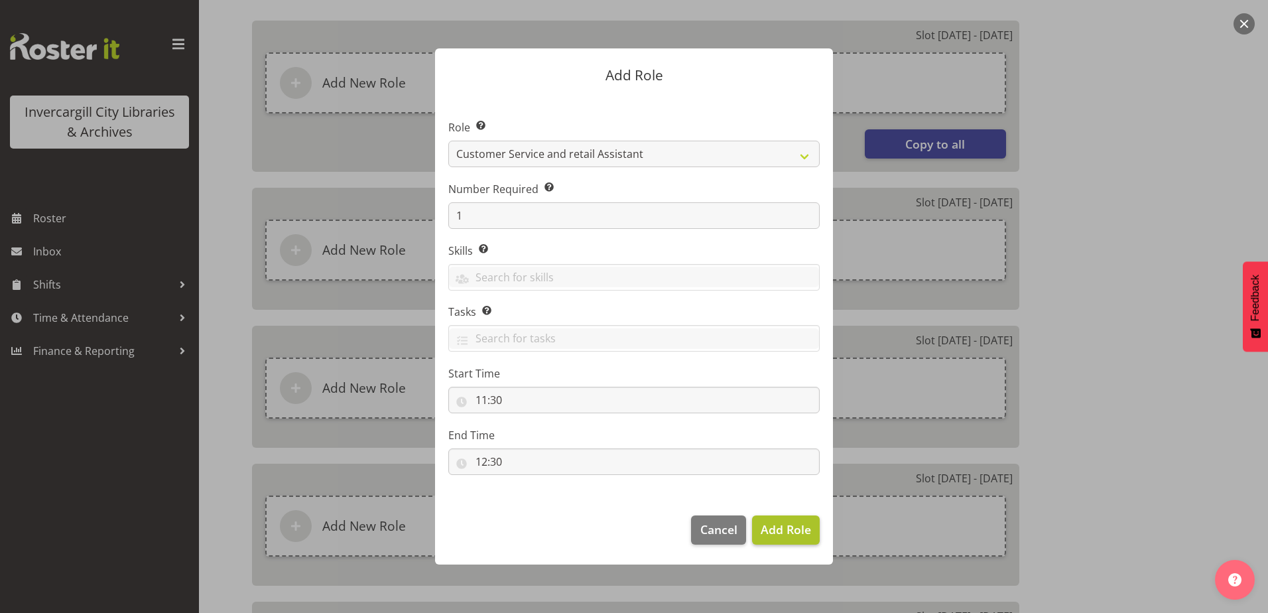
click at [779, 522] on footer "Cancel Add Role" at bounding box center [634, 533] width 398 height 62
click at [779, 524] on span "Add Role" at bounding box center [786, 529] width 50 height 16
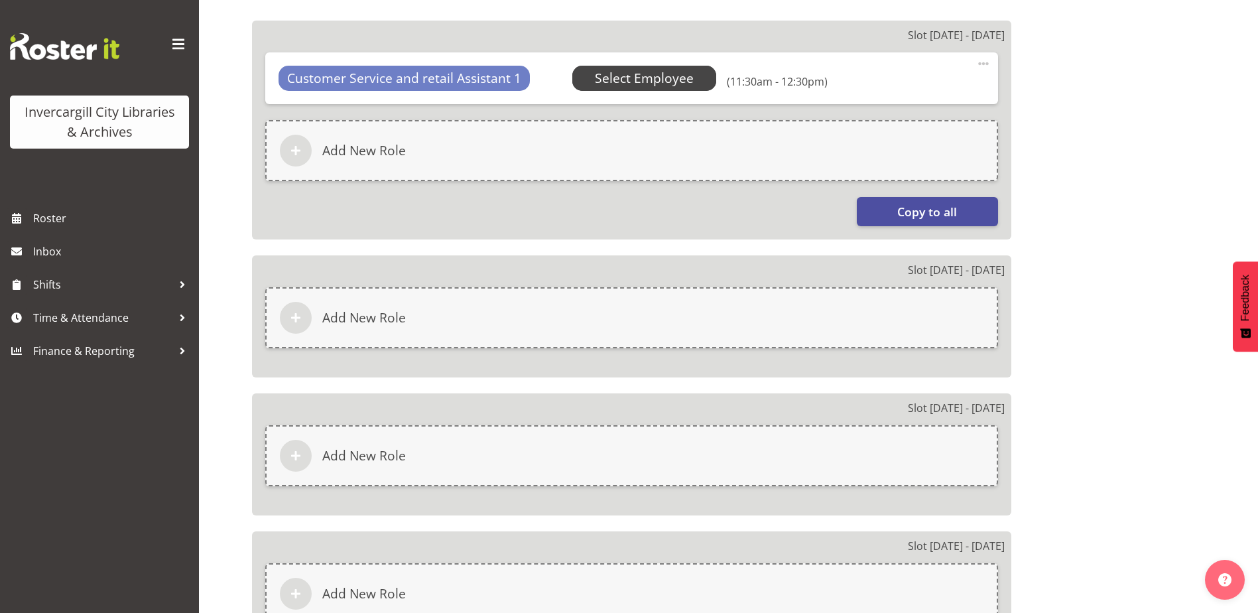
click at [644, 66] on span "Select Employee" at bounding box center [644, 78] width 145 height 25
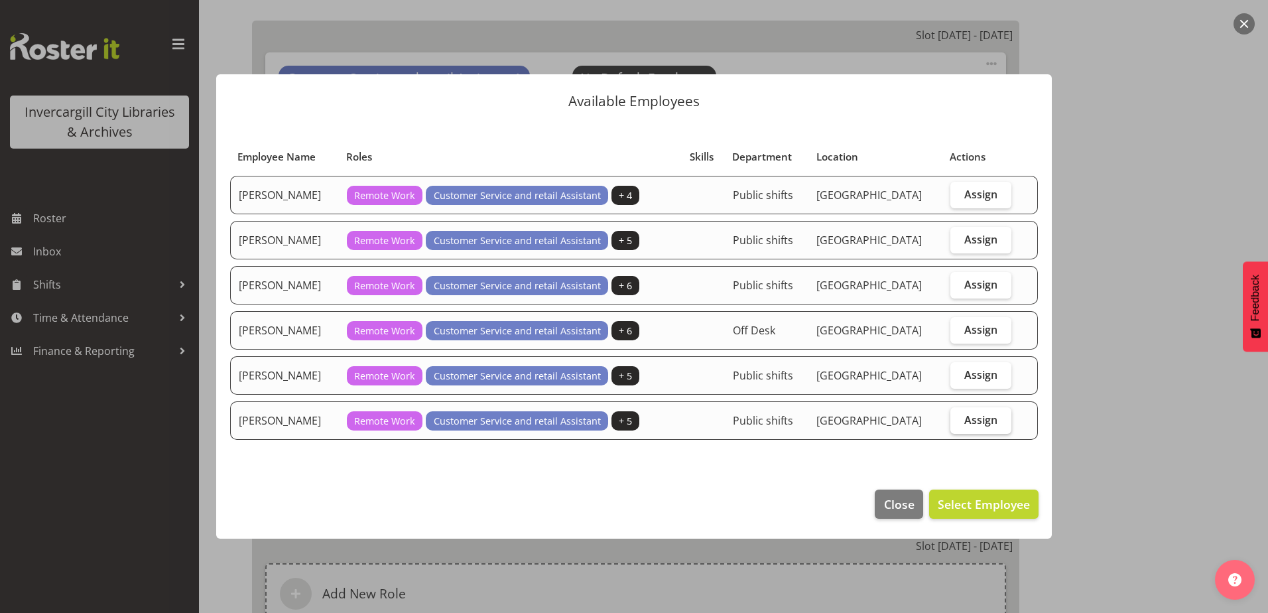
click at [993, 417] on span "Assign" at bounding box center [980, 419] width 33 height 13
click at [959, 417] on input "Assign" at bounding box center [954, 419] width 9 height 9
checkbox input "true"
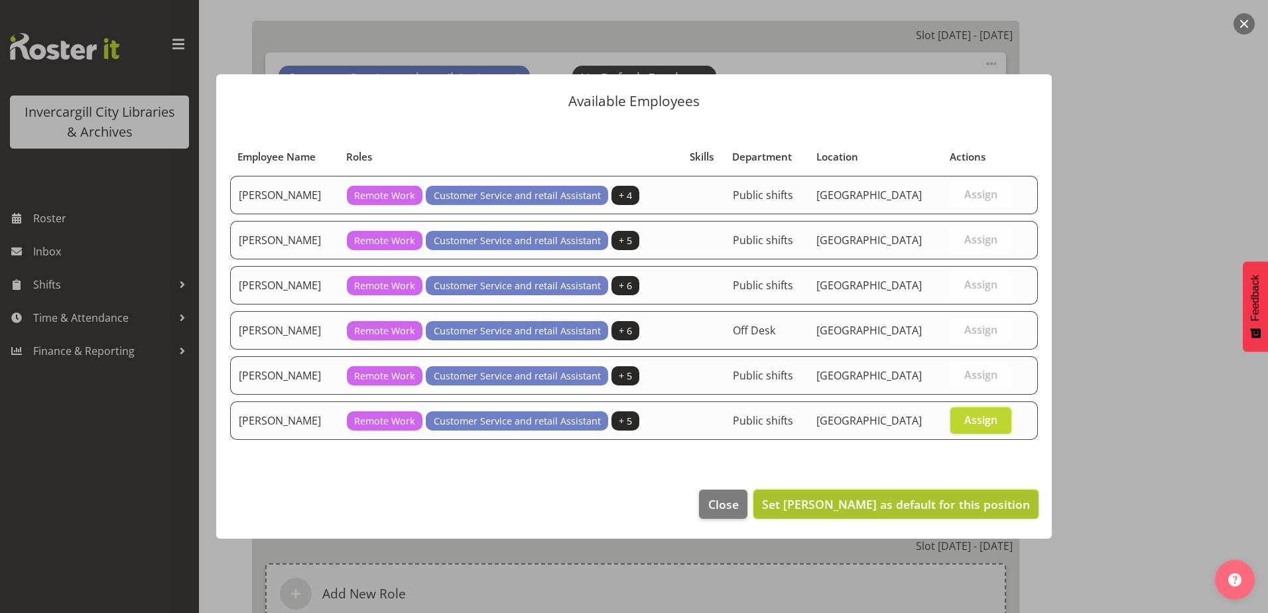
click at [947, 509] on span "Set Serena Casey as default for this position" at bounding box center [896, 504] width 268 height 16
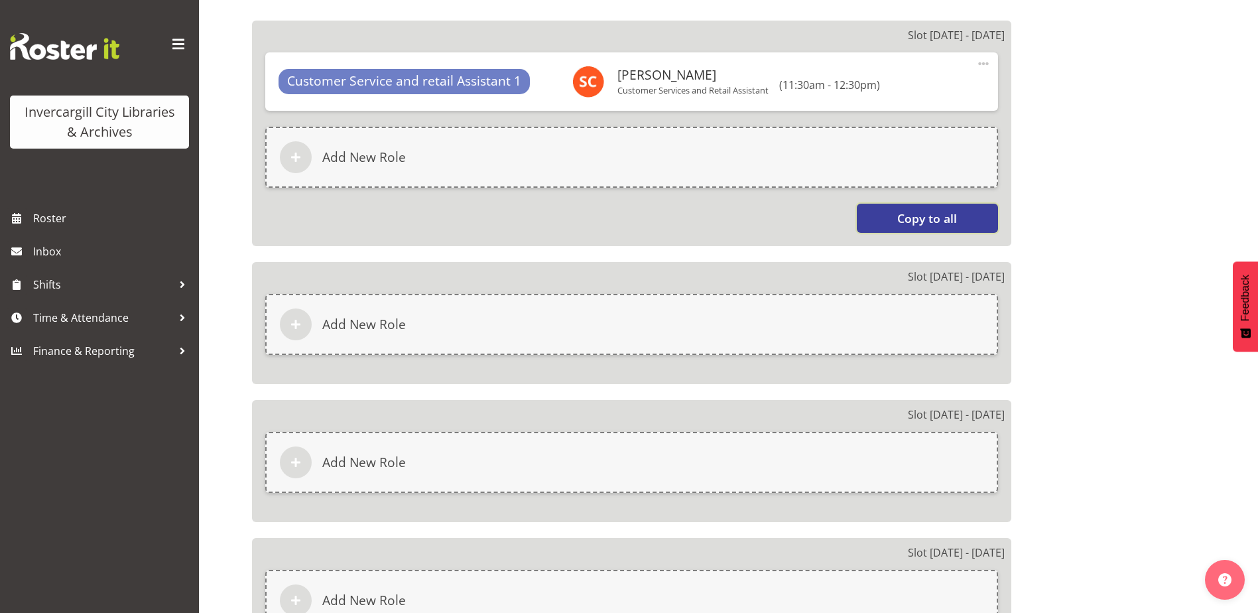
click at [917, 210] on span "Copy to all" at bounding box center [927, 218] width 60 height 17
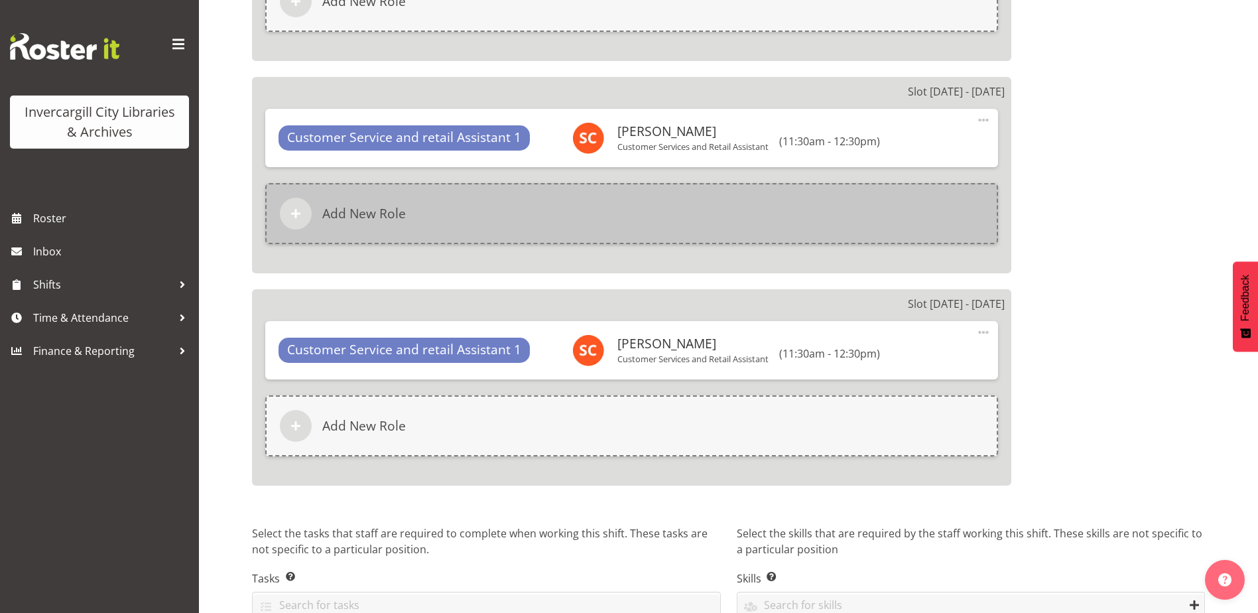
scroll to position [1462, 0]
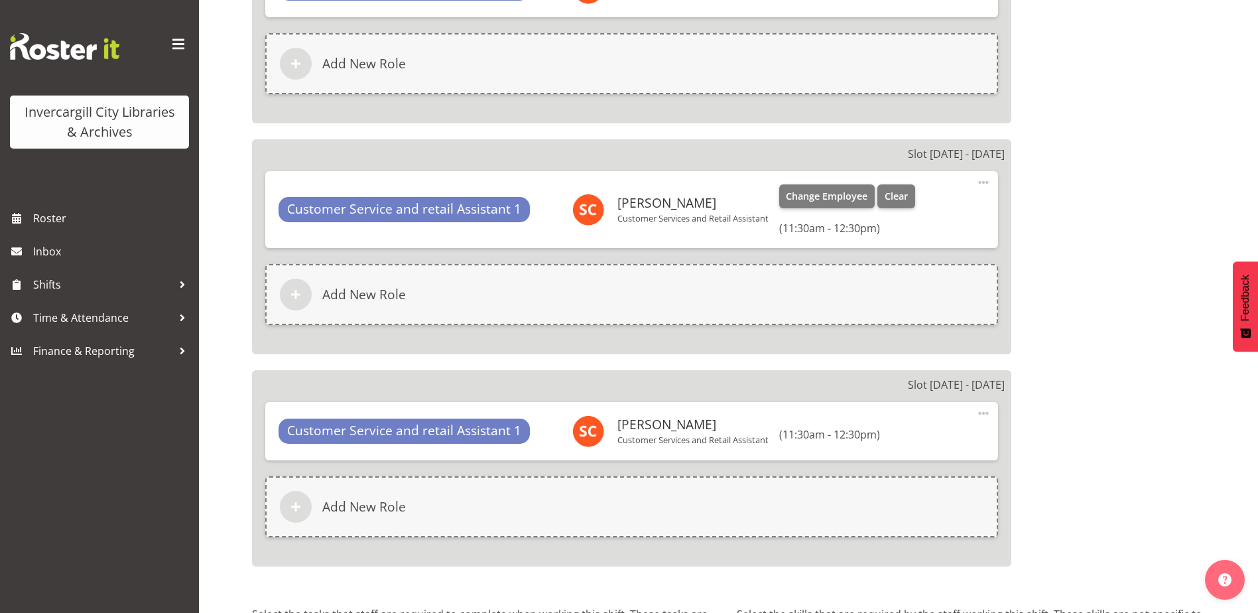
click at [984, 178] on span at bounding box center [984, 182] width 16 height 16
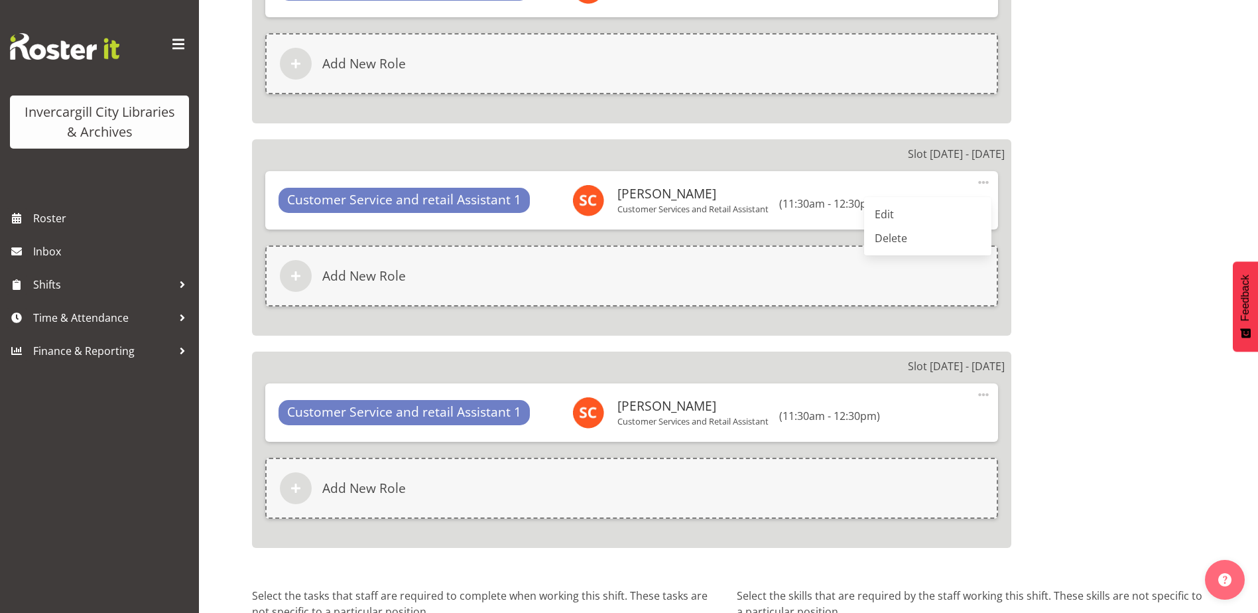
click at [896, 232] on link "Delete" at bounding box center [927, 238] width 127 height 24
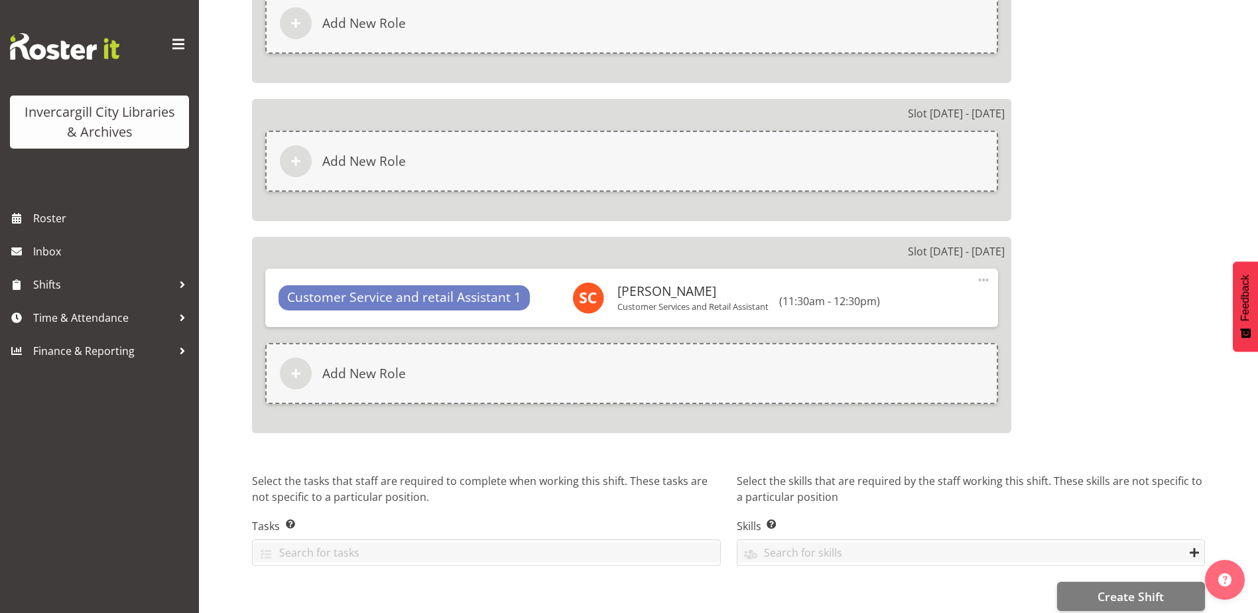
scroll to position [1521, 0]
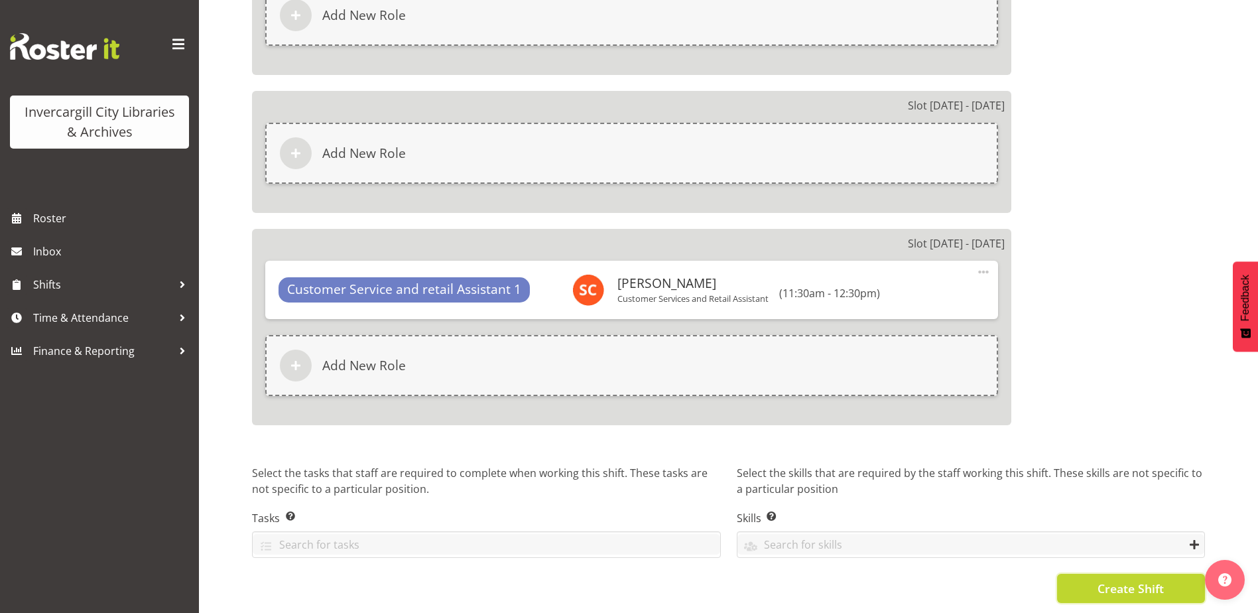
click at [1102, 582] on span "Create Shift" at bounding box center [1131, 588] width 66 height 17
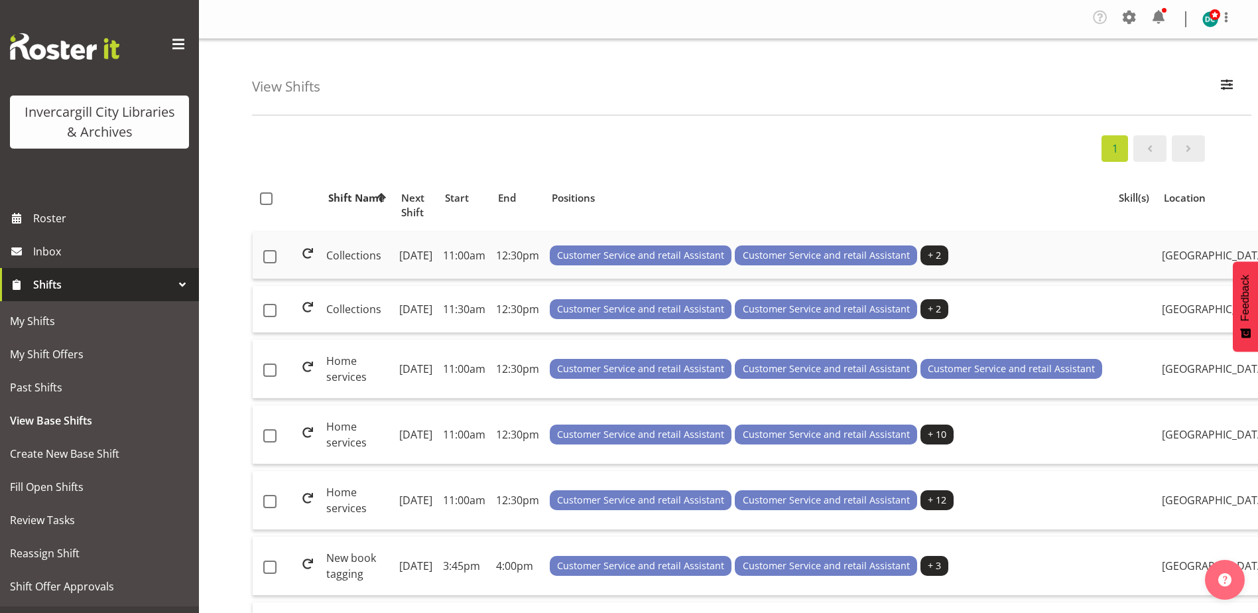
click at [340, 276] on td "Collections" at bounding box center [357, 255] width 73 height 47
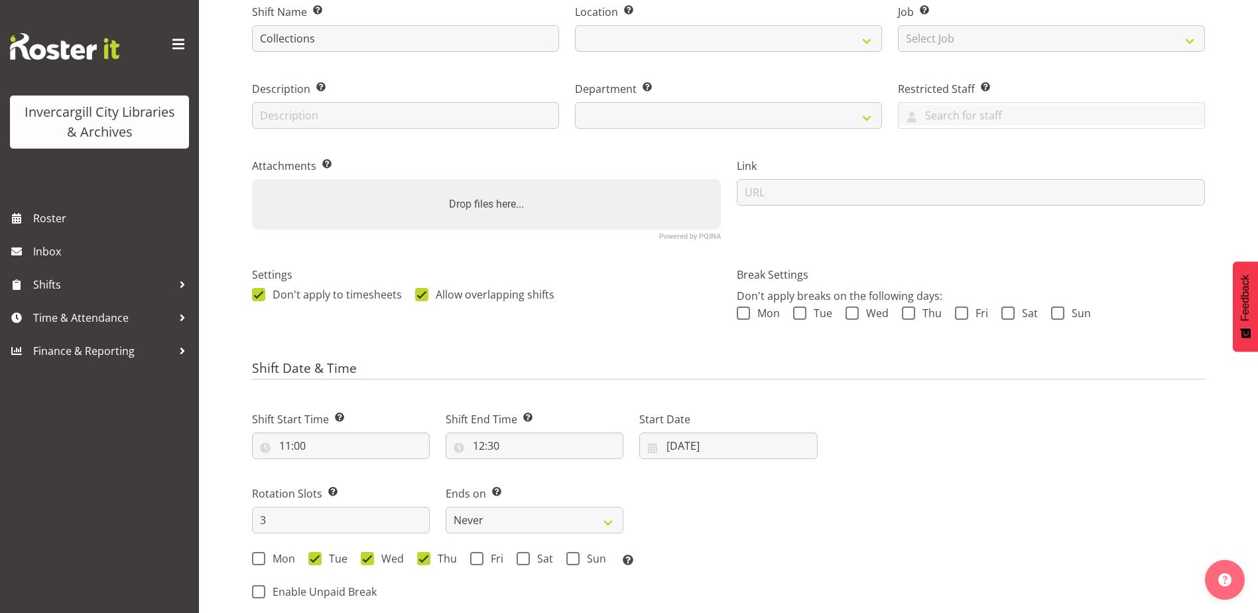
select select
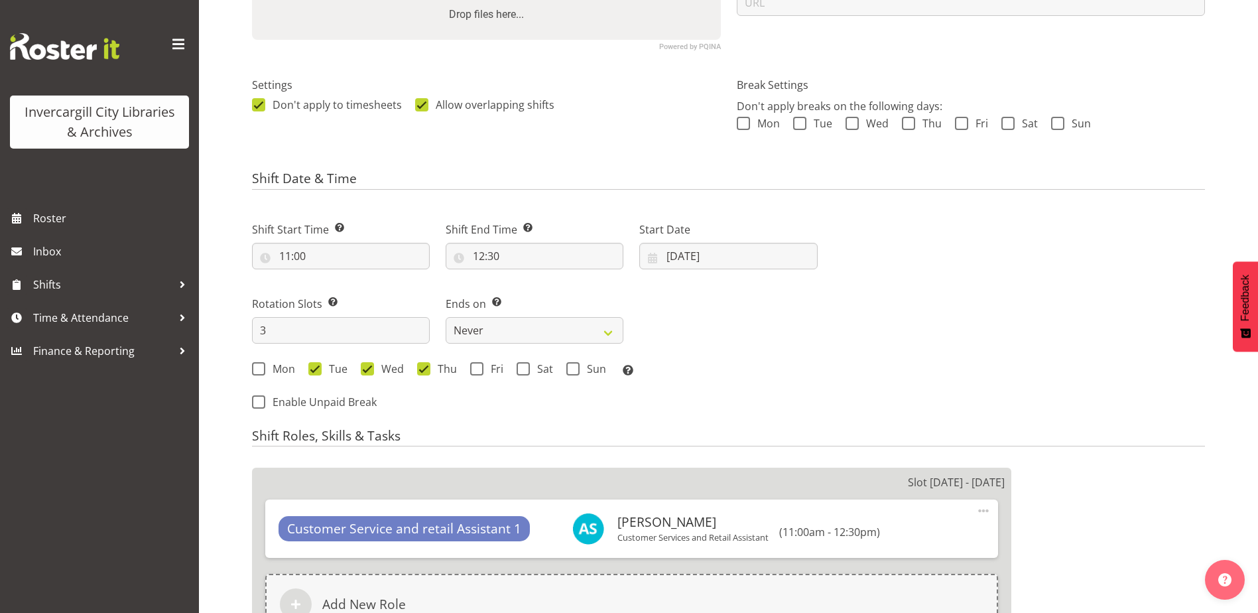
select select
select select "1276"
select select
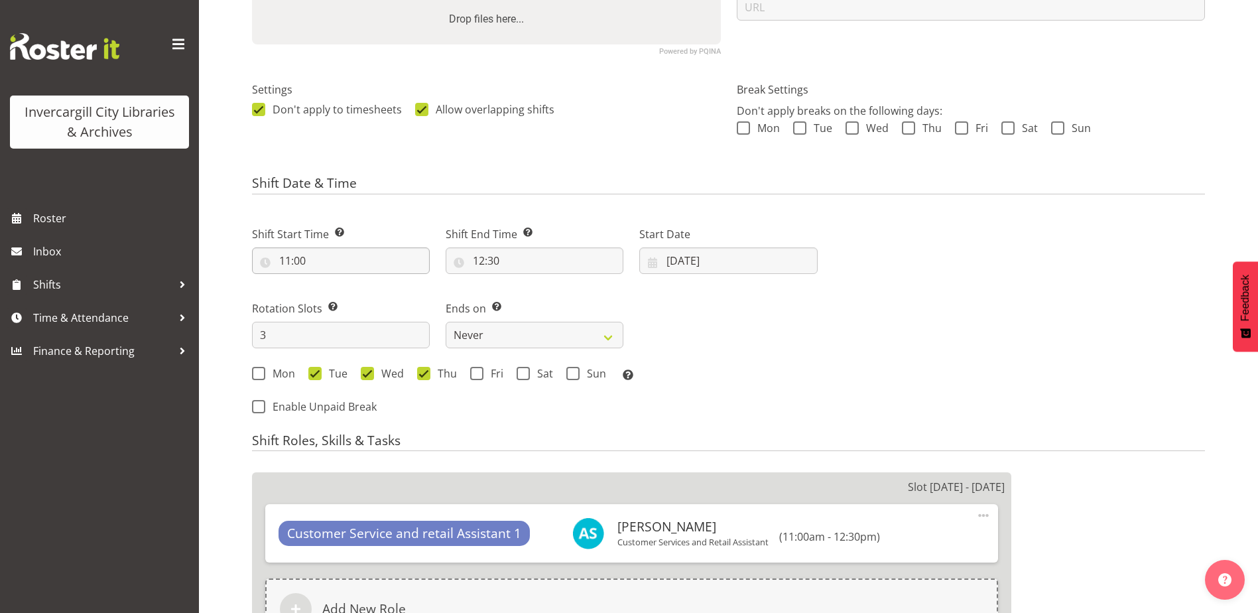
scroll to position [0, 0]
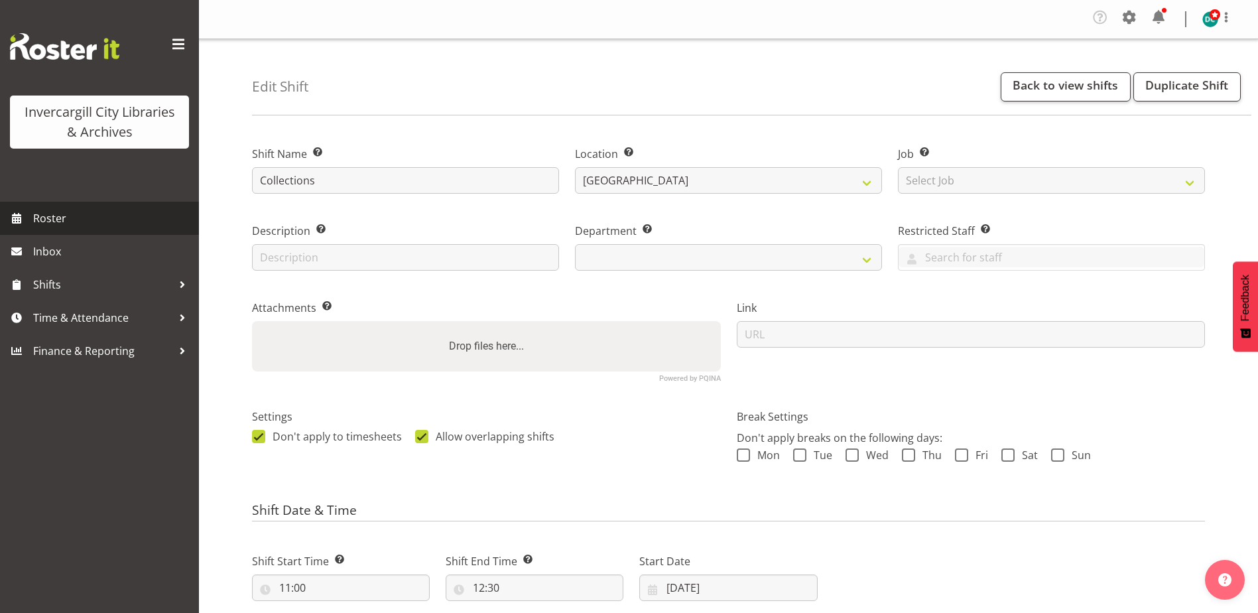
click at [56, 222] on span "Roster" at bounding box center [112, 218] width 159 height 20
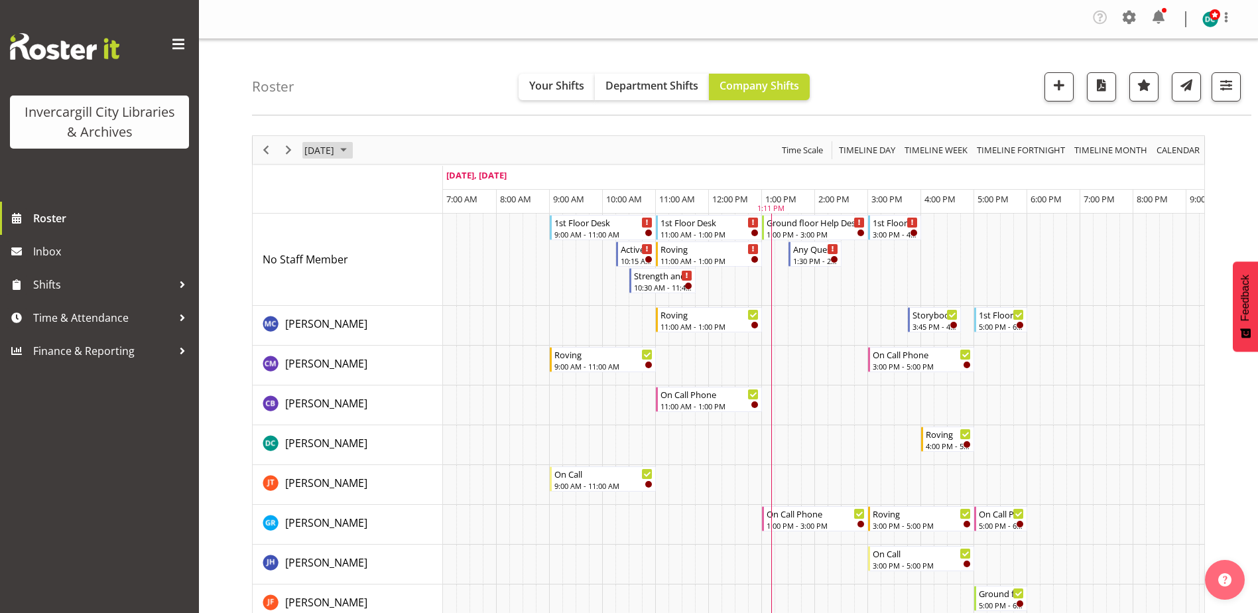
click at [332, 144] on span "[DATE]" at bounding box center [319, 150] width 32 height 17
click at [435, 90] on div "Roster Your Shifts Department Shifts Company Shifts All Locations [GEOGRAPHIC_D…" at bounding box center [751, 77] width 999 height 76
click at [649, 86] on span "Department Shifts" at bounding box center [651, 85] width 93 height 15
click at [1226, 80] on span "button" at bounding box center [1226, 84] width 17 height 17
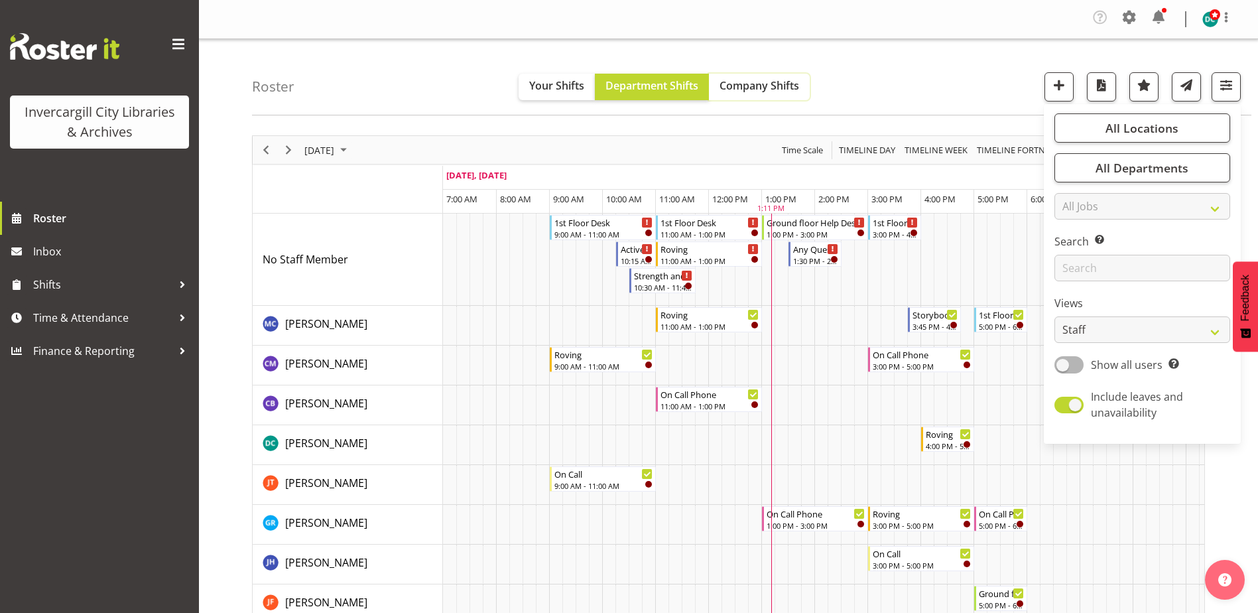
click at [781, 88] on span "Company Shifts" at bounding box center [760, 85] width 80 height 15
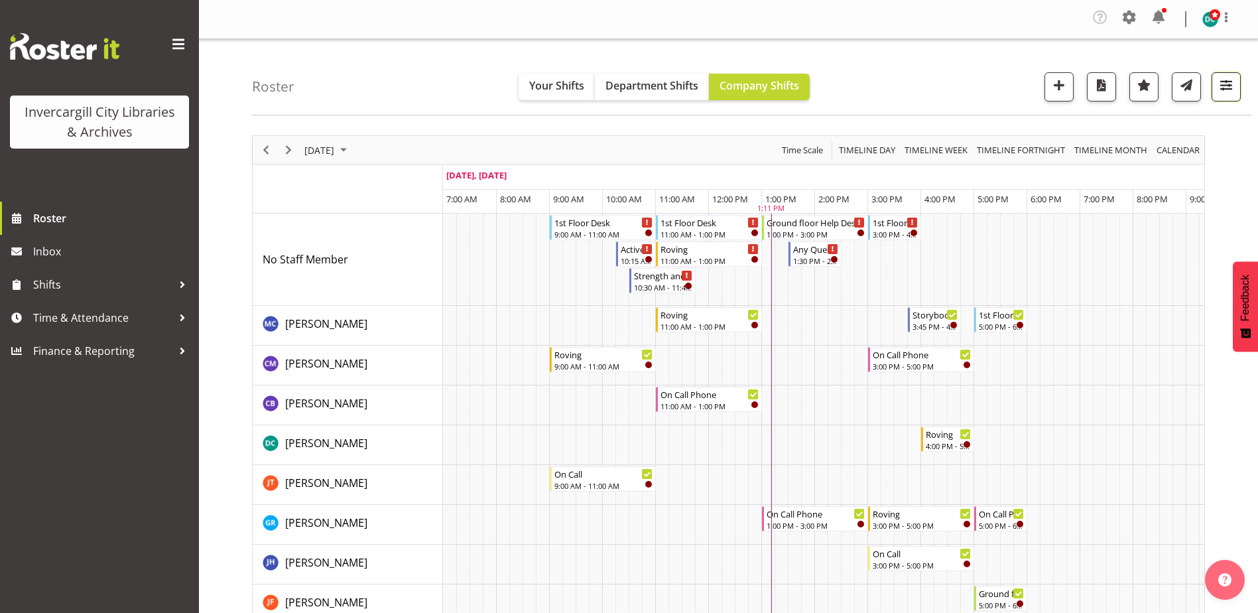
click at [1226, 83] on span "button" at bounding box center [1226, 84] width 17 height 17
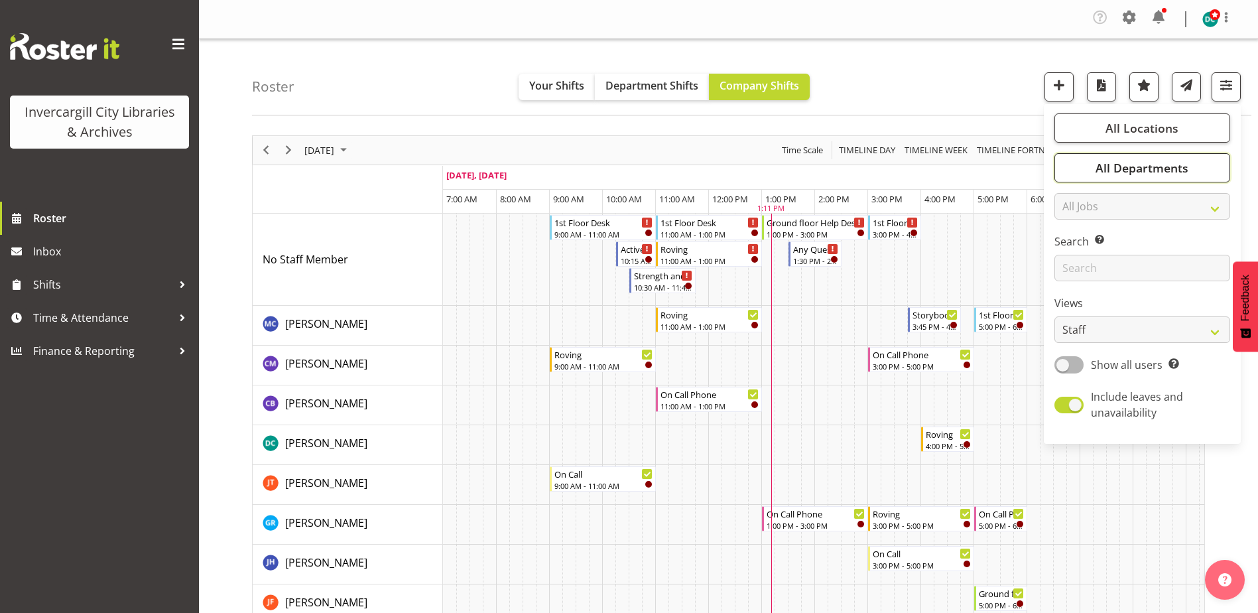
click at [1147, 167] on span "All Departments" at bounding box center [1142, 168] width 93 height 16
click at [1096, 248] on span "Public shifts" at bounding box center [1102, 248] width 53 height 11
click at [1074, 248] on input "Public shifts" at bounding box center [1069, 249] width 9 height 9
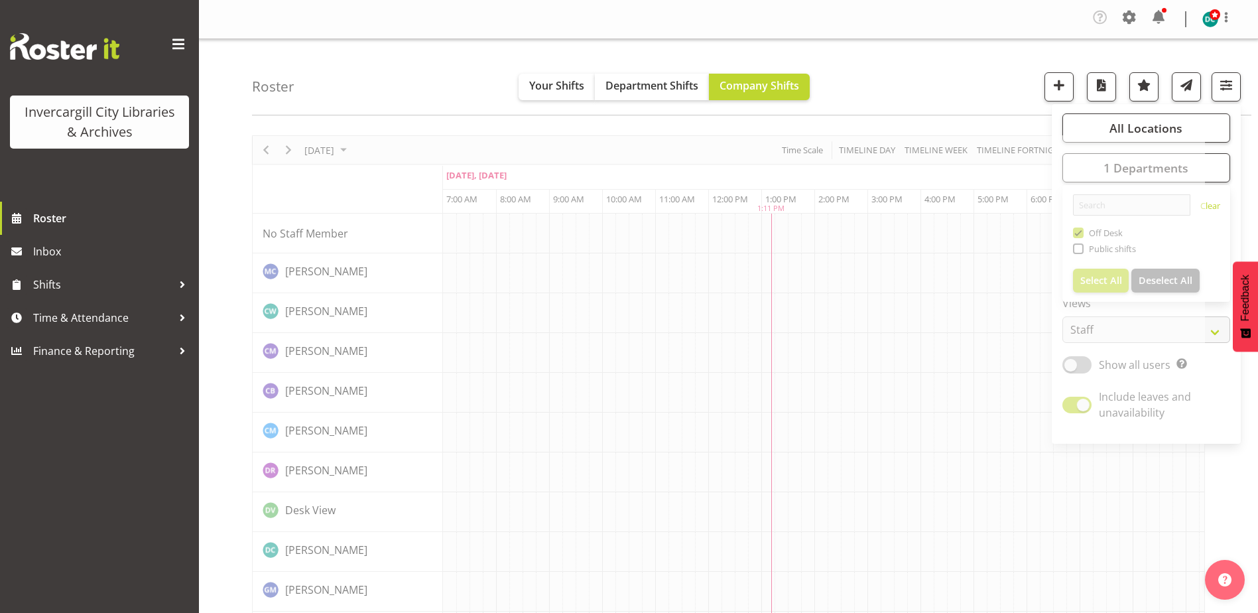
click at [940, 77] on div "Roster Your Shifts Department Shifts Company Shifts All Locations [GEOGRAPHIC_D…" at bounding box center [751, 77] width 999 height 76
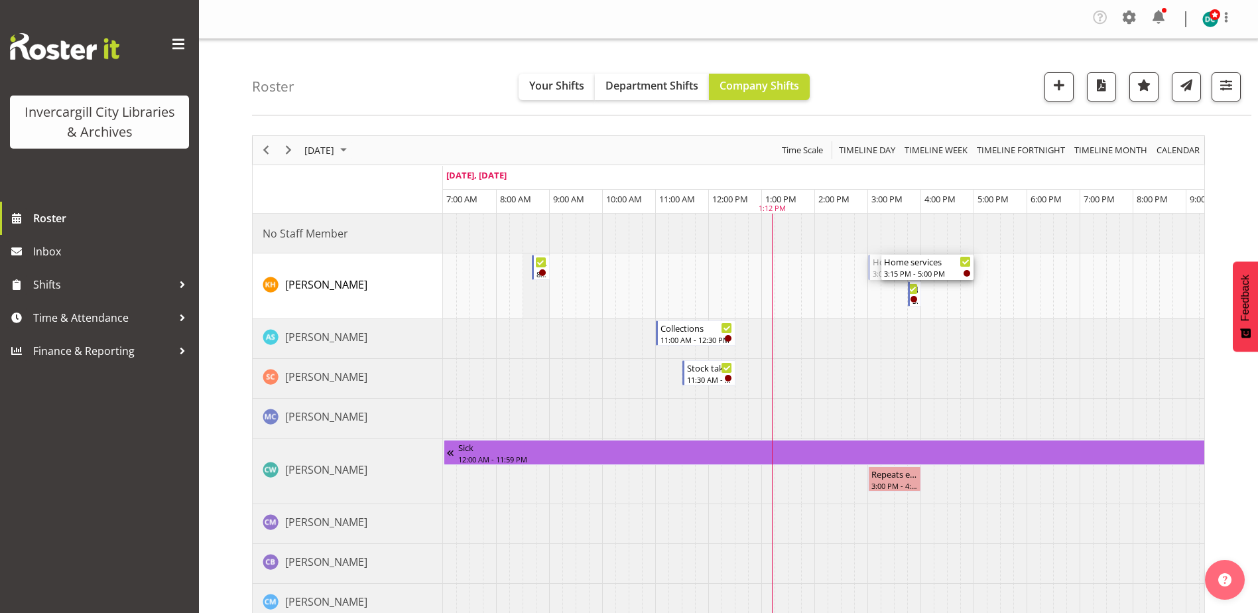
drag, startPoint x: 881, startPoint y: 267, endPoint x: 895, endPoint y: 269, distance: 14.1
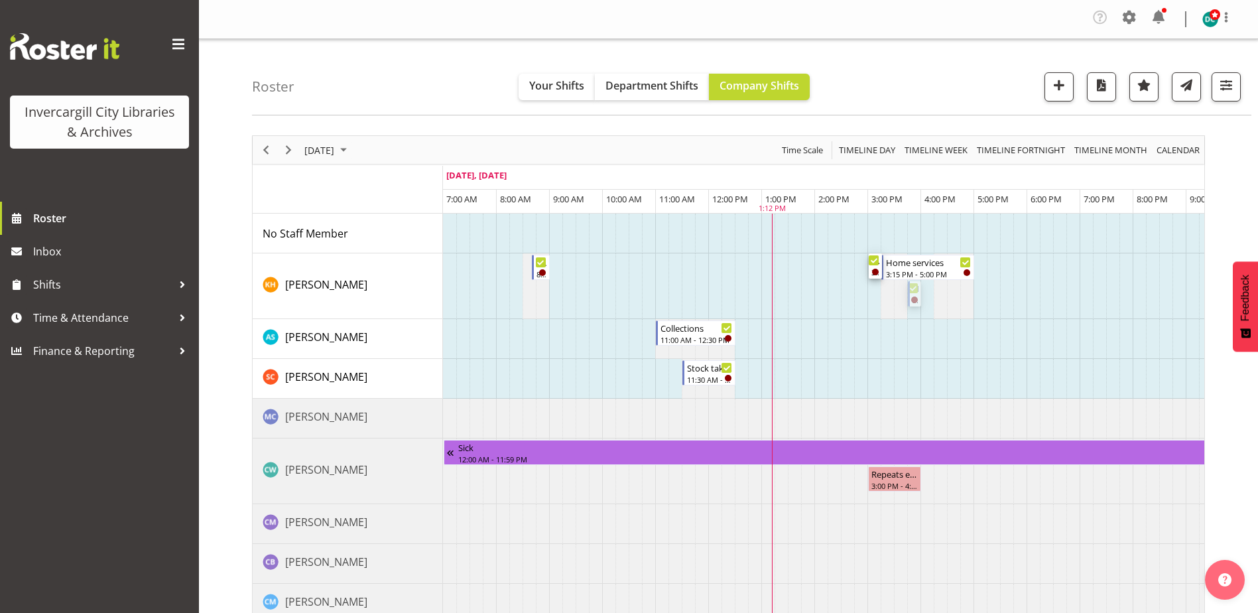
drag, startPoint x: 916, startPoint y: 291, endPoint x: 877, endPoint y: 273, distance: 43.0
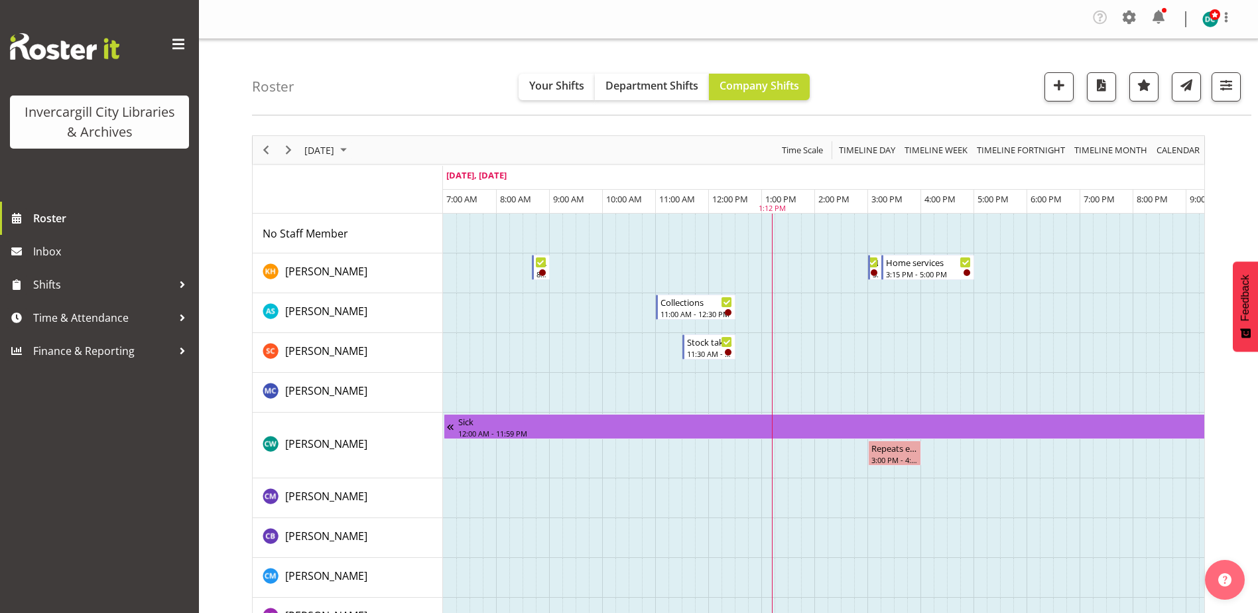
click at [877, 324] on td "Timeline Day of September 2, 2025" at bounding box center [873, 313] width 13 height 40
click at [287, 149] on span "Next" at bounding box center [289, 150] width 16 height 17
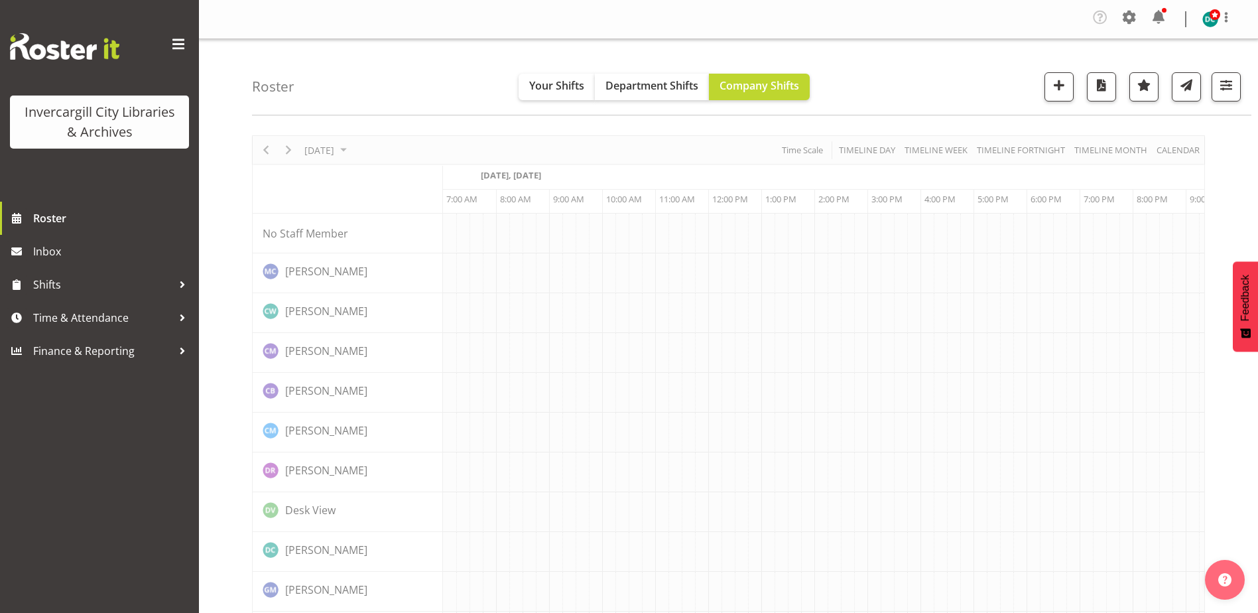
scroll to position [0, 34]
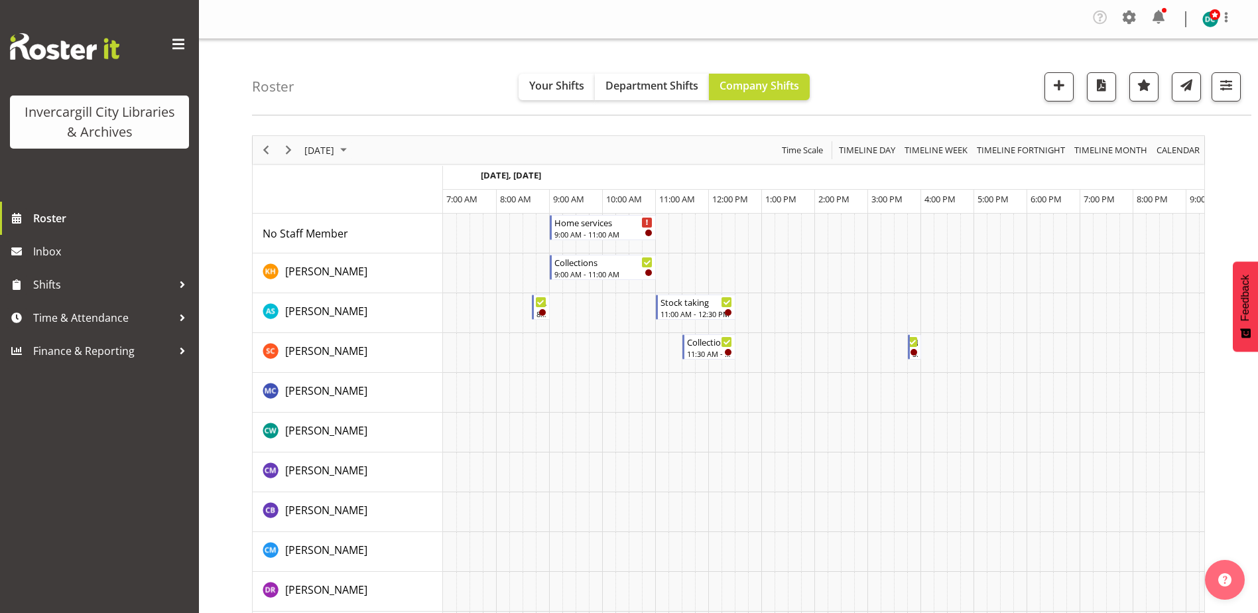
scroll to position [0, 34]
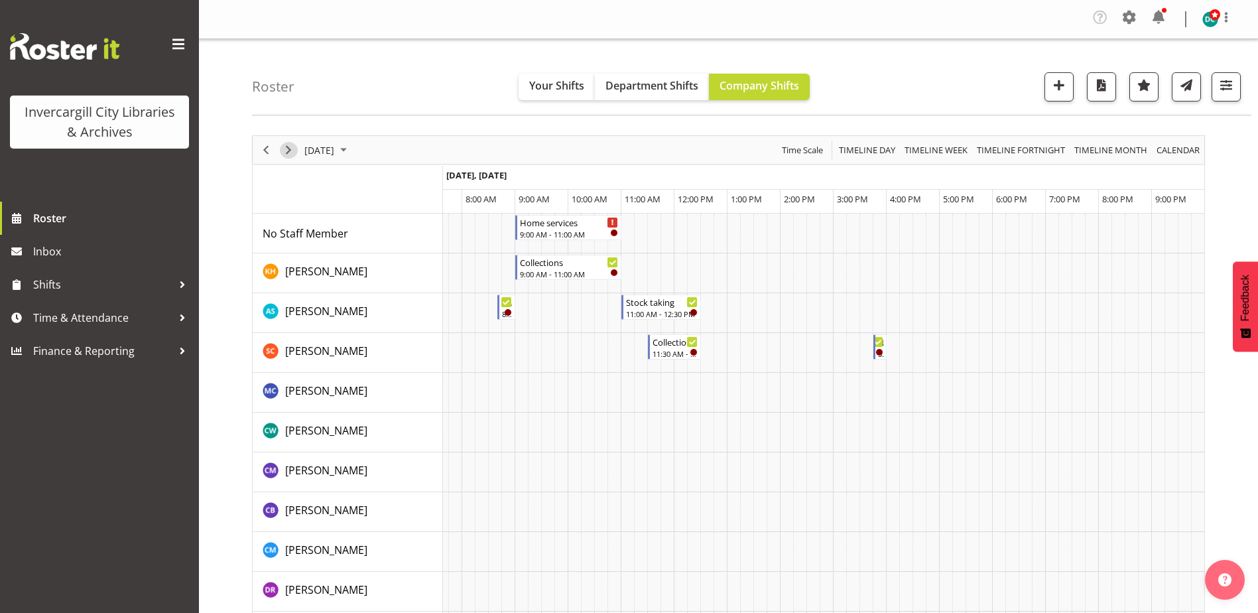
click at [288, 149] on span "Next" at bounding box center [289, 150] width 16 height 17
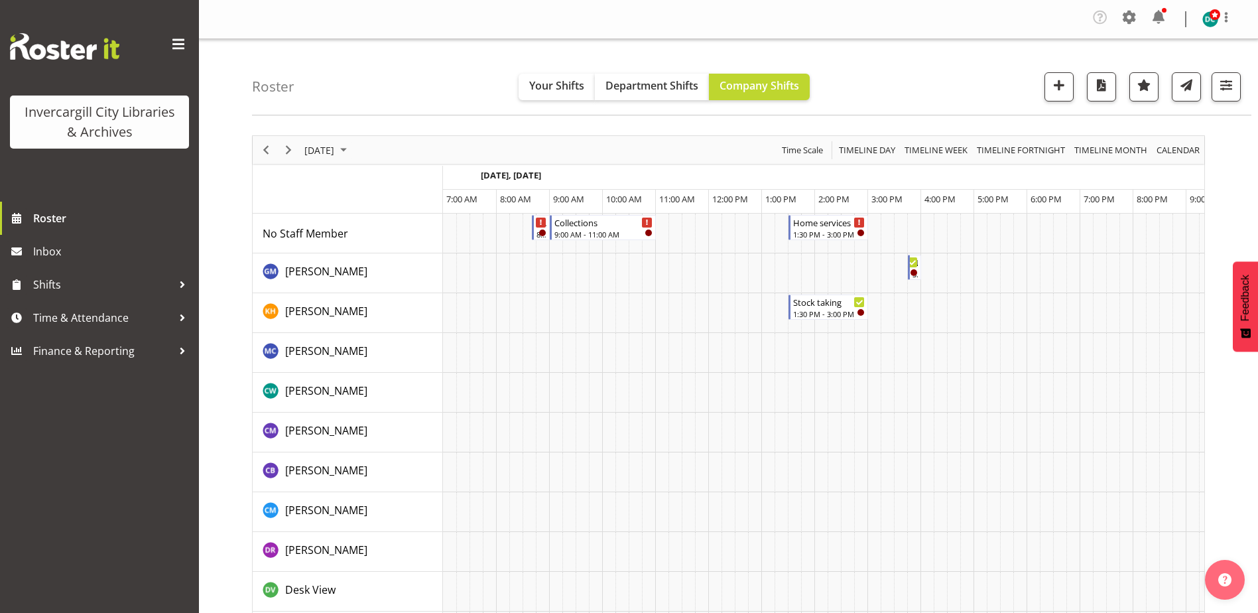
scroll to position [0, 34]
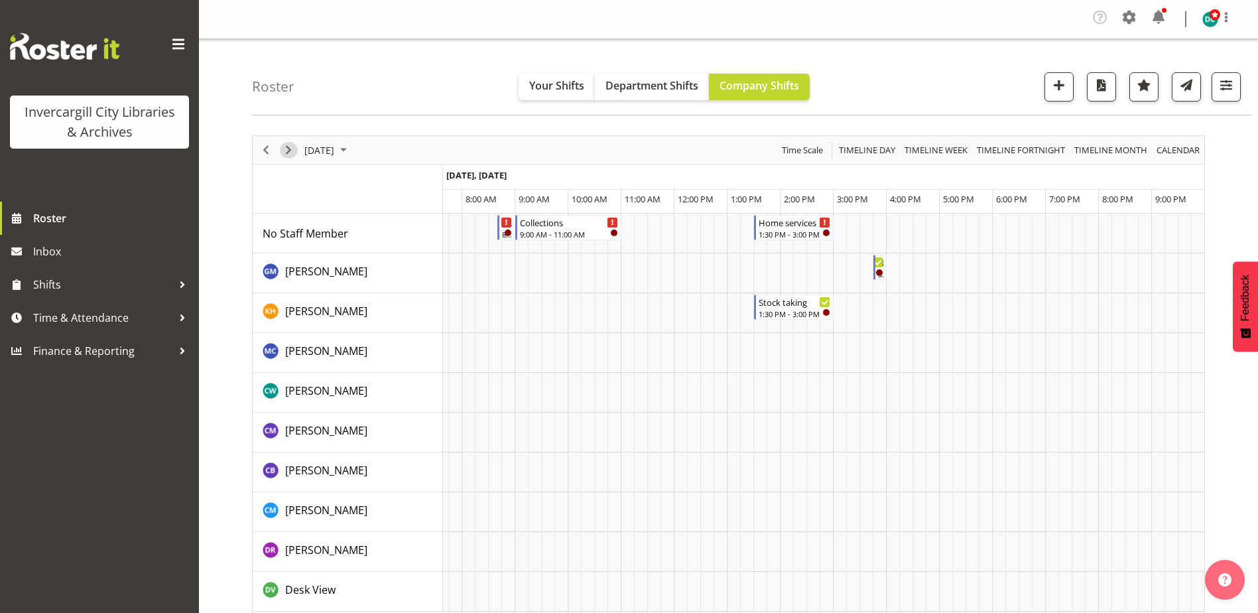
click at [283, 152] on span "Next" at bounding box center [289, 150] width 16 height 17
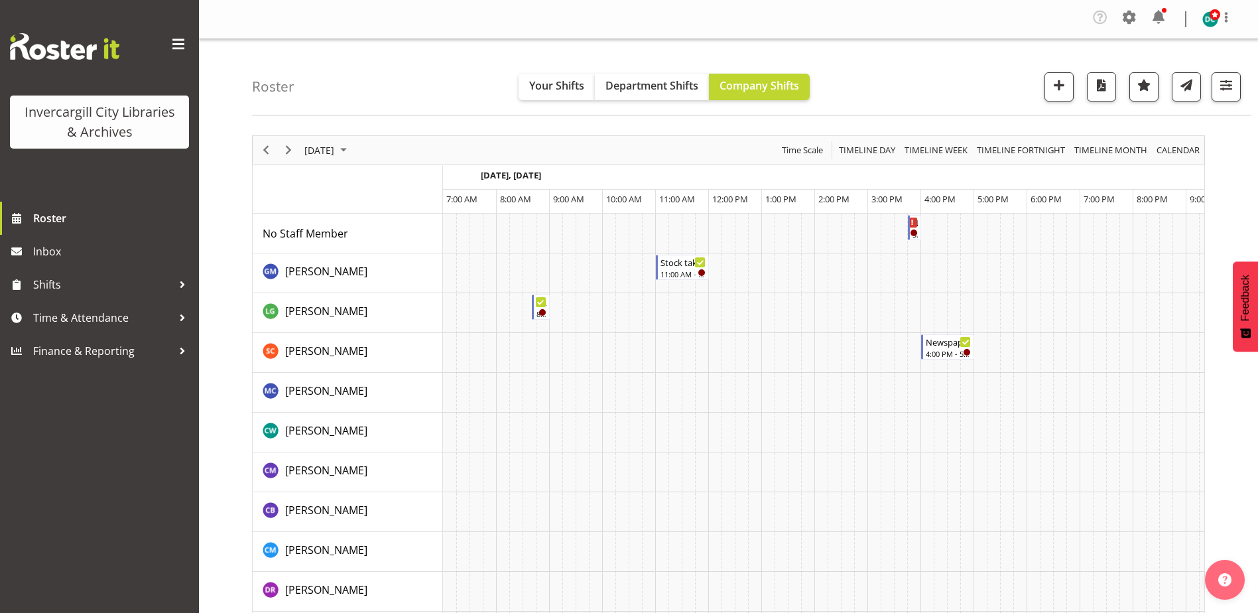
scroll to position [0, 34]
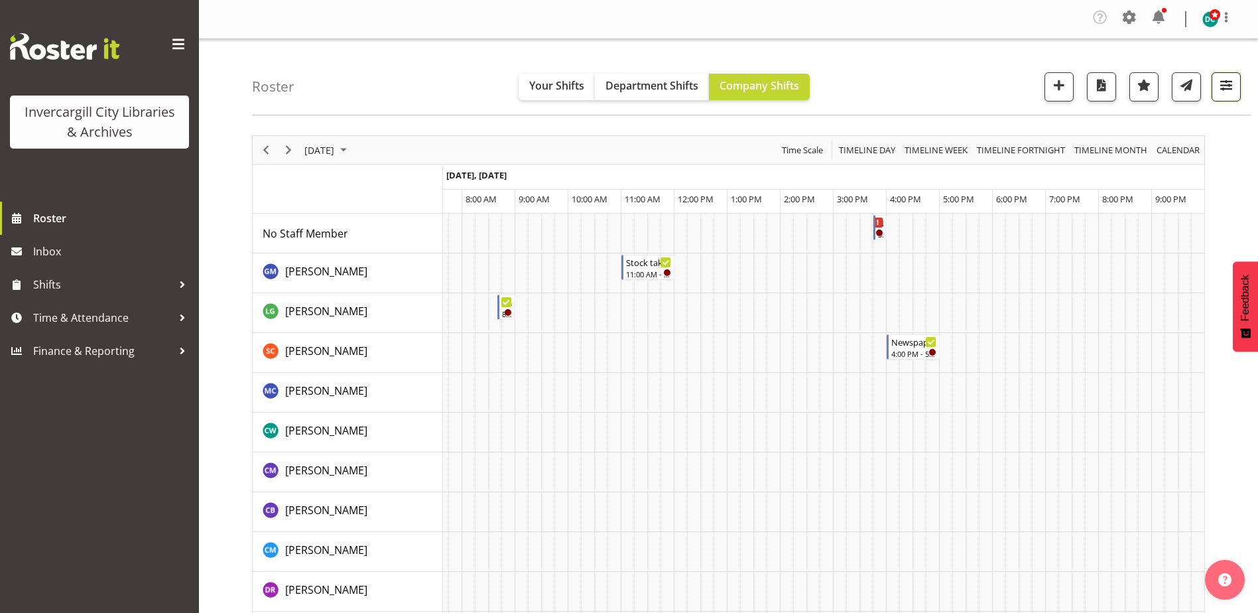
click at [1224, 80] on span "button" at bounding box center [1226, 84] width 17 height 17
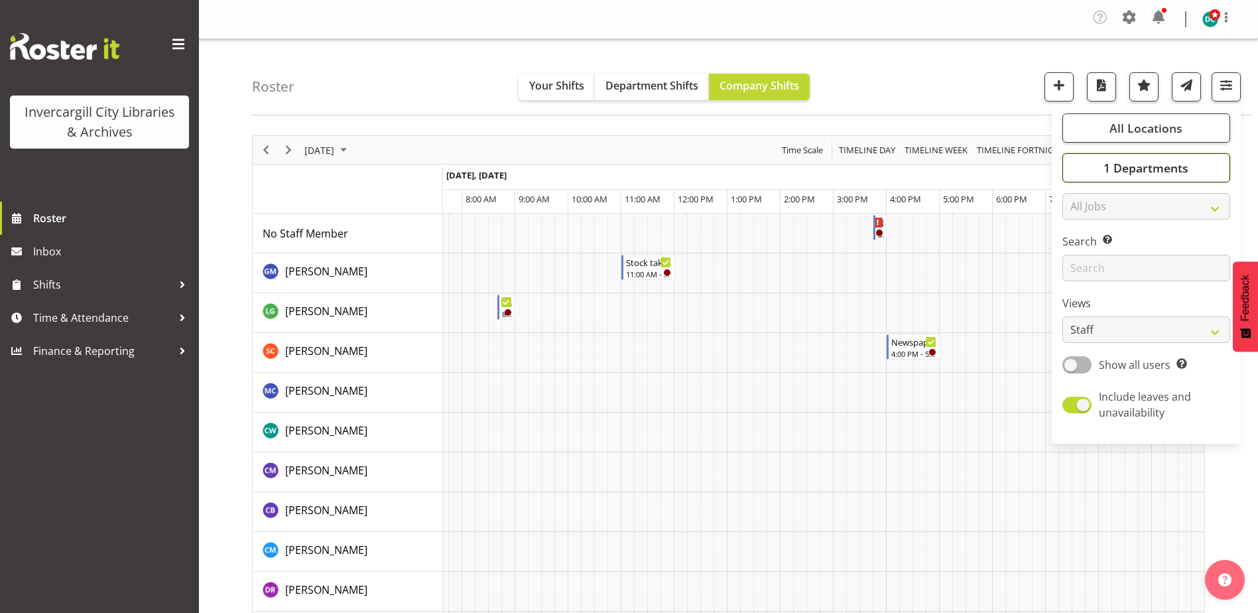
click at [1153, 164] on span "1 Departments" at bounding box center [1146, 168] width 85 height 16
click at [1091, 278] on span "Select All" at bounding box center [1101, 280] width 42 height 13
checkbox input "true"
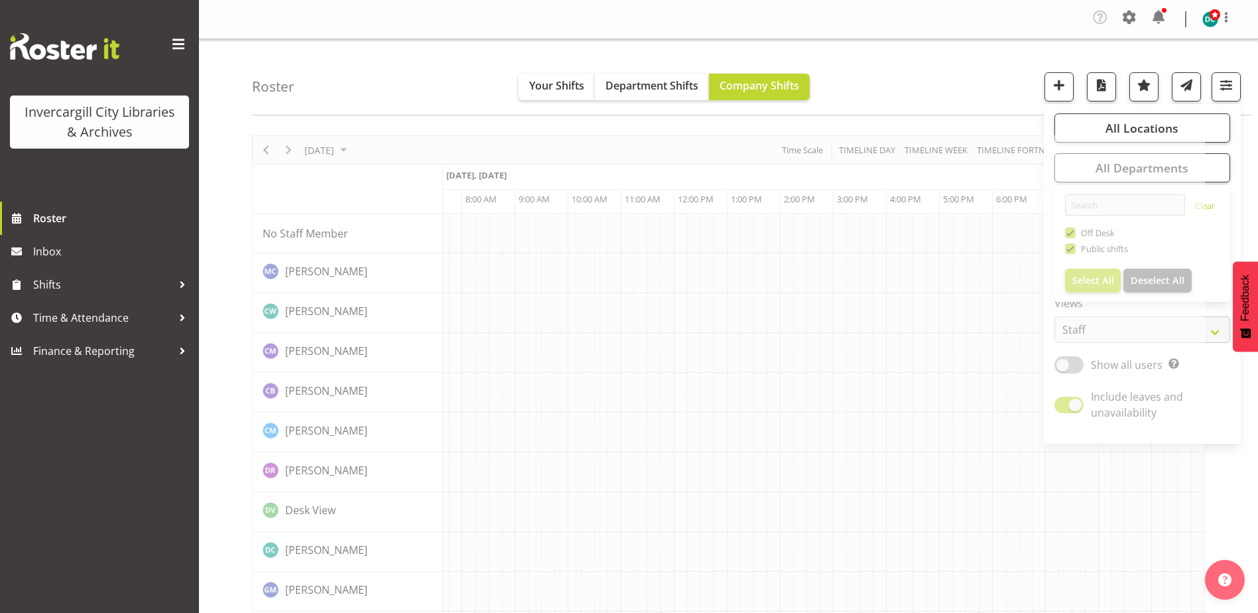
click at [984, 96] on div "Roster Your Shifts Department Shifts Company Shifts All Locations [GEOGRAPHIC_D…" at bounding box center [751, 77] width 999 height 76
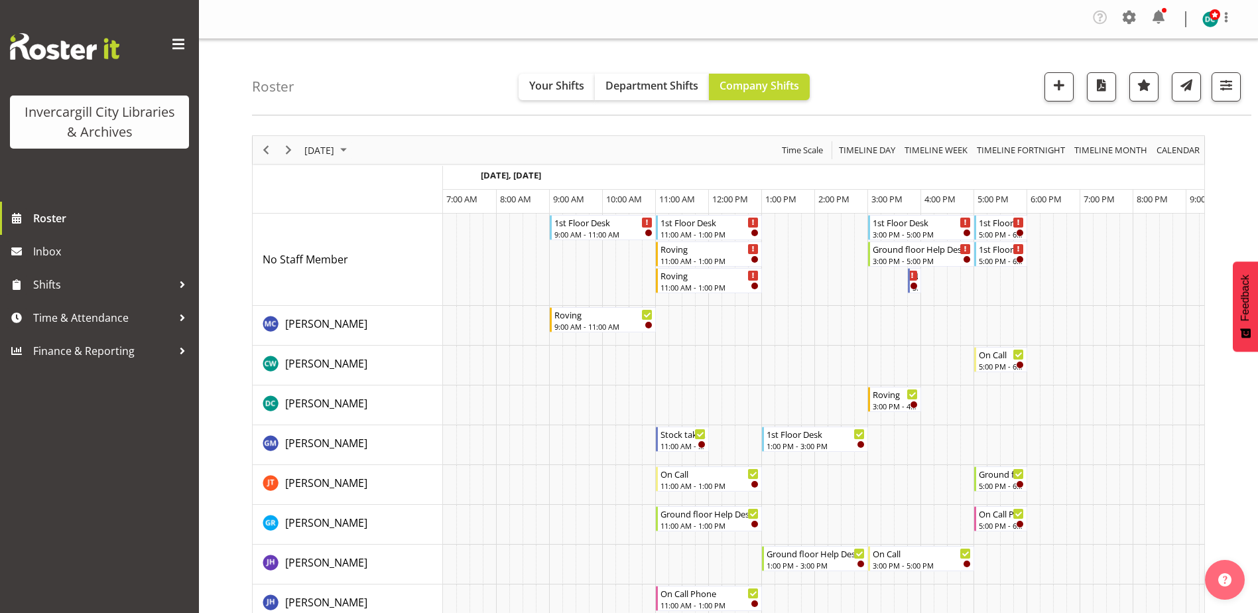
scroll to position [0, 34]
